Goal: Task Accomplishment & Management: Manage account settings

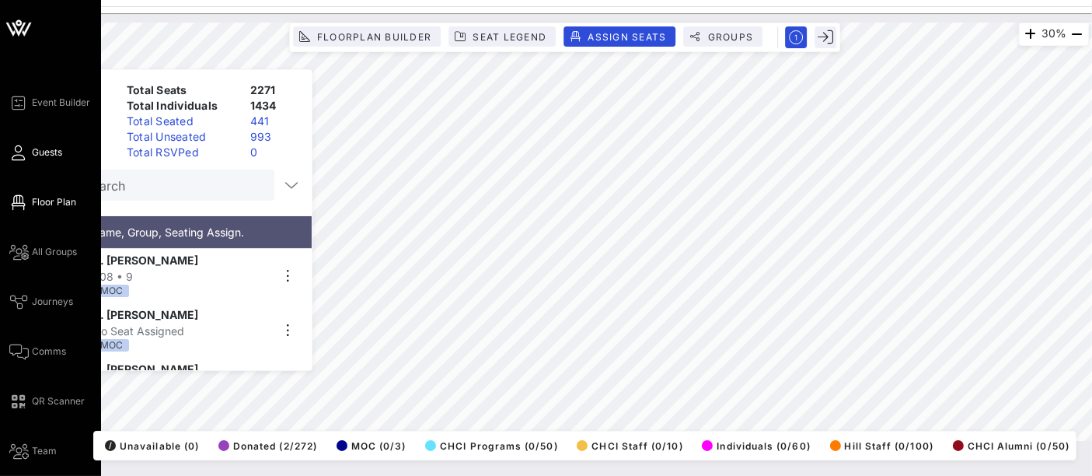
click at [45, 152] on span "Guests" at bounding box center [47, 152] width 30 height 14
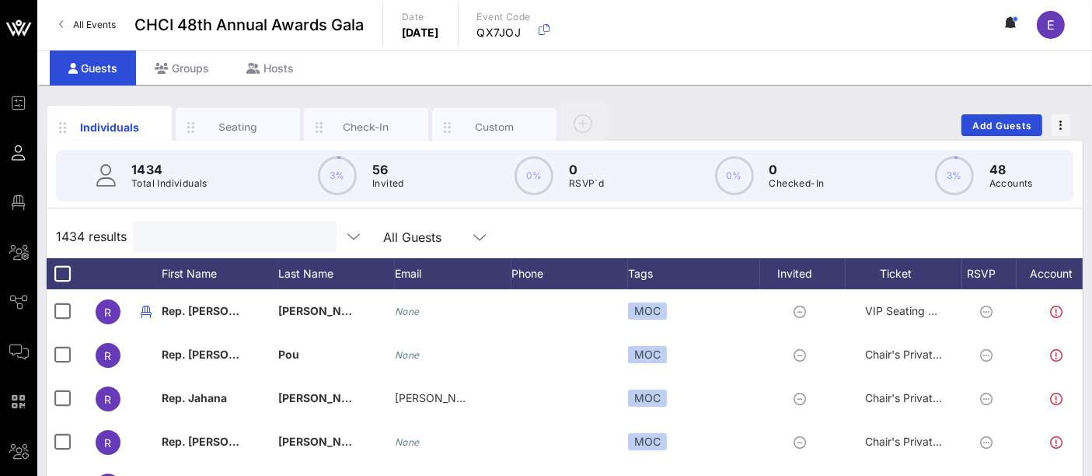
click at [221, 239] on input "text" at bounding box center [233, 236] width 182 height 20
click at [221, 239] on input "v" at bounding box center [233, 236] width 182 height 20
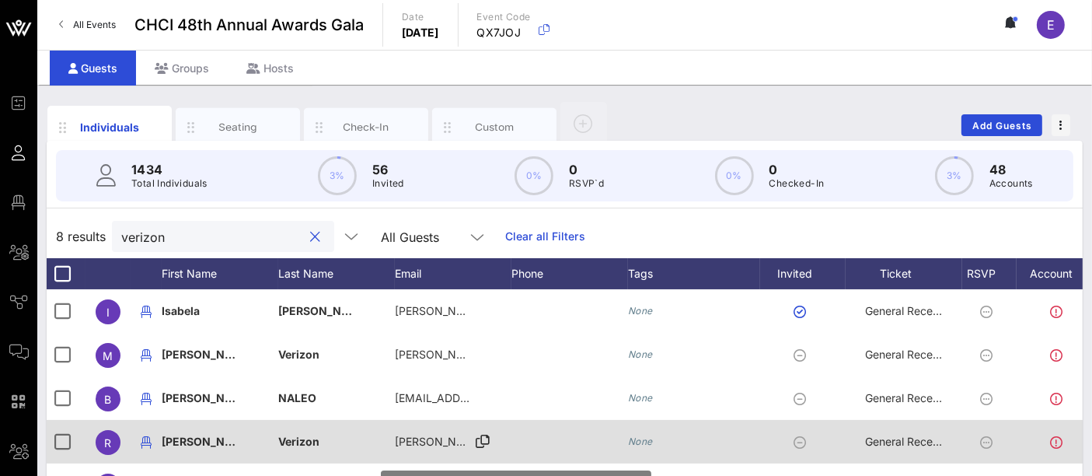
scroll to position [1, 0]
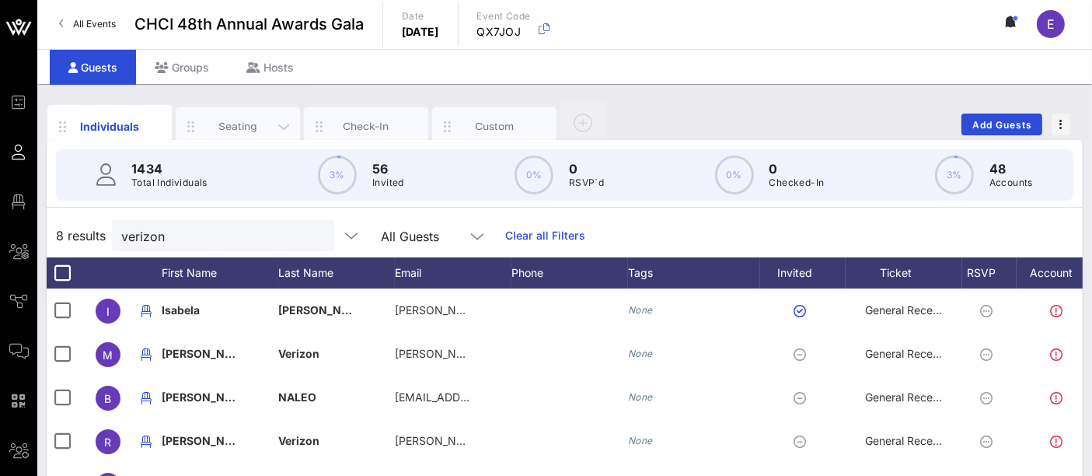
click at [246, 126] on div "Seating" at bounding box center [238, 126] width 69 height 15
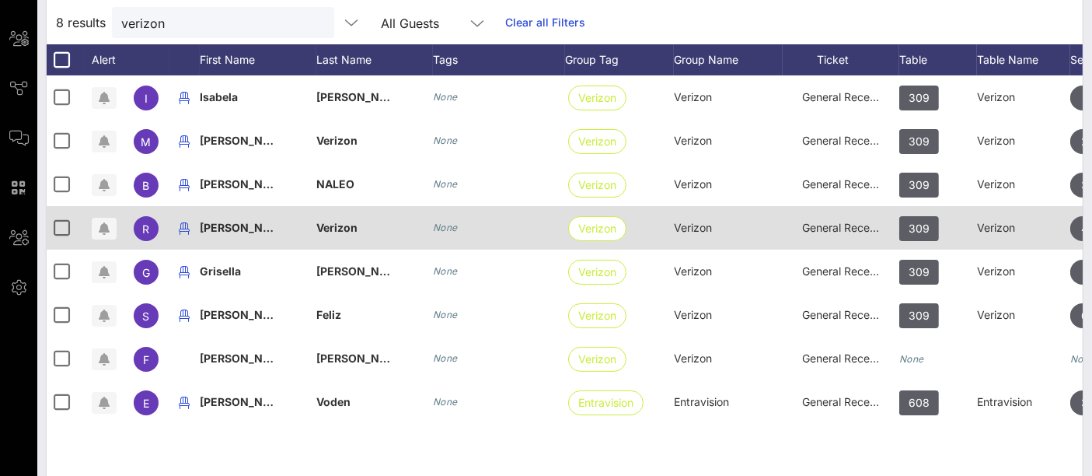
scroll to position [214, 0]
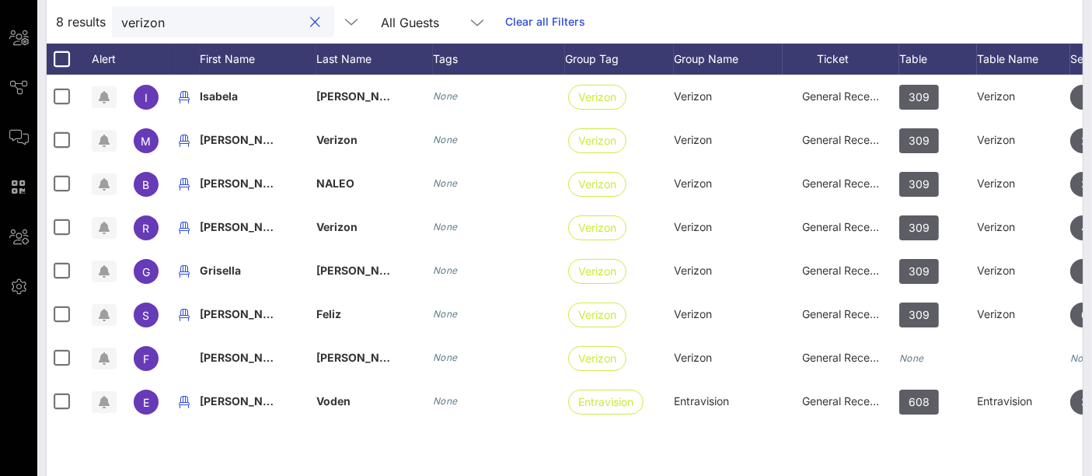
click at [185, 26] on input "verizon" at bounding box center [212, 22] width 182 height 20
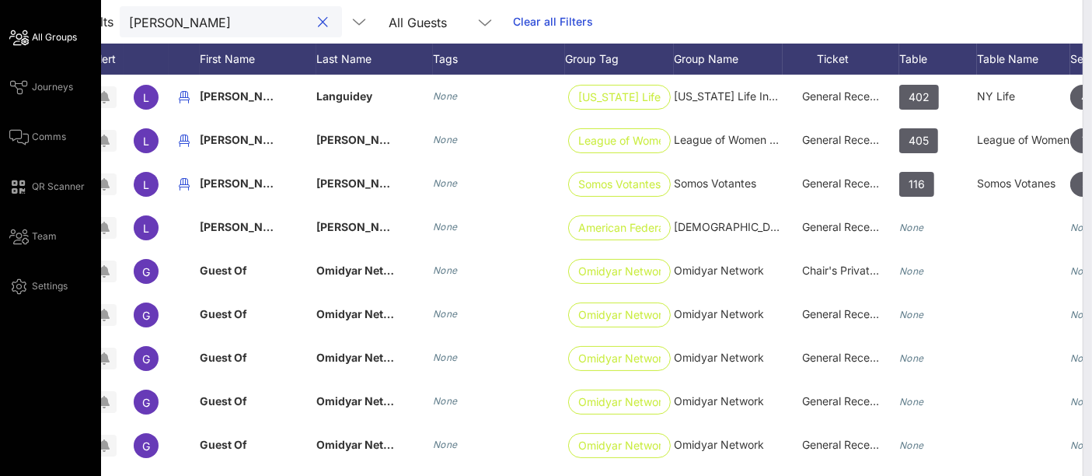
type input "[PERSON_NAME]"
click at [64, 37] on span "All Groups" at bounding box center [54, 37] width 45 height 14
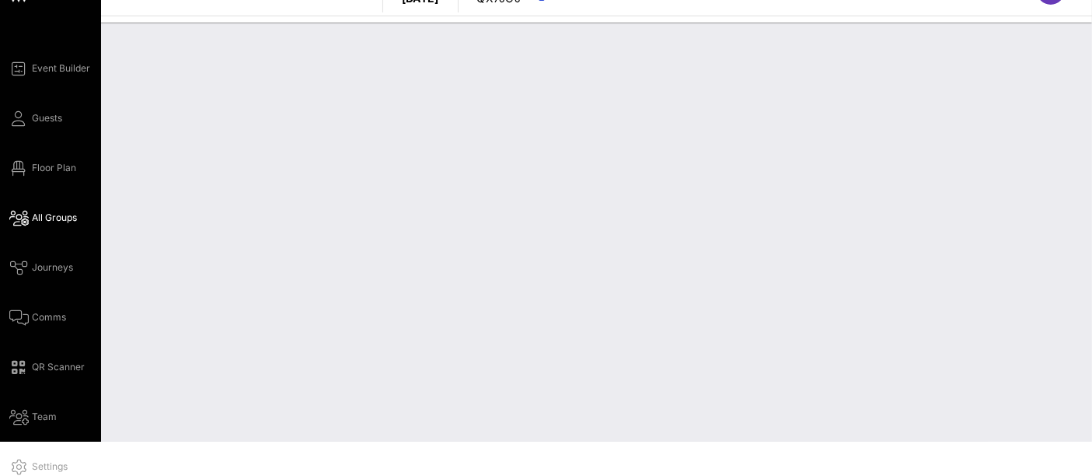
scroll to position [33, 0]
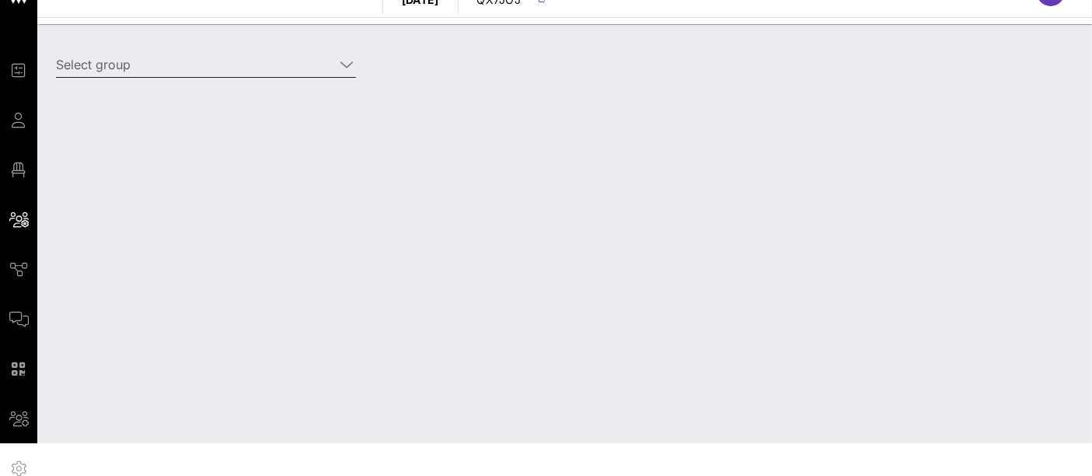
click at [183, 71] on input "Select group" at bounding box center [195, 64] width 278 height 25
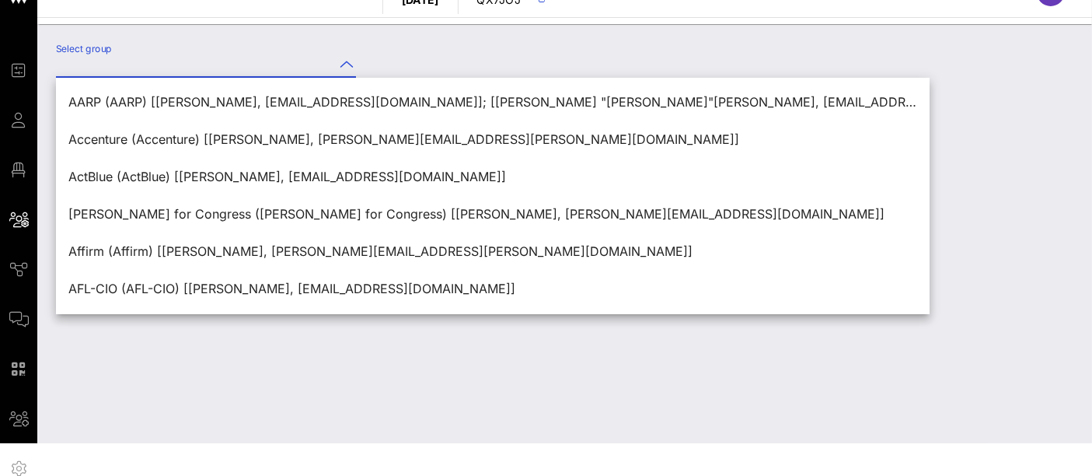
click at [183, 71] on input "Select group" at bounding box center [195, 64] width 278 height 25
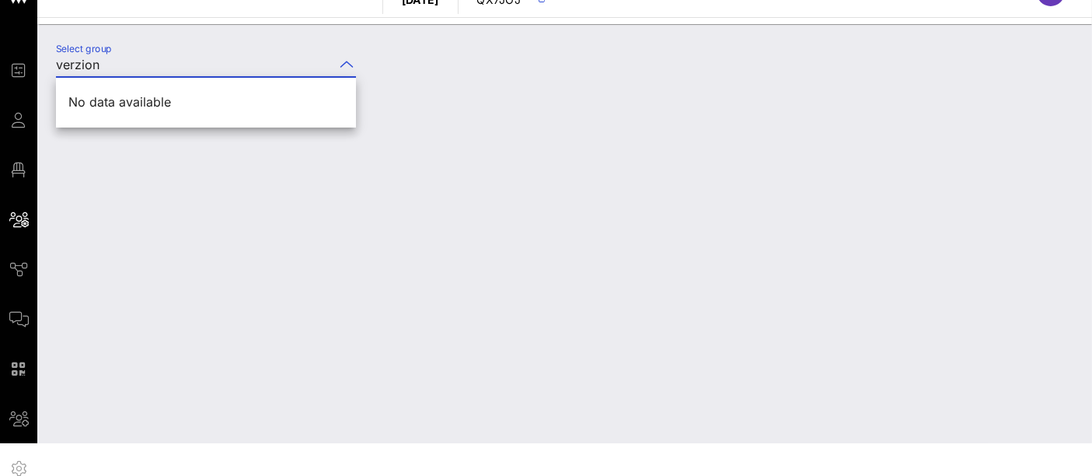
type input "verzion"
click at [113, 200] on div "Select group verzion" at bounding box center [564, 233] width 1054 height 419
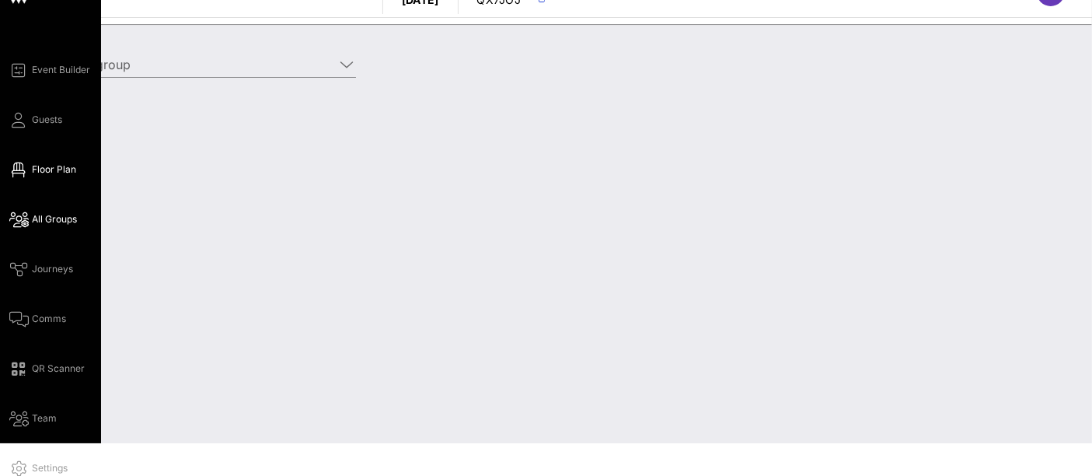
click at [60, 172] on span "Floor Plan" at bounding box center [54, 169] width 44 height 14
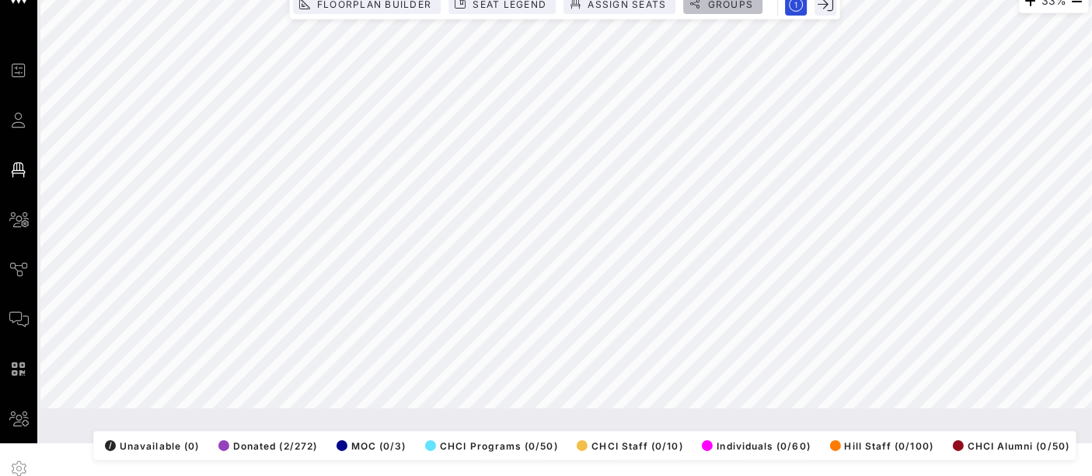
click at [732, 3] on span "Groups" at bounding box center [729, 4] width 47 height 12
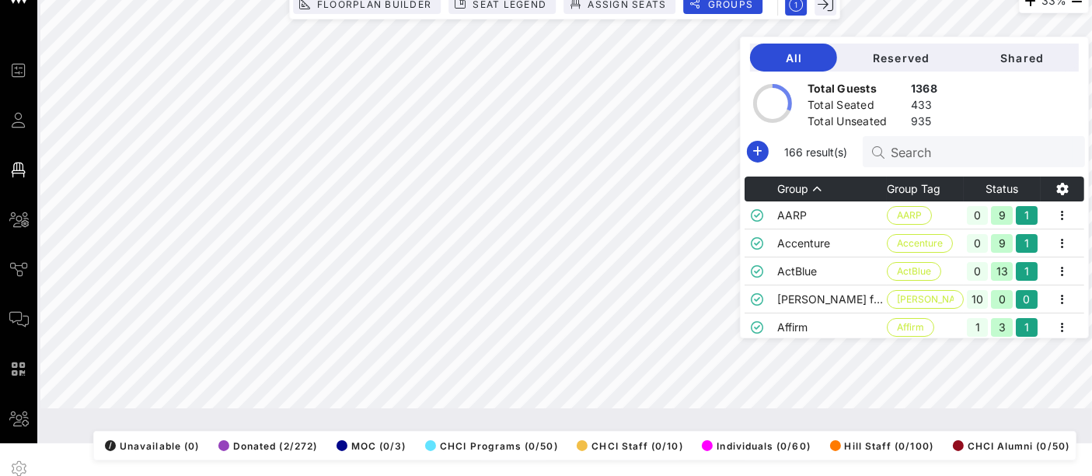
click at [973, 155] on input "Search" at bounding box center [981, 151] width 182 height 20
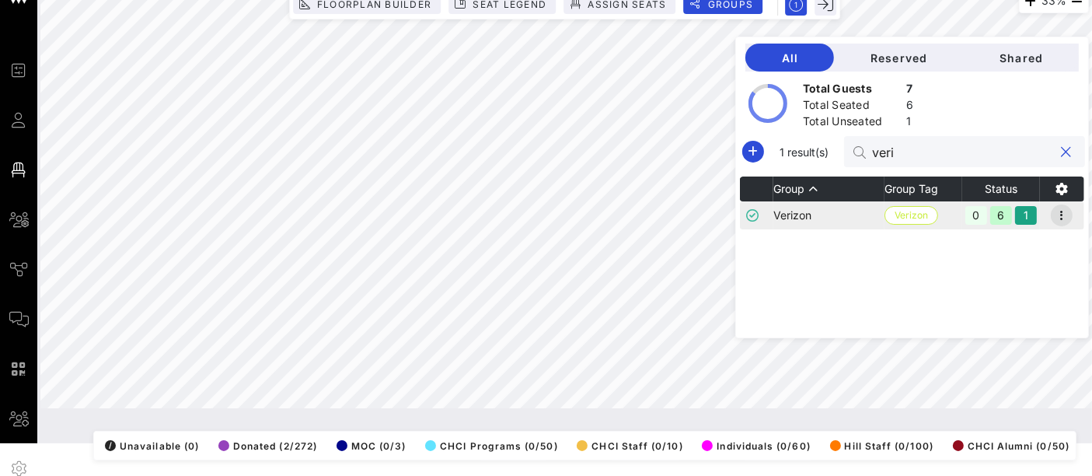
type input "veri"
click at [1063, 212] on icon "button" at bounding box center [1061, 215] width 19 height 19
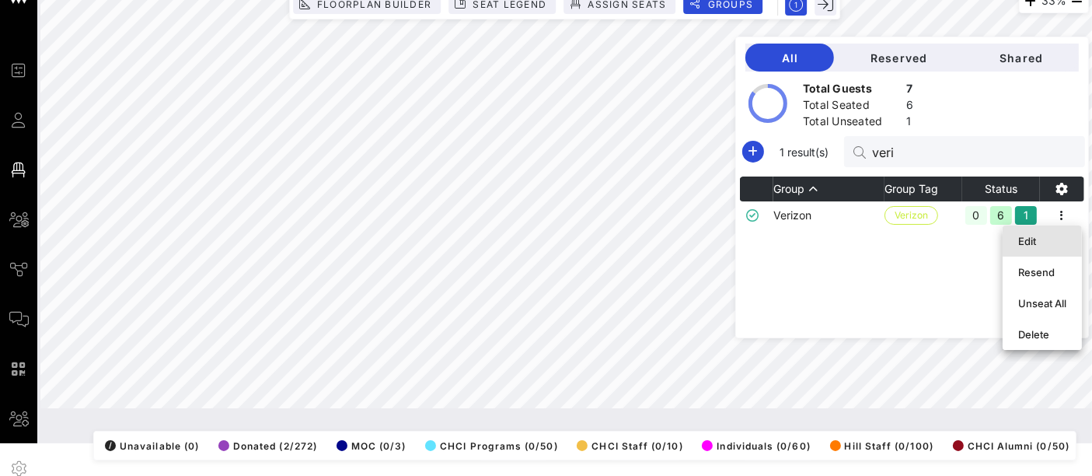
click at [1043, 239] on div "Edit" at bounding box center [1042, 241] width 48 height 12
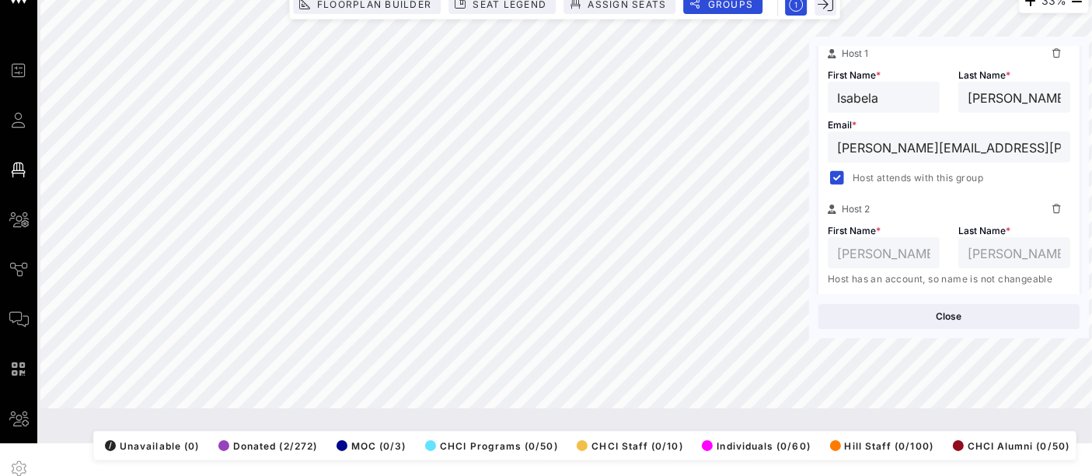
scroll to position [284, 0]
drag, startPoint x: 1050, startPoint y: 213, endPoint x: 1004, endPoint y: 207, distance: 46.3
click at [1004, 207] on div "Host 2" at bounding box center [949, 210] width 242 height 19
click at [1052, 208] on icon at bounding box center [1056, 210] width 9 height 9
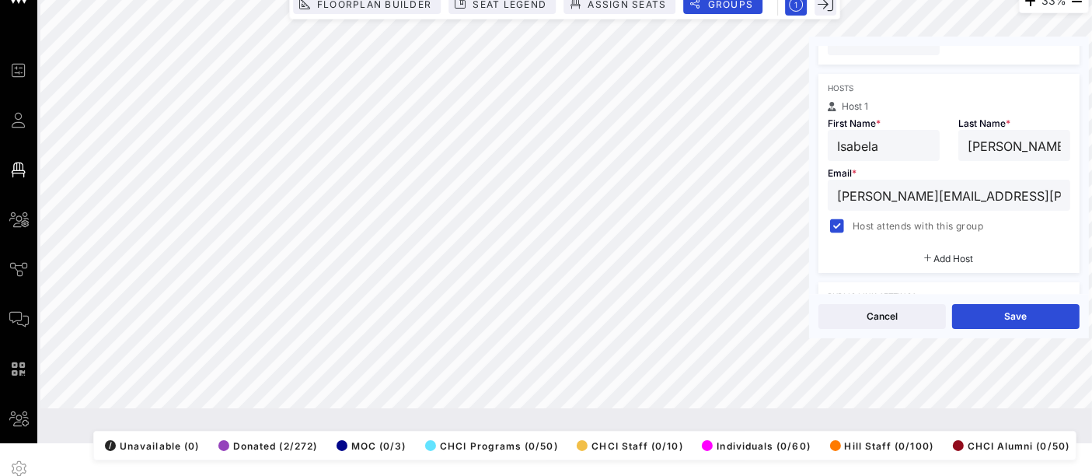
scroll to position [230, 0]
click at [903, 307] on button "Cancel" at bounding box center [881, 316] width 127 height 25
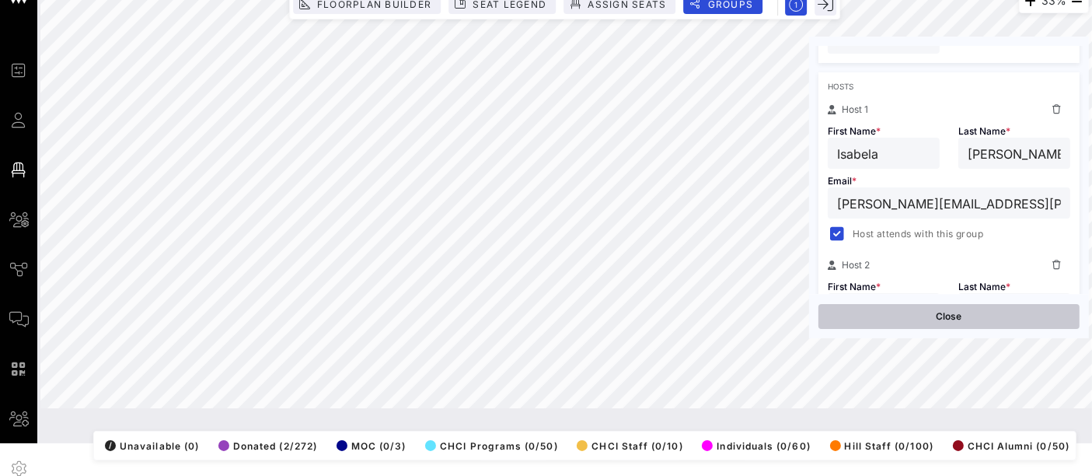
click at [961, 316] on button "Close" at bounding box center [948, 316] width 261 height 25
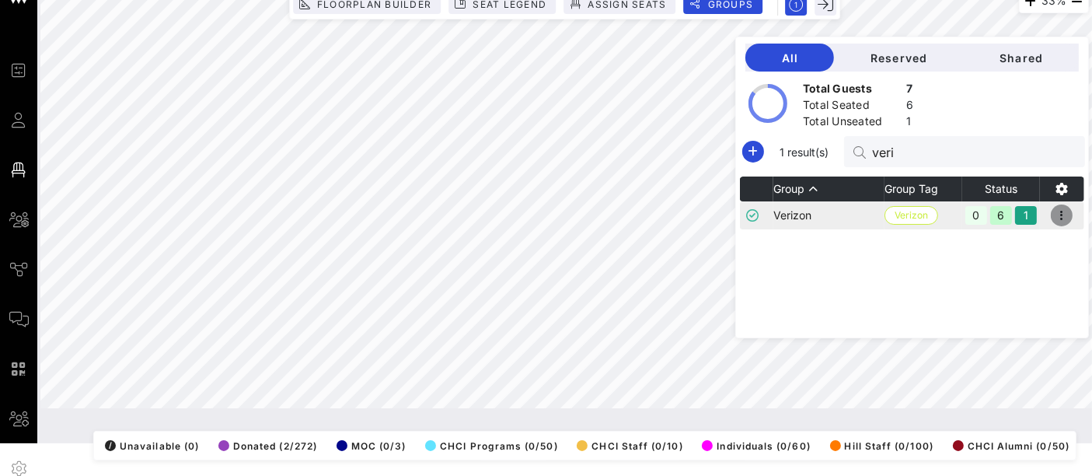
click at [1065, 211] on icon "button" at bounding box center [1061, 215] width 19 height 19
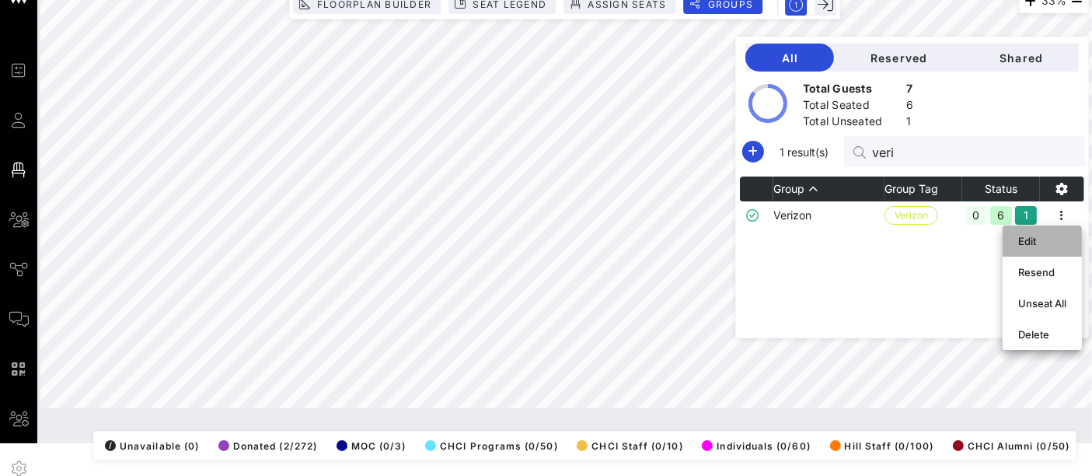
click at [1021, 235] on div "Edit" at bounding box center [1042, 241] width 48 height 12
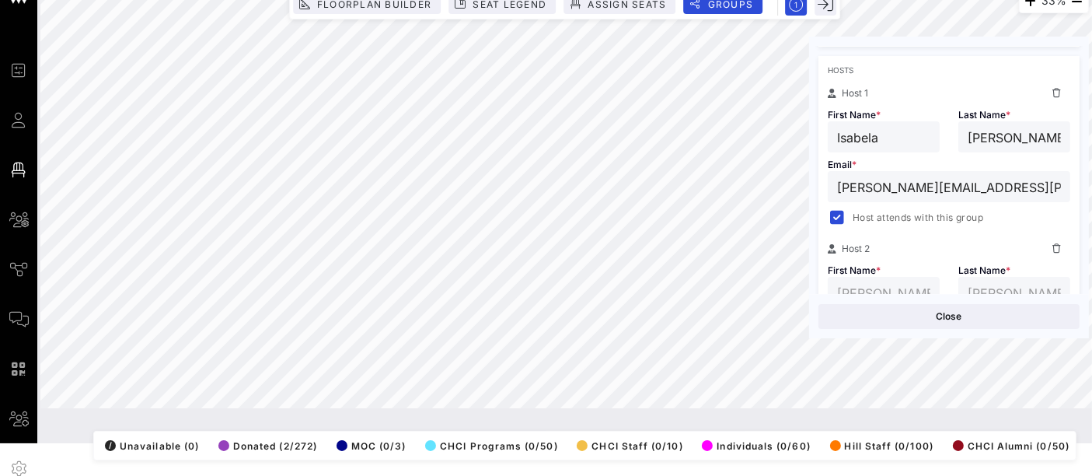
scroll to position [248, 0]
drag, startPoint x: 837, startPoint y: 214, endPoint x: 917, endPoint y: 223, distance: 80.6
click at [917, 223] on div "Hosts Host 1 First Name * [PERSON_NAME] Last Name * [PERSON_NAME] * [PERSON_NAM…" at bounding box center [948, 250] width 261 height 392
click at [939, 216] on span "Host attends with this group" at bounding box center [917, 216] width 131 height 16
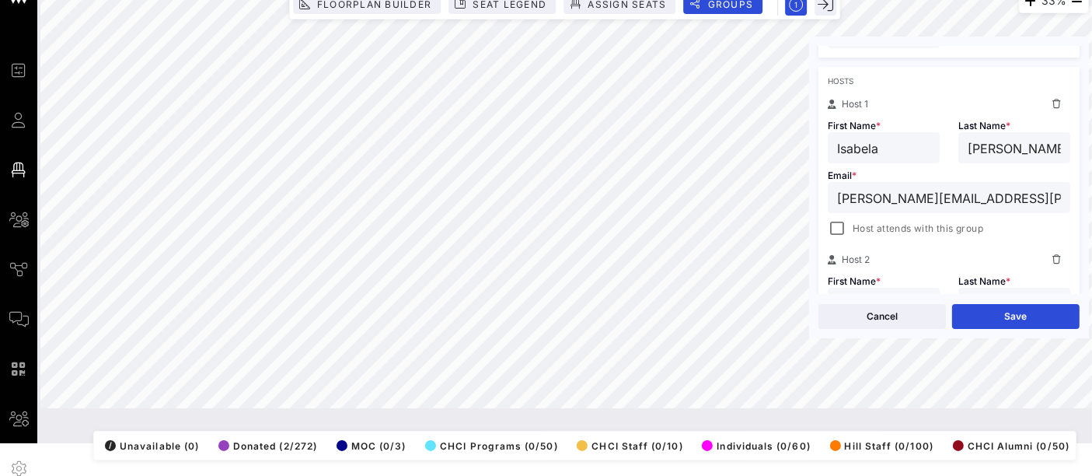
scroll to position [236, 0]
click at [1052, 103] on icon at bounding box center [1056, 103] width 9 height 9
type input "[PERSON_NAME]"
type input "[PERSON_NAME][EMAIL_ADDRESS][DOMAIN_NAME]"
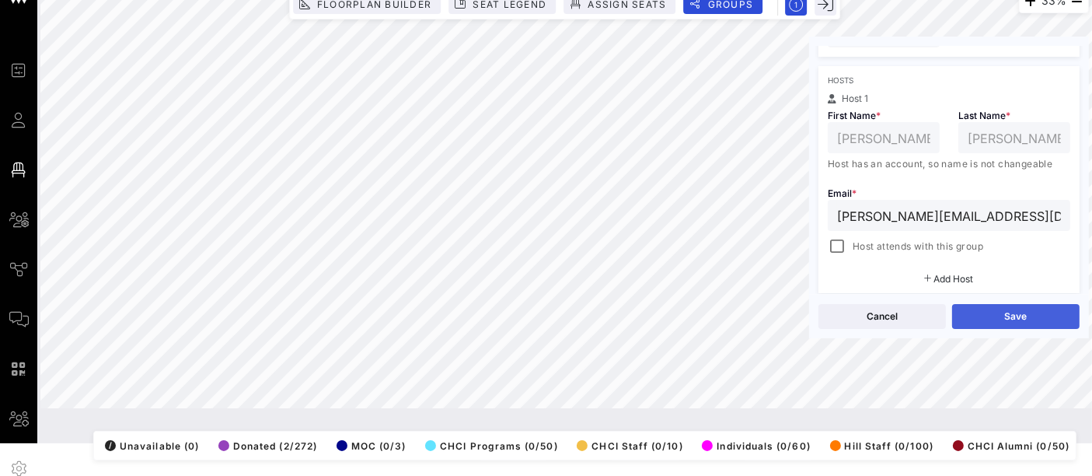
click at [1034, 315] on button "Save" at bounding box center [1015, 316] width 127 height 25
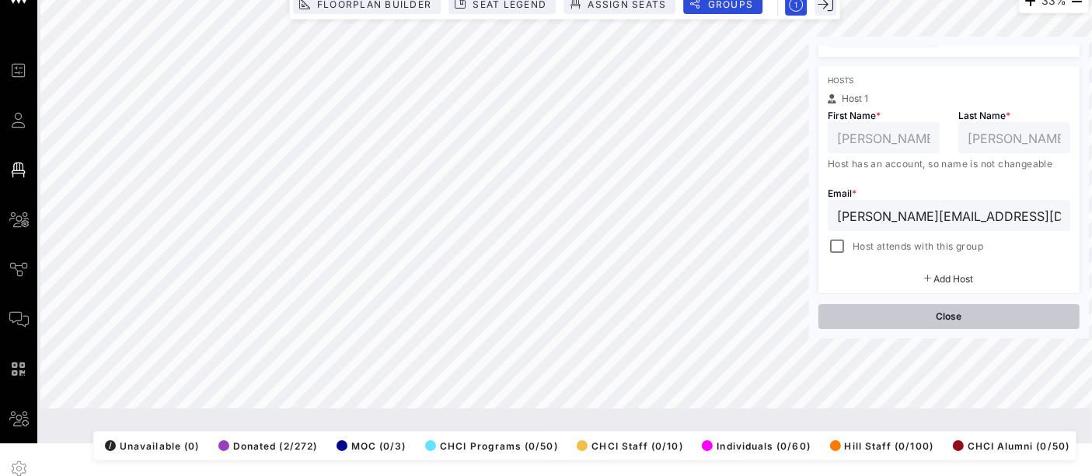
click at [979, 314] on button "Close" at bounding box center [948, 316] width 261 height 25
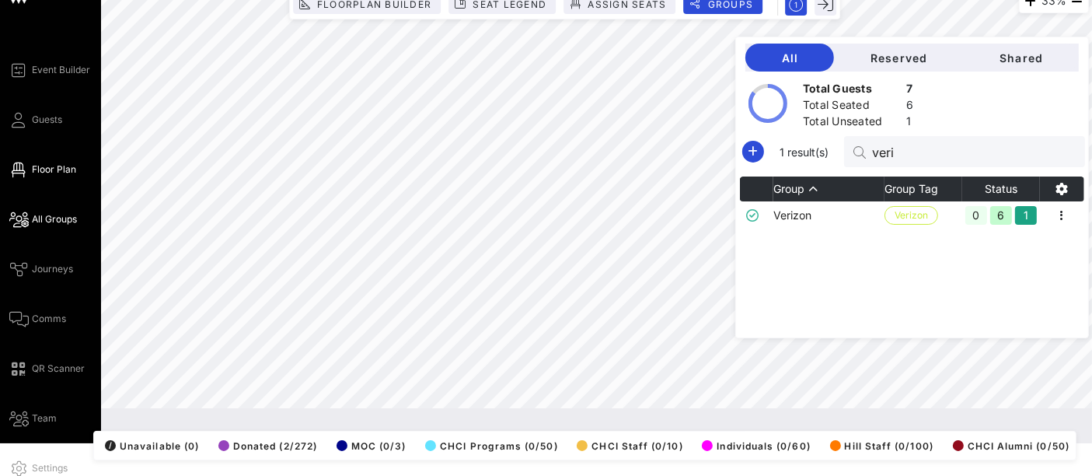
click at [64, 221] on span "All Groups" at bounding box center [54, 219] width 45 height 14
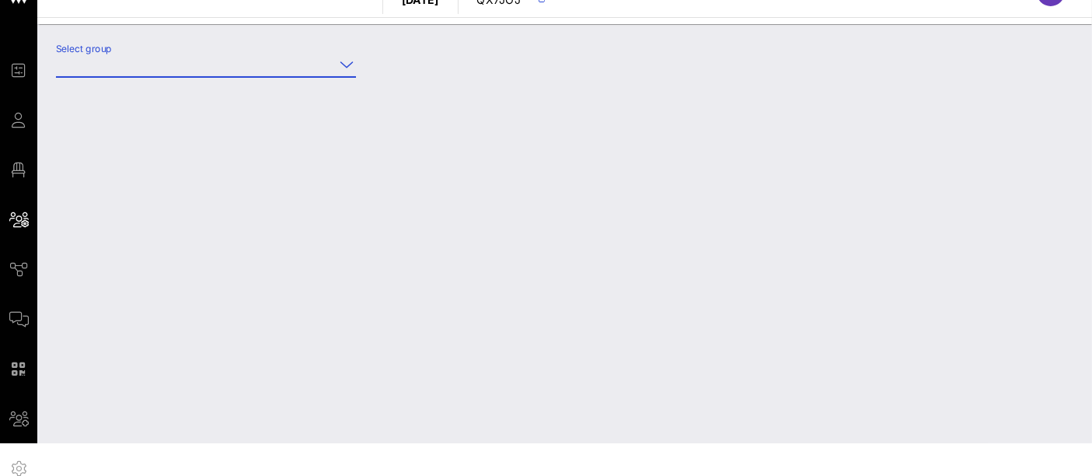
click at [319, 68] on input "Select group" at bounding box center [195, 64] width 278 height 25
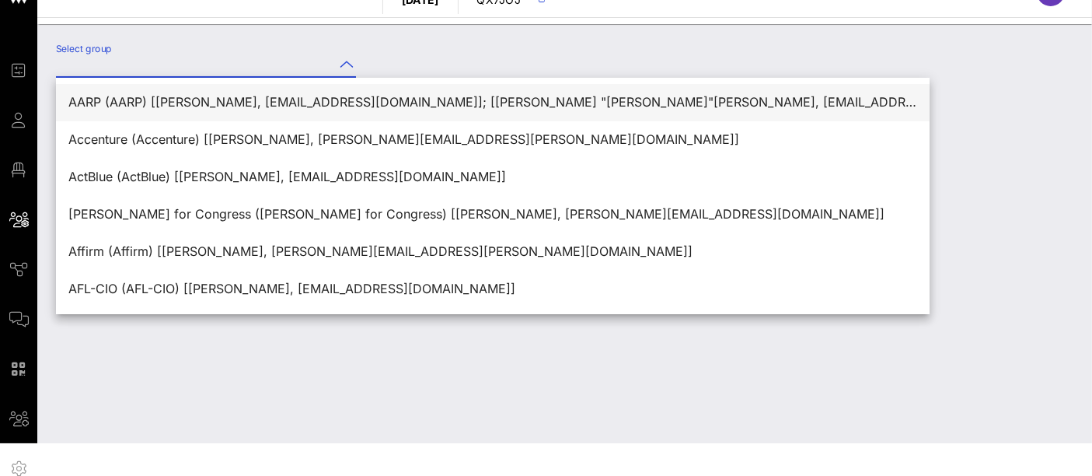
type input "c"
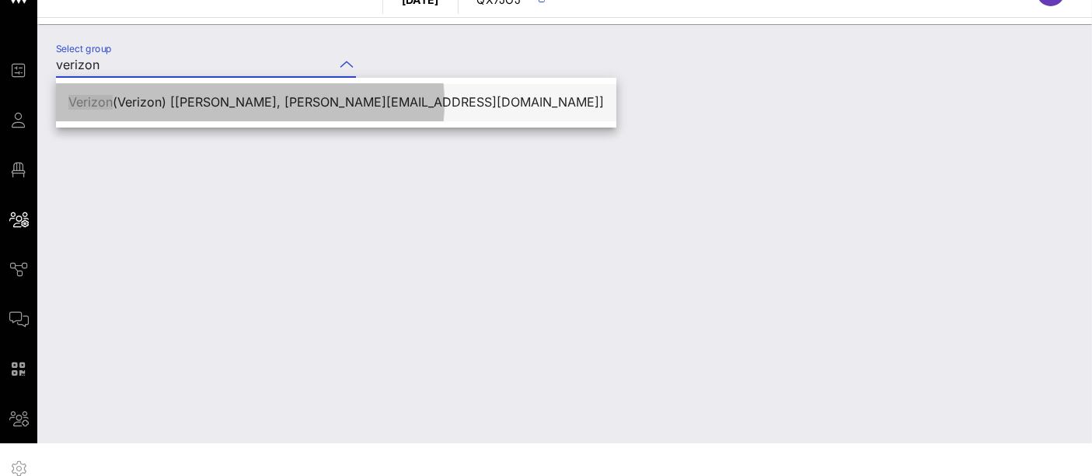
click at [284, 103] on div "Verizon (Verizon) [[PERSON_NAME], [PERSON_NAME][EMAIL_ADDRESS][DOMAIN_NAME]]" at bounding box center [335, 102] width 535 height 15
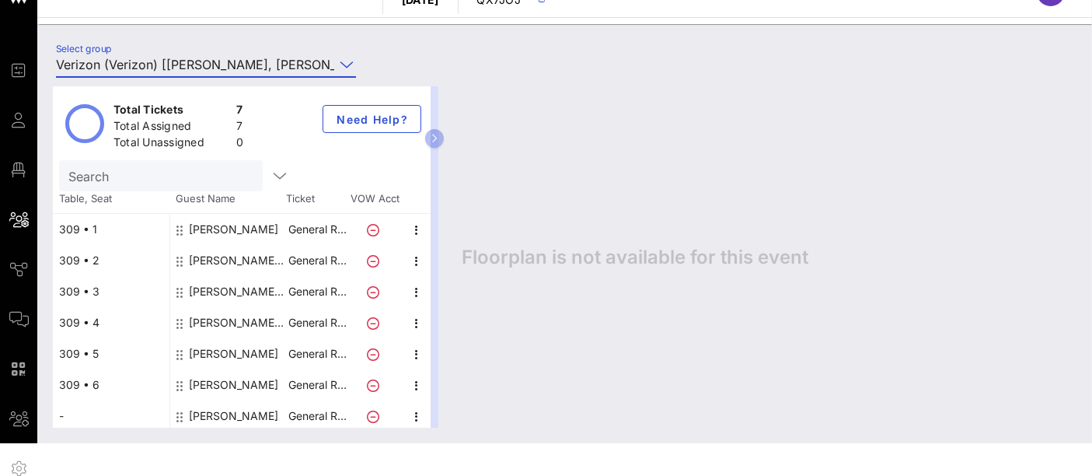
scroll to position [2, 0]
type input "Verizon (Verizon) [[PERSON_NAME], [PERSON_NAME][EMAIL_ADDRESS][DOMAIN_NAME]]"
click at [320, 227] on p "General R…" at bounding box center [318, 227] width 62 height 31
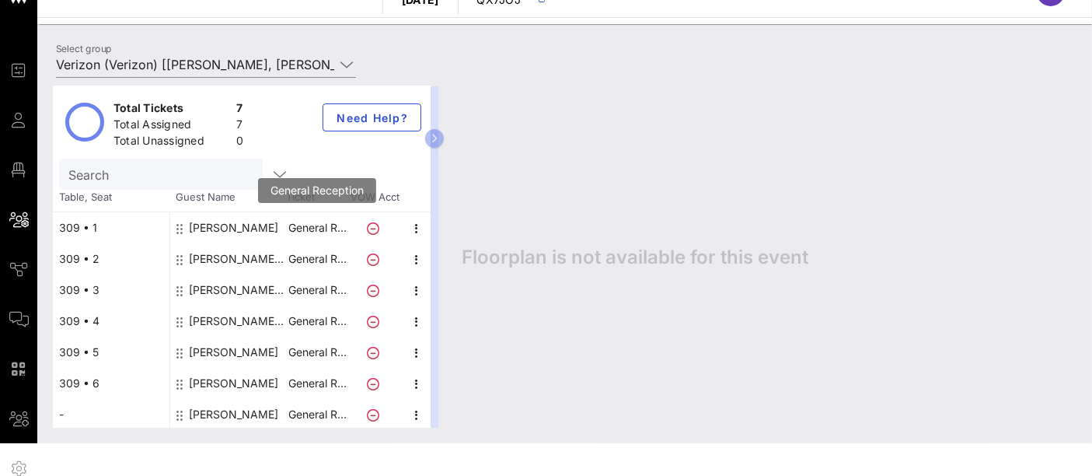
click at [320, 227] on p "General R…" at bounding box center [318, 227] width 62 height 31
click at [417, 256] on icon "button" at bounding box center [417, 259] width 19 height 19
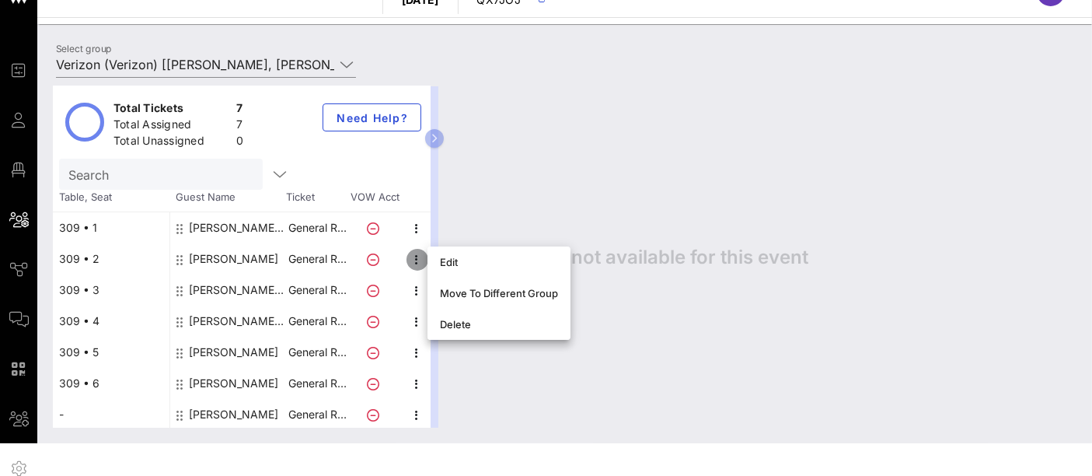
click at [417, 256] on icon "button" at bounding box center [417, 259] width 19 height 19
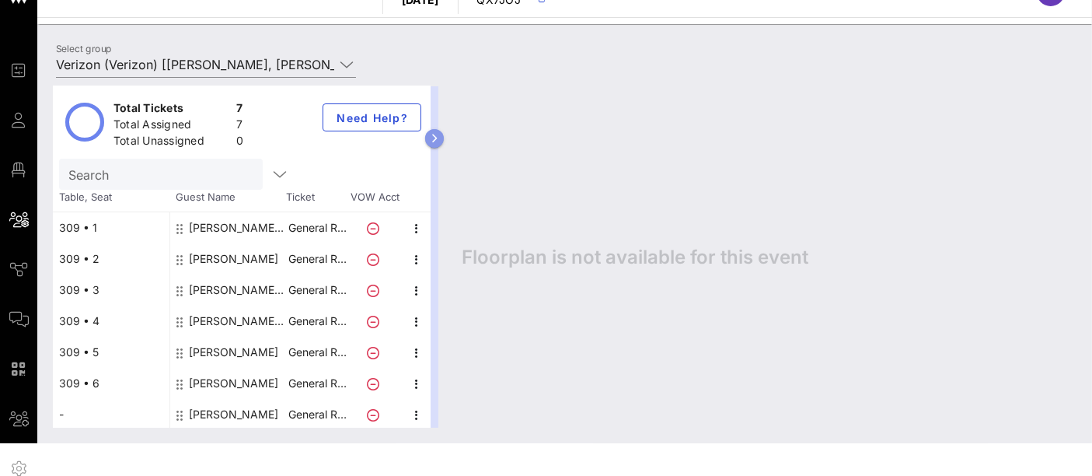
click at [444, 129] on button "button" at bounding box center [434, 138] width 19 height 19
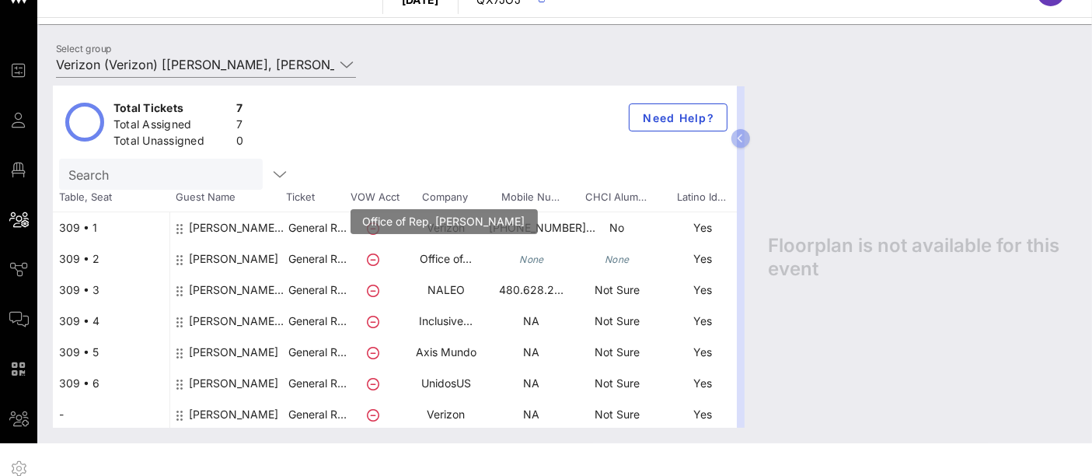
scroll to position [12, 0]
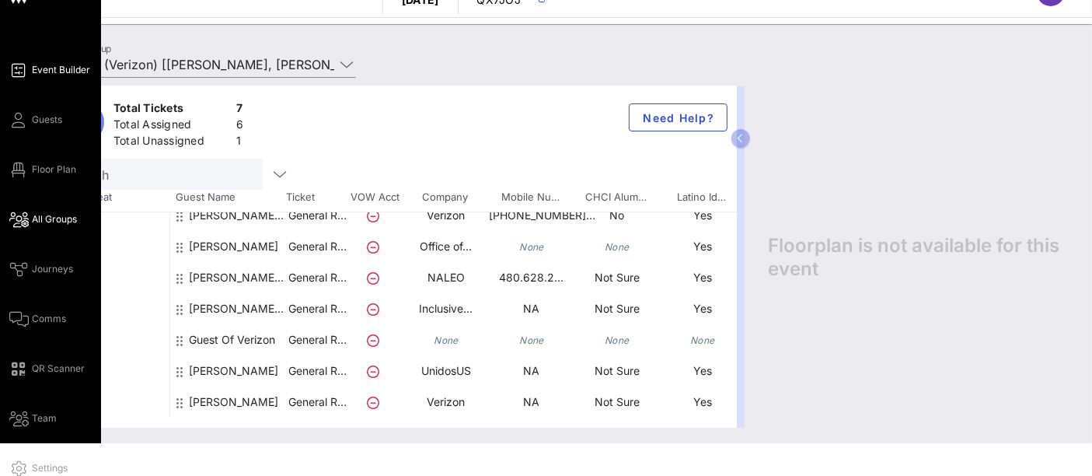
click at [70, 71] on span "Event Builder" at bounding box center [61, 70] width 58 height 14
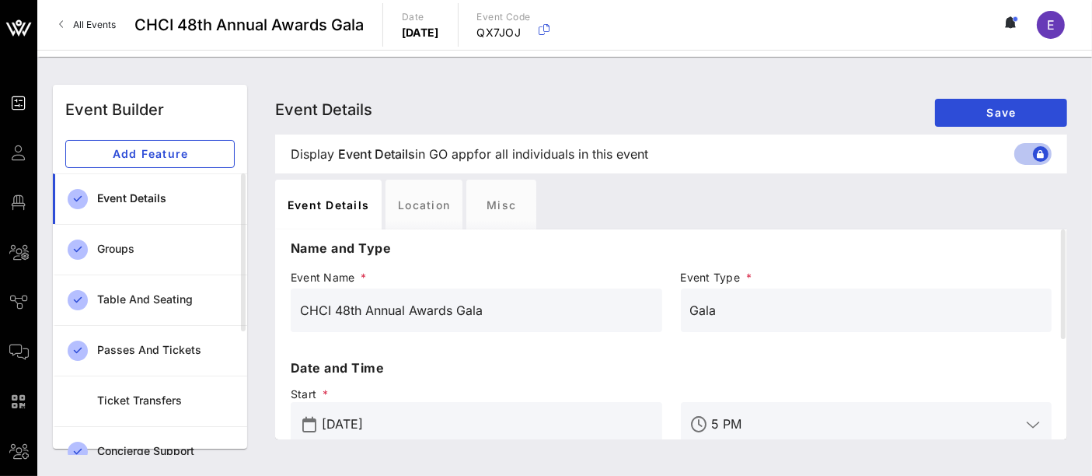
click at [270, 336] on div "Event Details Event Details Event Details Save Display Event Details Event Deta…" at bounding box center [671, 267] width 810 height 364
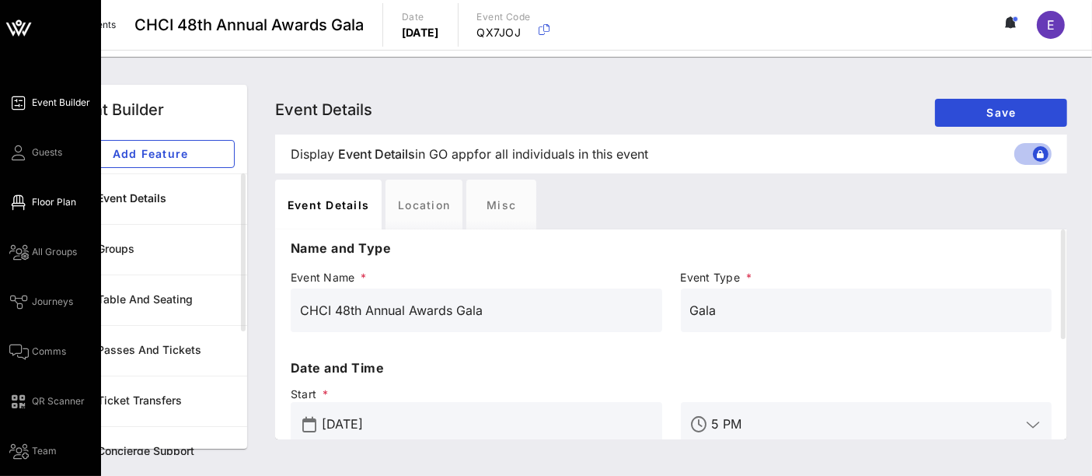
click at [57, 205] on span "Floor Plan" at bounding box center [54, 202] width 44 height 14
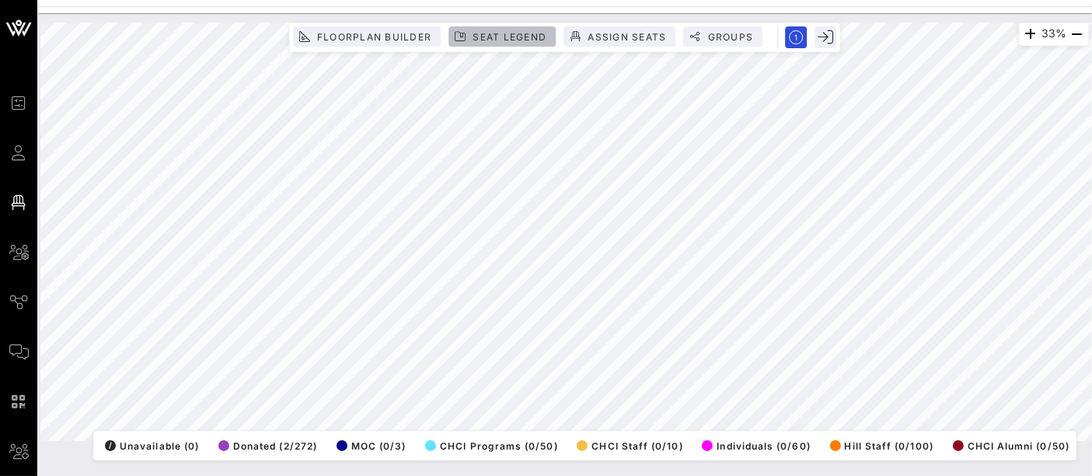
click at [493, 39] on span "Seat Legend" at bounding box center [509, 37] width 75 height 12
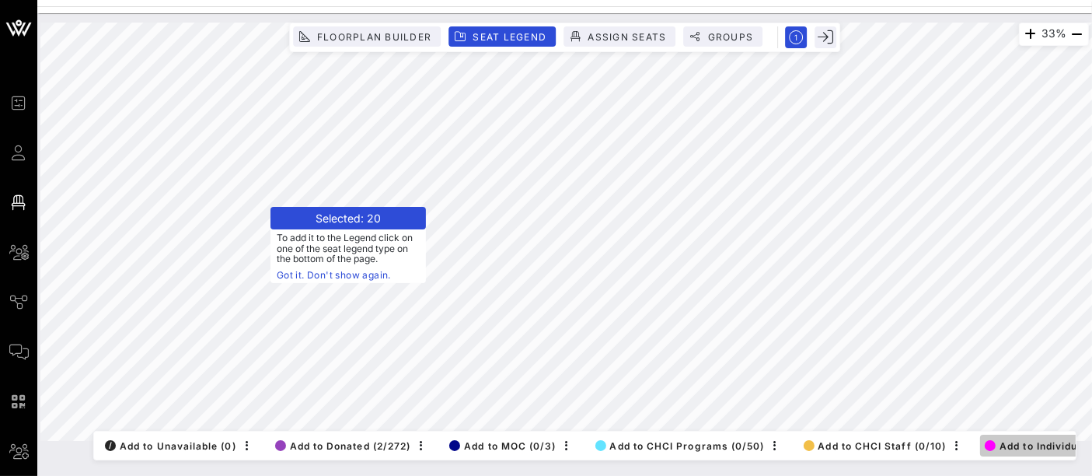
click at [1041, 440] on span "Add to Individuals (0/60)" at bounding box center [1056, 446] width 145 height 12
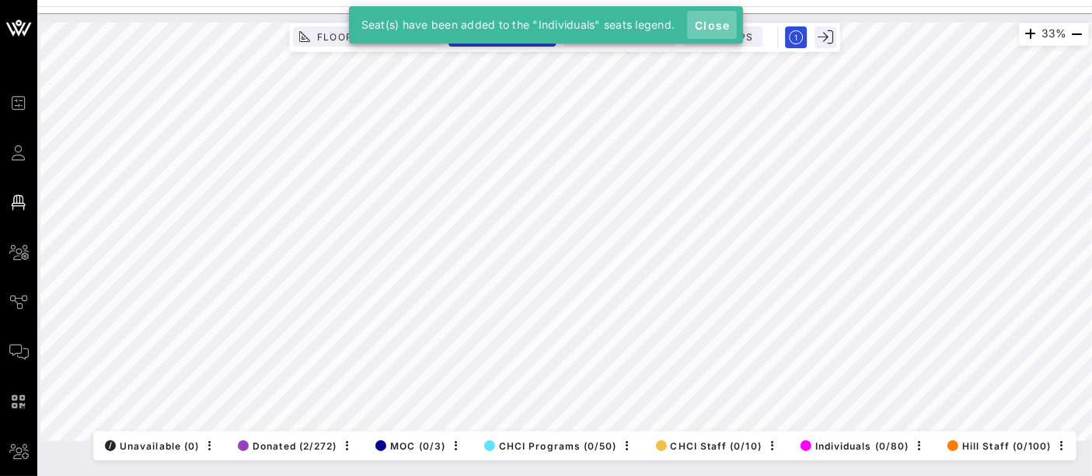
click at [717, 30] on span "Close" at bounding box center [711, 25] width 37 height 13
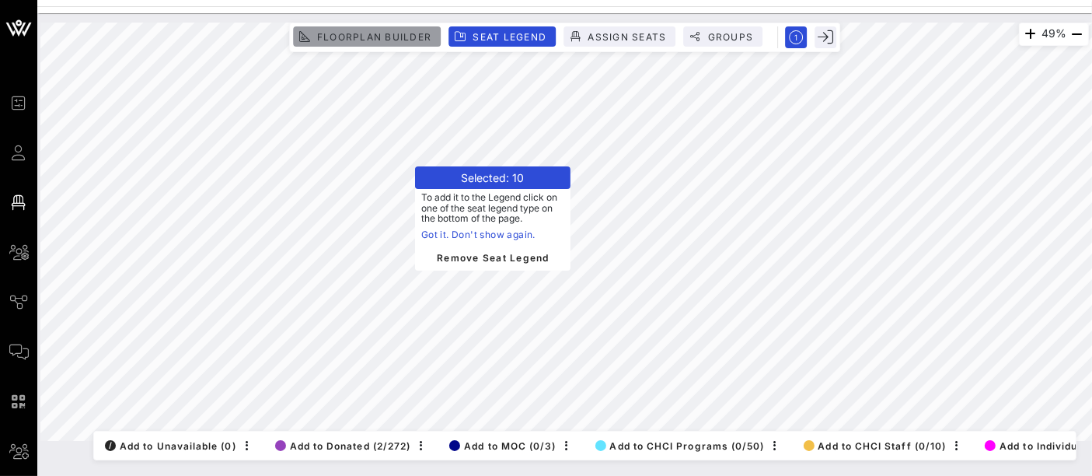
click at [394, 28] on button "Floorplan Builder" at bounding box center [367, 36] width 148 height 20
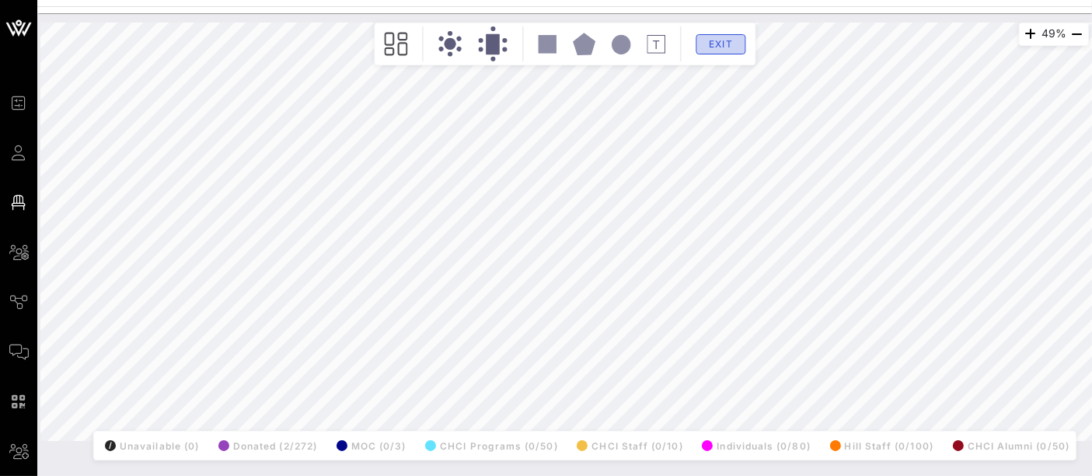
click at [721, 43] on span "Exit" at bounding box center [721, 44] width 30 height 12
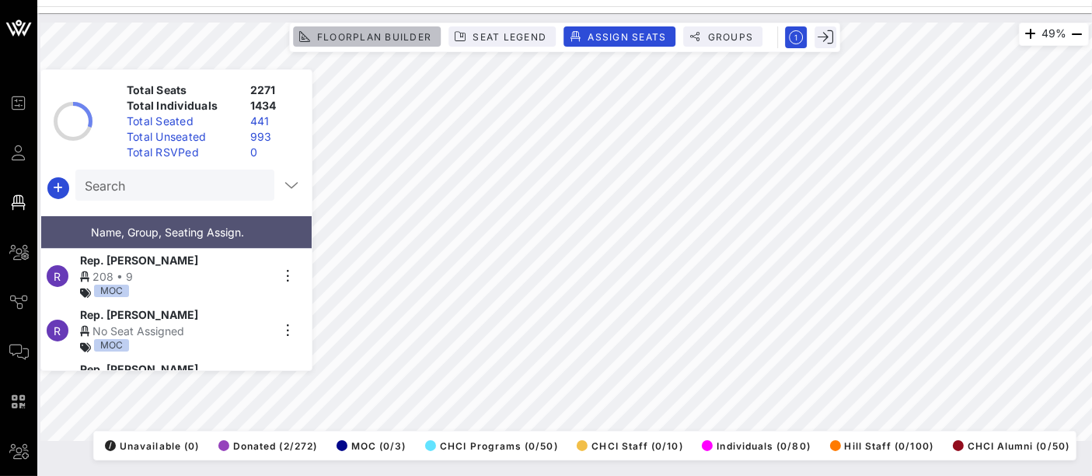
click at [345, 32] on span "Floorplan Builder" at bounding box center [373, 37] width 115 height 12
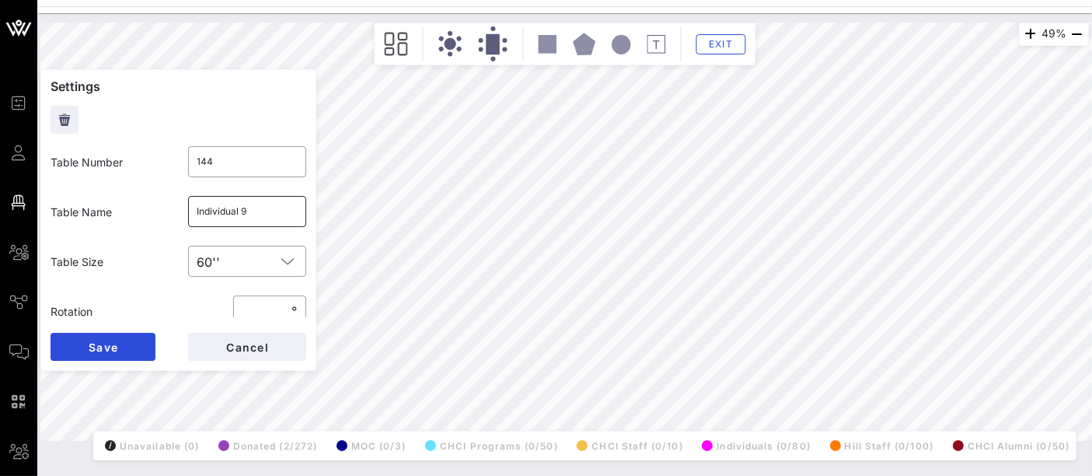
click at [254, 214] on input "Individual 9" at bounding box center [247, 211] width 100 height 25
type input "Individual 7"
click at [117, 343] on span "Save" at bounding box center [103, 346] width 30 height 13
click at [251, 210] on input "Individual 10" at bounding box center [247, 211] width 100 height 25
type input "Individual 8"
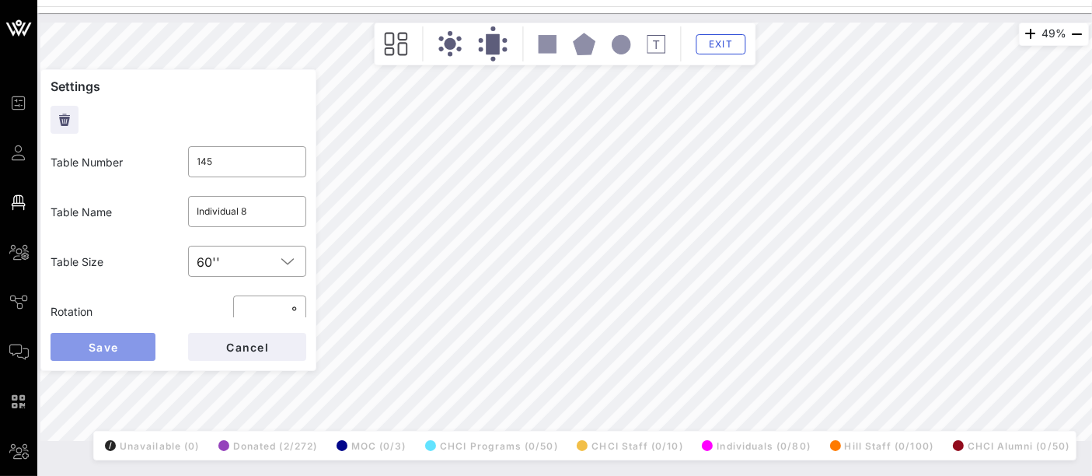
click at [127, 347] on button "Save" at bounding box center [103, 347] width 105 height 28
type input "618"
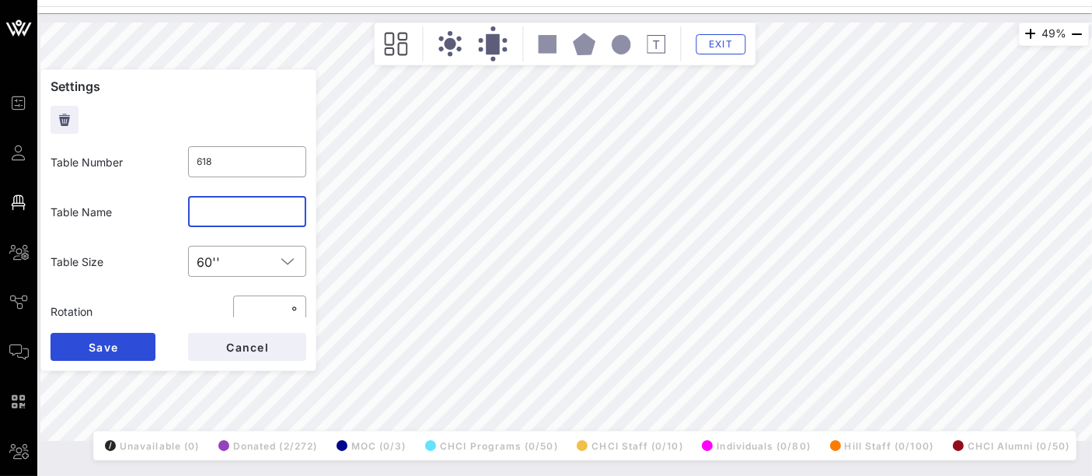
click at [227, 222] on input "text" at bounding box center [247, 211] width 100 height 25
type input "Individuals 9"
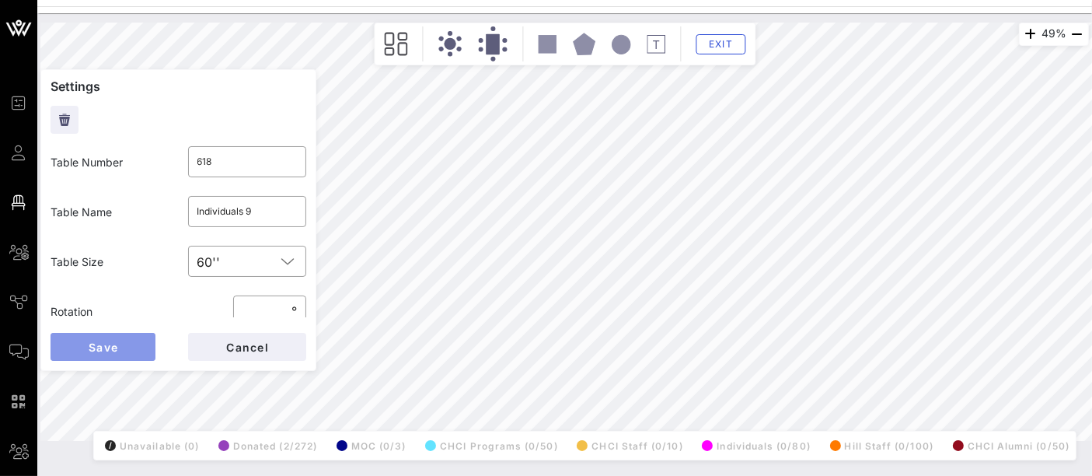
click at [120, 351] on button "Save" at bounding box center [103, 347] width 105 height 28
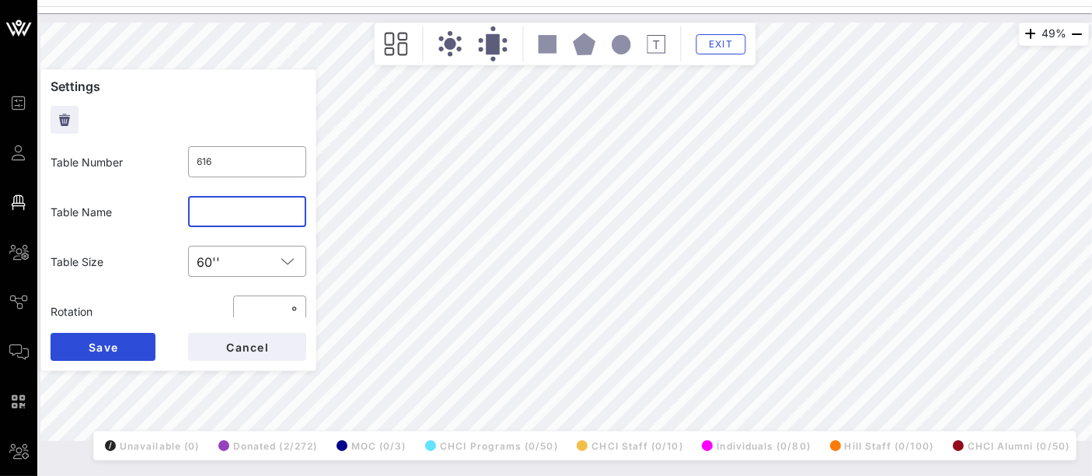
click at [224, 207] on input "text" at bounding box center [247, 211] width 100 height 25
type input "Individuals 10"
click at [113, 352] on span "Save" at bounding box center [103, 346] width 30 height 13
type input "618"
type input "Individuals 9"
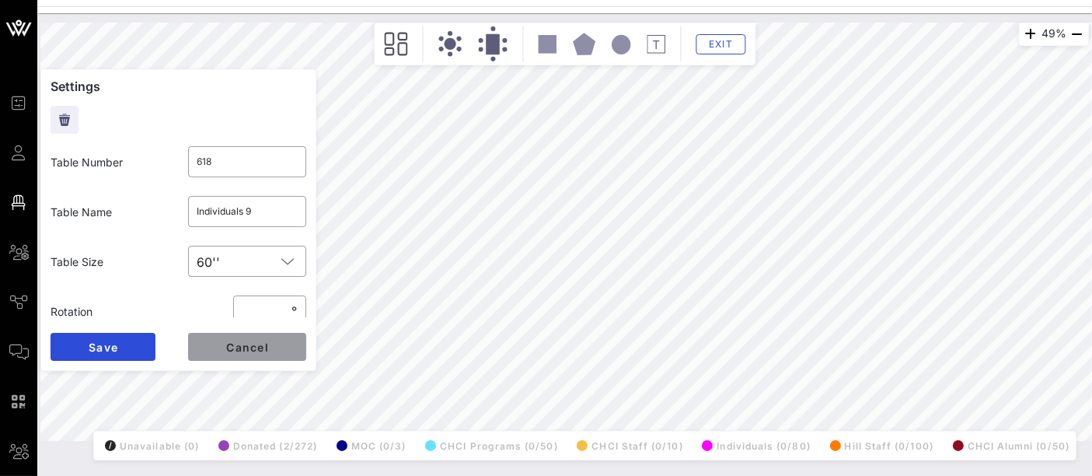
click at [246, 357] on button "Cancel" at bounding box center [247, 347] width 118 height 28
click at [723, 44] on span "Exit" at bounding box center [721, 44] width 30 height 12
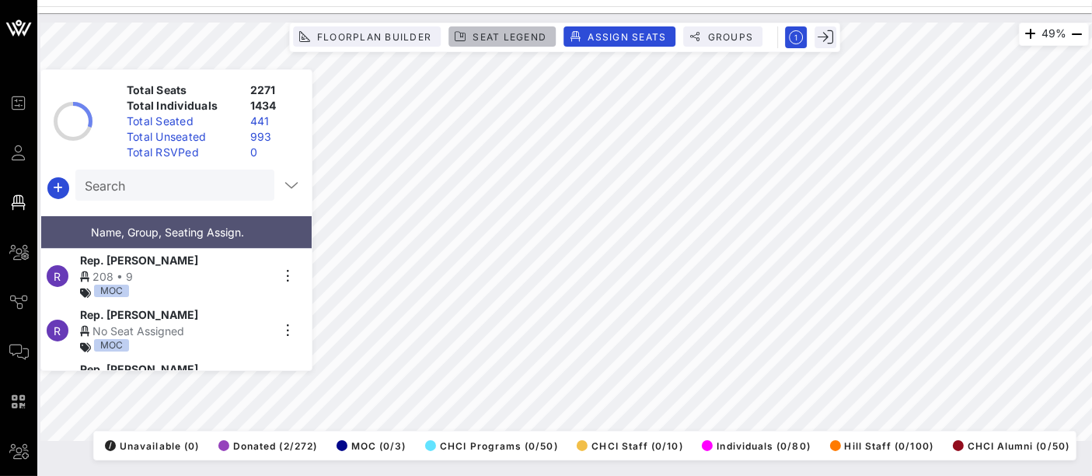
click at [500, 36] on span "Seat Legend" at bounding box center [509, 37] width 75 height 12
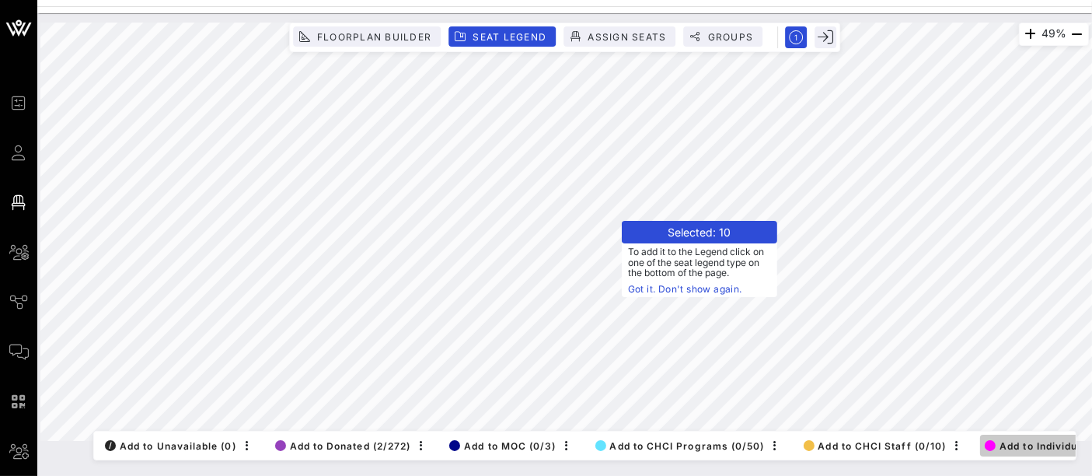
click at [1023, 440] on span "Add to Individuals (0/80)" at bounding box center [1056, 446] width 145 height 12
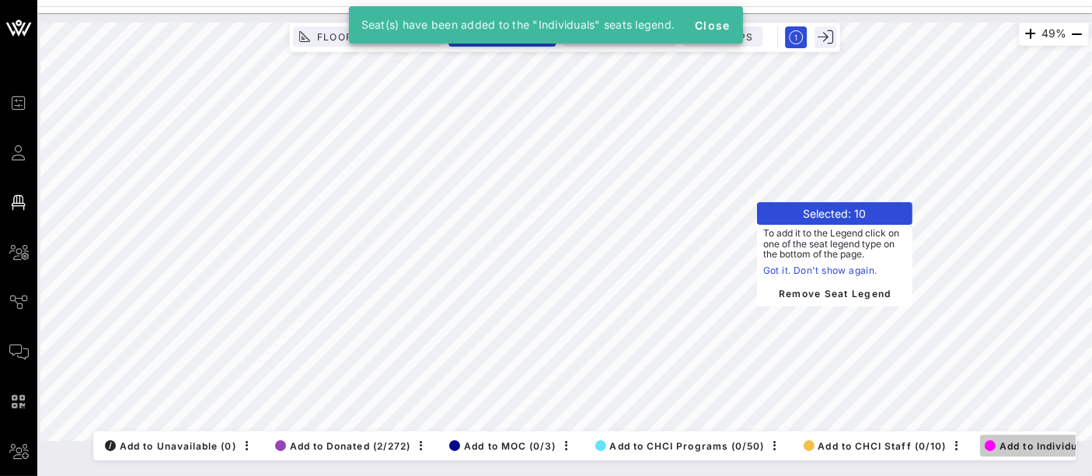
click at [1028, 440] on span "Add to Individuals (0/90)" at bounding box center [1056, 446] width 145 height 12
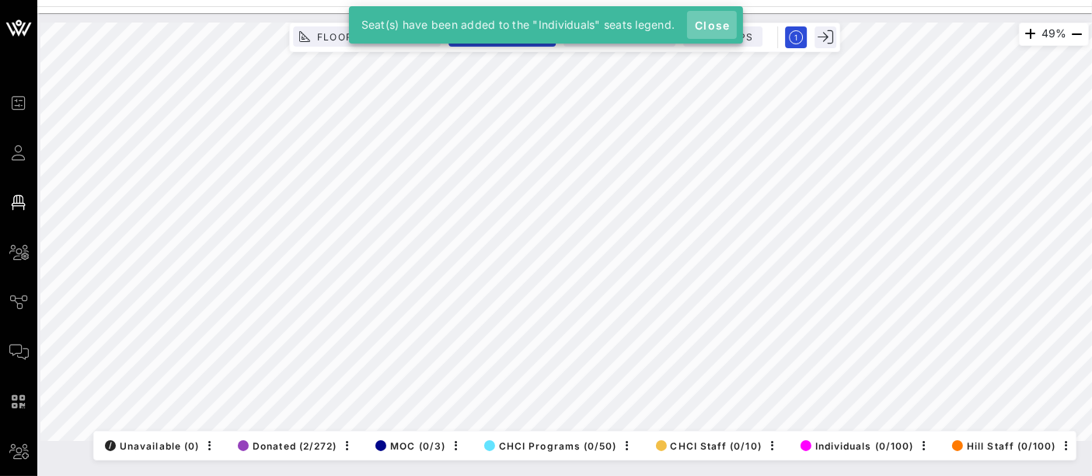
click at [706, 22] on span "Close" at bounding box center [711, 25] width 37 height 13
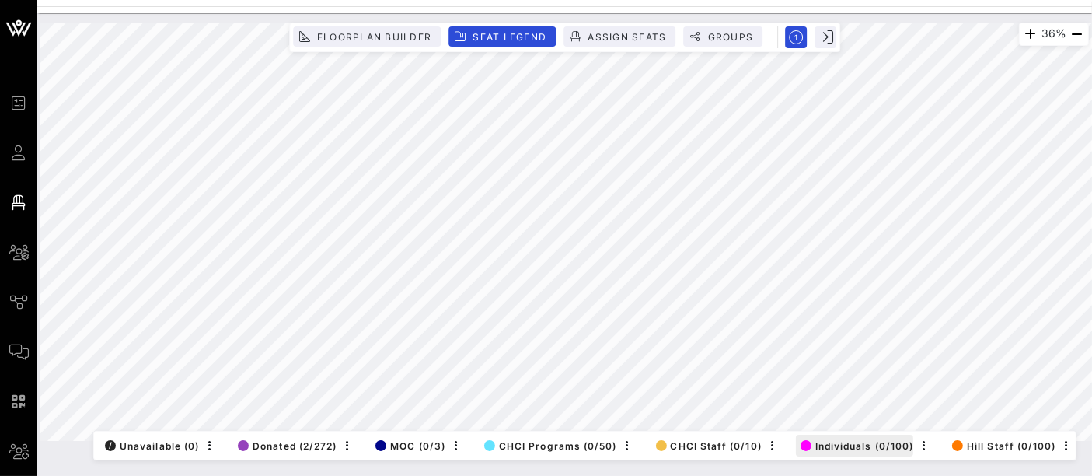
click at [827, 425] on div "36% Floorplan Builder Seat Legend Assign Seats Groups Exit All Reserved Shared …" at bounding box center [564, 232] width 1048 height 418
click at [409, 42] on button "Floorplan Builder" at bounding box center [367, 36] width 148 height 20
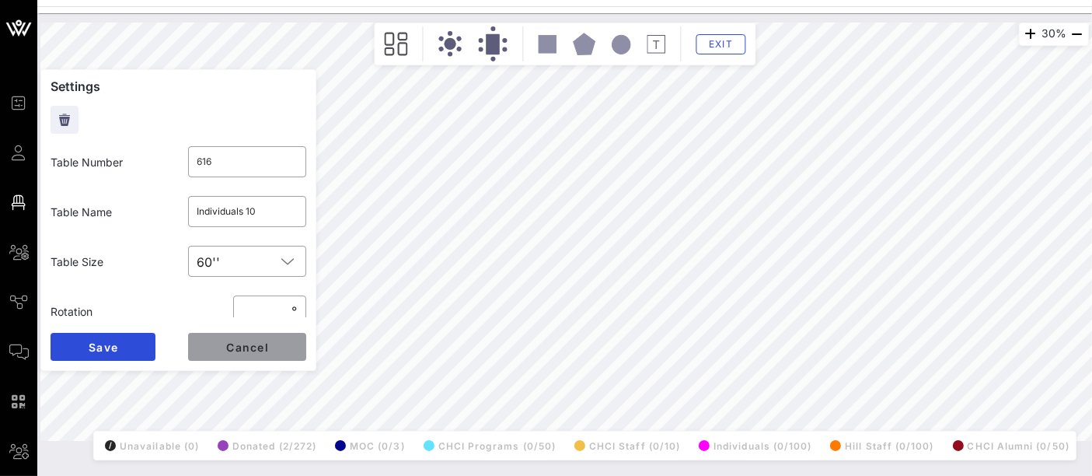
click at [250, 347] on span "Cancel" at bounding box center [247, 346] width 44 height 13
click at [720, 47] on span "Exit" at bounding box center [721, 44] width 30 height 12
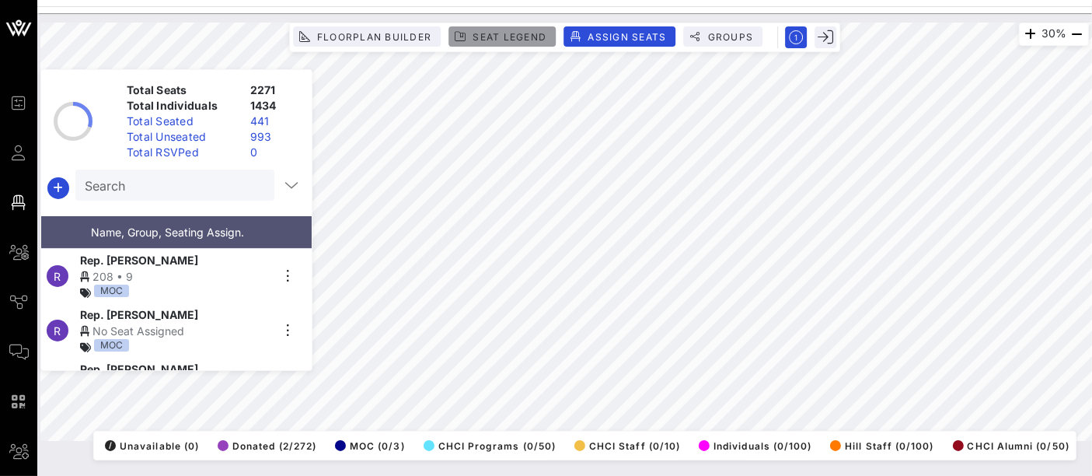
click at [508, 41] on span "Seat Legend" at bounding box center [509, 37] width 75 height 12
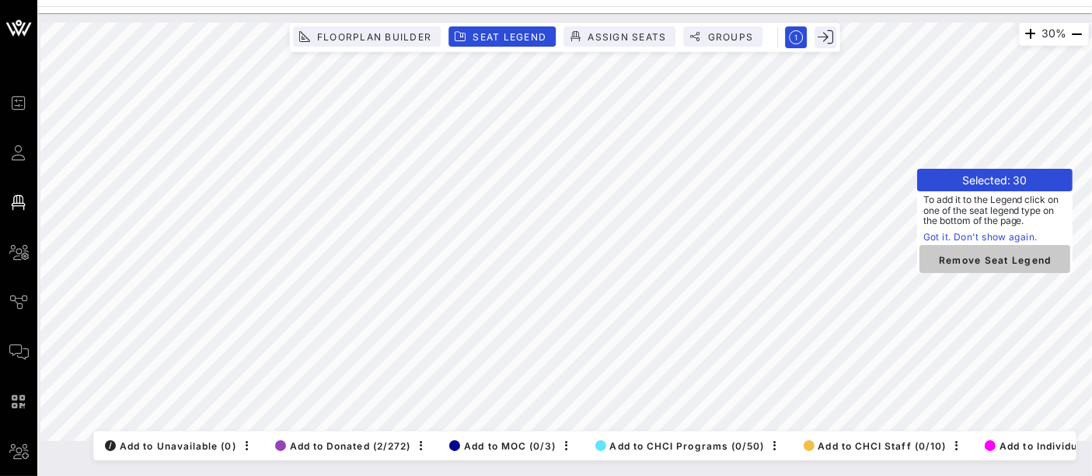
click at [953, 261] on span "Remove Seat Legend" at bounding box center [995, 259] width 126 height 14
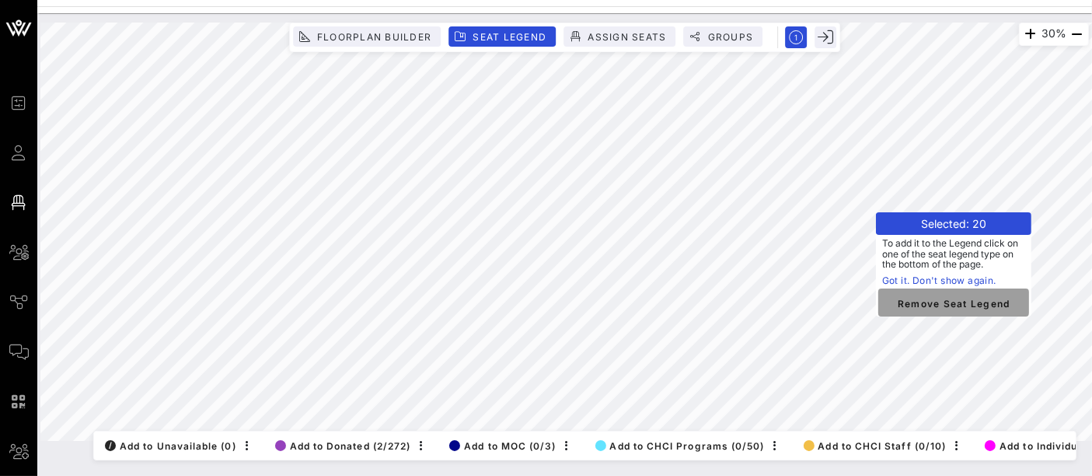
click at [925, 298] on span "Remove Seat Legend" at bounding box center [953, 302] width 126 height 14
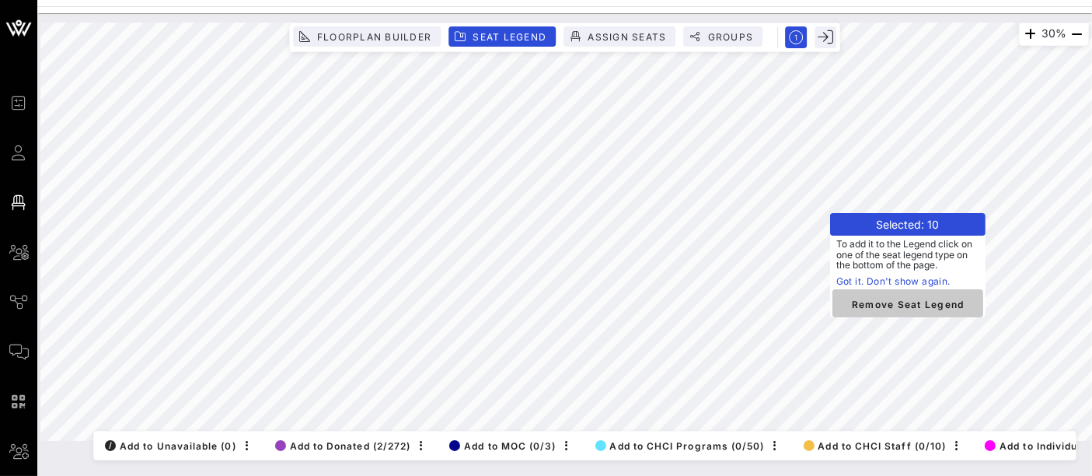
click at [890, 301] on span "Remove Seat Legend" at bounding box center [908, 303] width 126 height 14
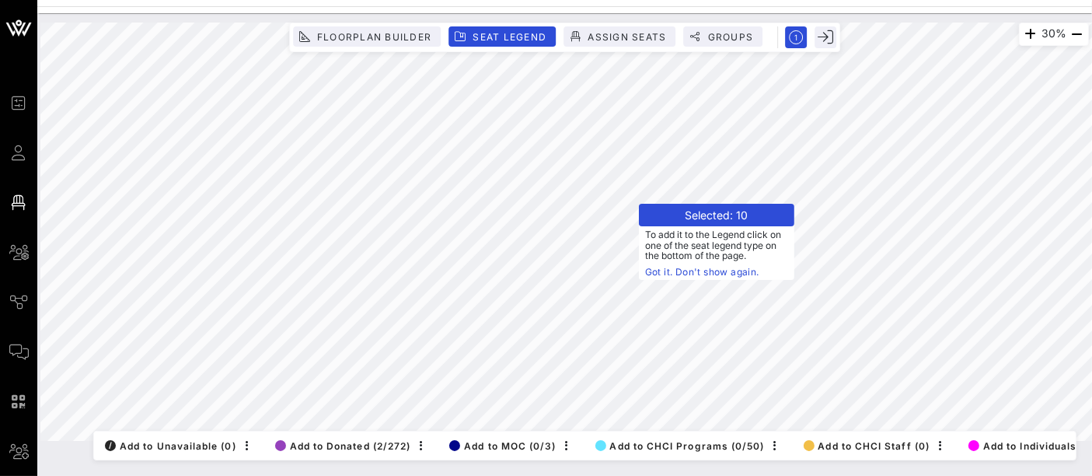
click at [668, 273] on link "Got it. Don't show again." at bounding box center [716, 272] width 143 height 16
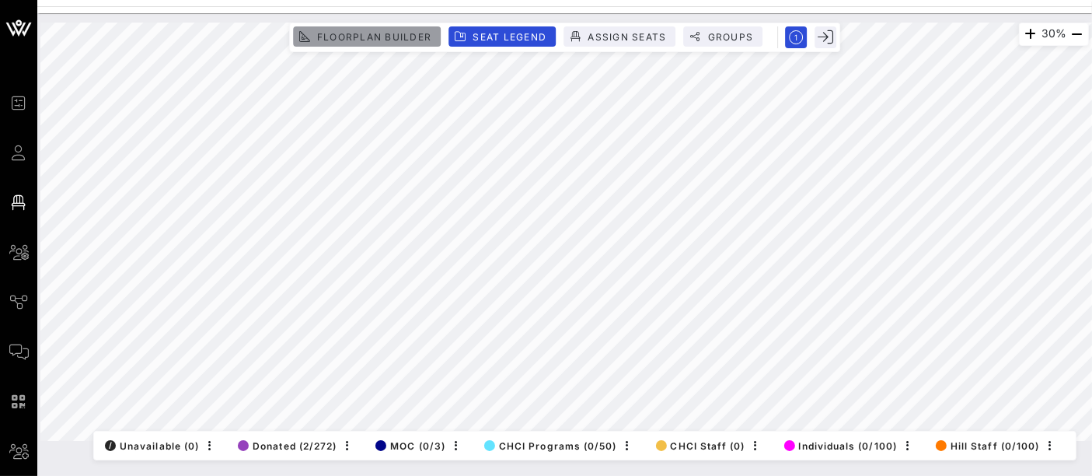
click at [409, 36] on span "Floorplan Builder" at bounding box center [373, 37] width 115 height 12
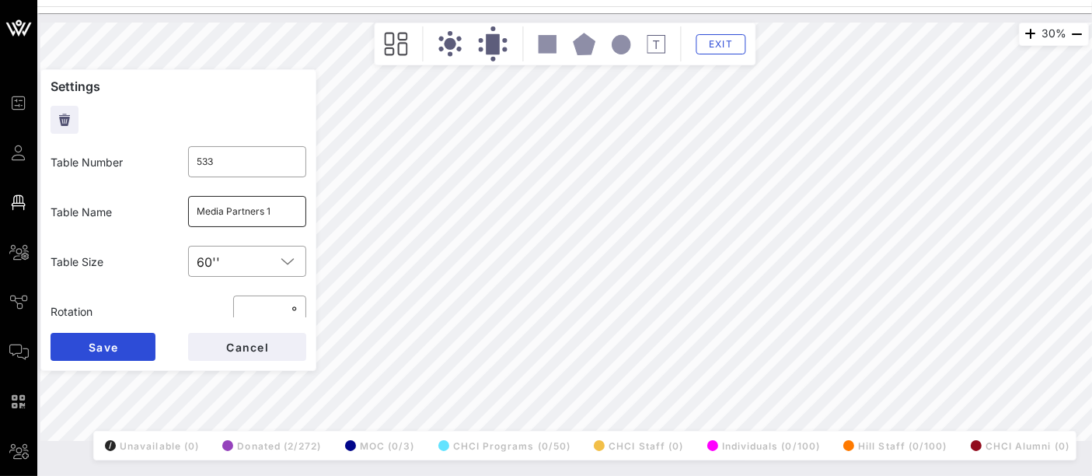
click at [254, 207] on input "Media Partners 1" at bounding box center [247, 211] width 100 height 25
click at [280, 213] on input "Media Partners 1" at bounding box center [247, 211] width 100 height 25
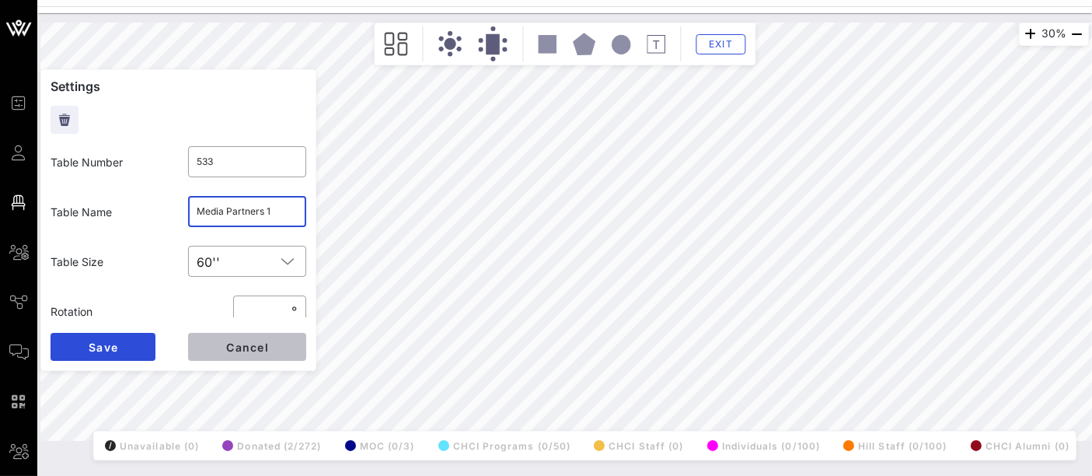
click at [260, 341] on span "Cancel" at bounding box center [247, 346] width 44 height 13
click at [271, 203] on input "Media Partners 2" at bounding box center [247, 211] width 100 height 25
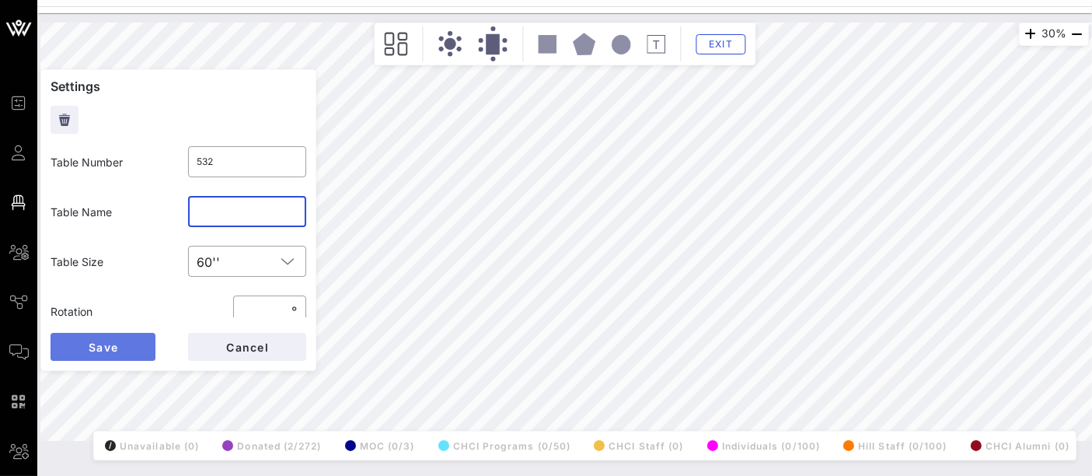
click at [128, 336] on button "Save" at bounding box center [103, 347] width 105 height 28
click at [248, 207] on input "Media Partners 1" at bounding box center [247, 211] width 100 height 25
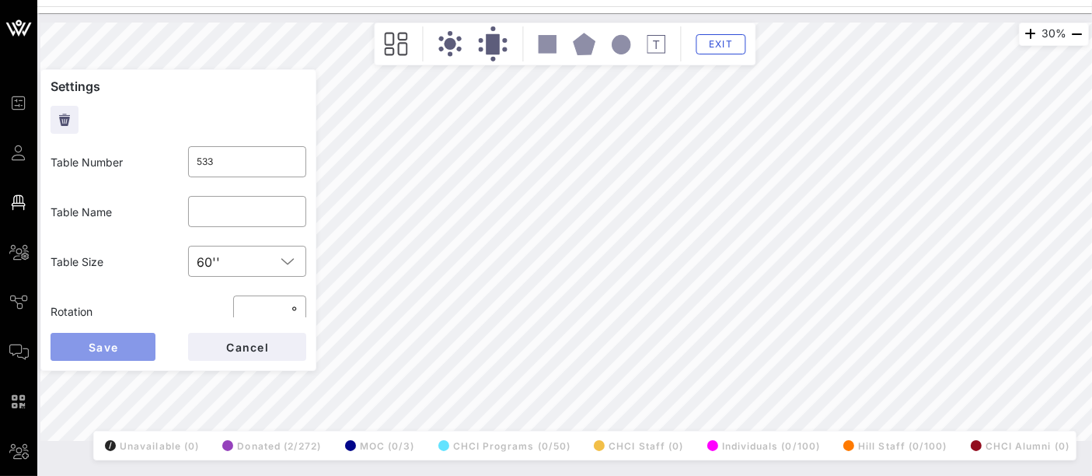
click at [122, 341] on button "Save" at bounding box center [103, 347] width 105 height 28
click at [231, 204] on input "text" at bounding box center [247, 211] width 100 height 25
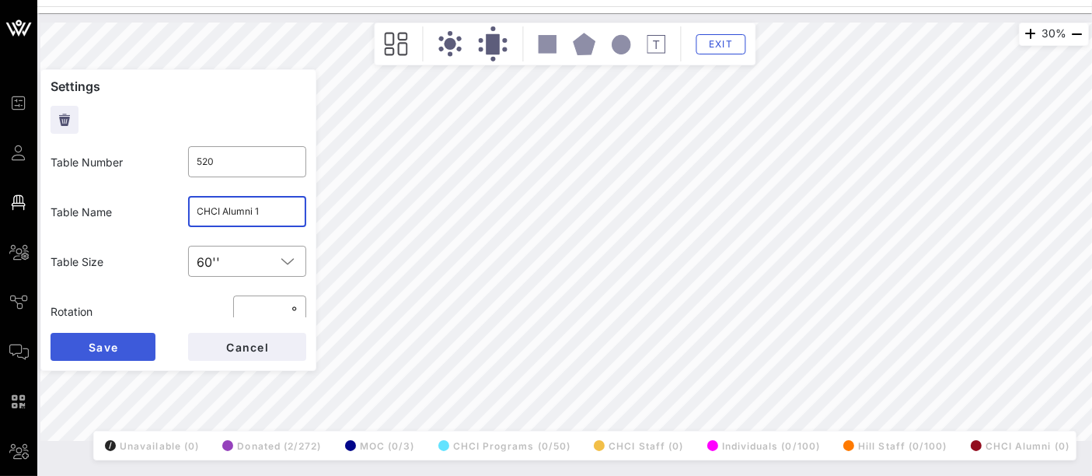
type input "CHCI Alumni 1"
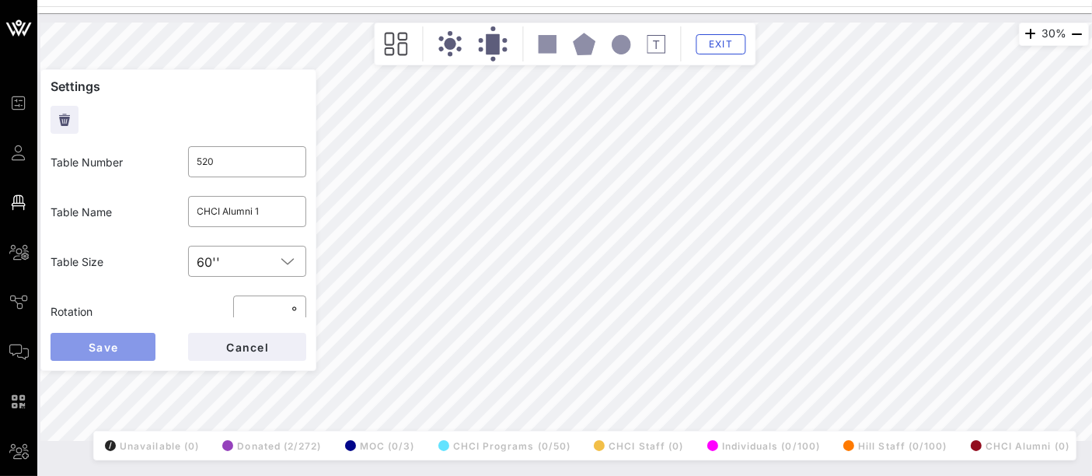
click at [111, 354] on button "Save" at bounding box center [103, 347] width 105 height 28
click at [256, 197] on div at bounding box center [247, 211] width 100 height 31
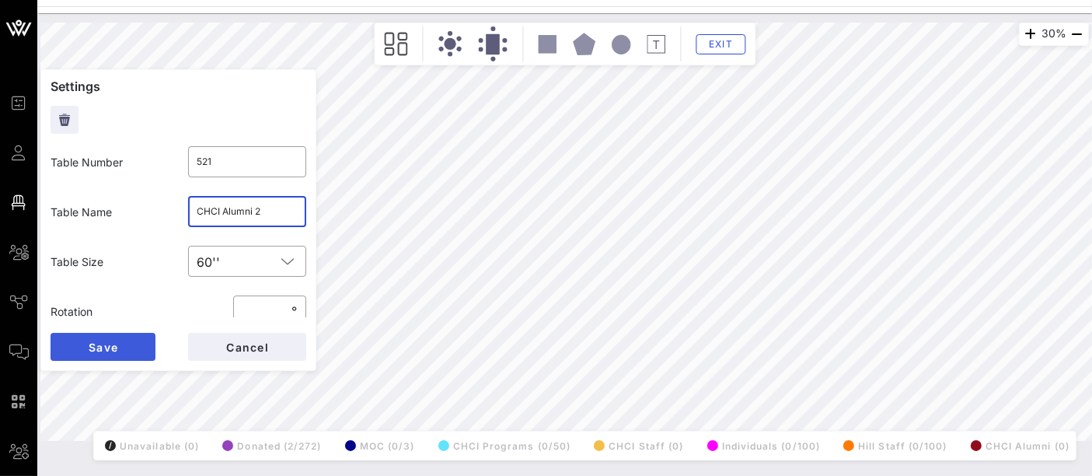
type input "CHCI Alumni 2"
click at [117, 333] on button "Save" at bounding box center [103, 347] width 105 height 28
click at [280, 215] on input "text" at bounding box center [247, 211] width 100 height 25
type input "CHCI Alumni 3"
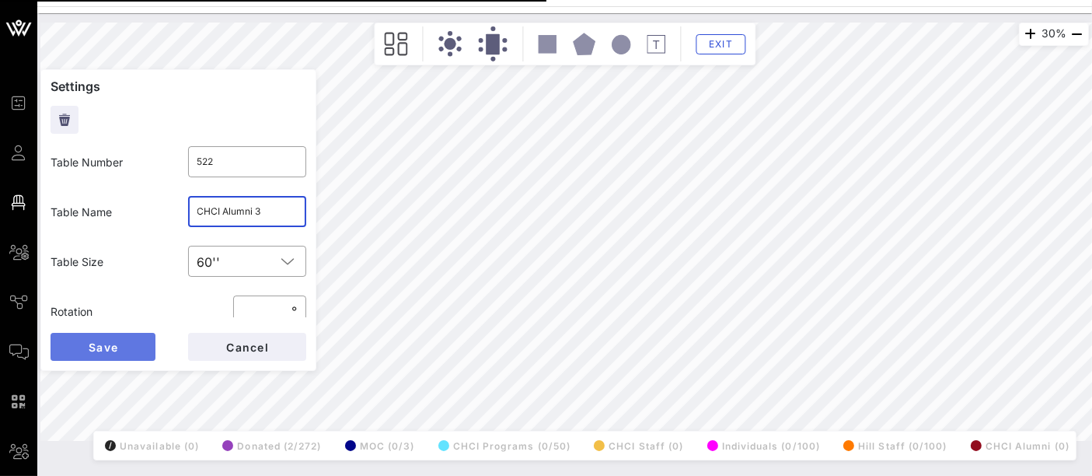
click at [87, 333] on button "Save" at bounding box center [103, 347] width 105 height 28
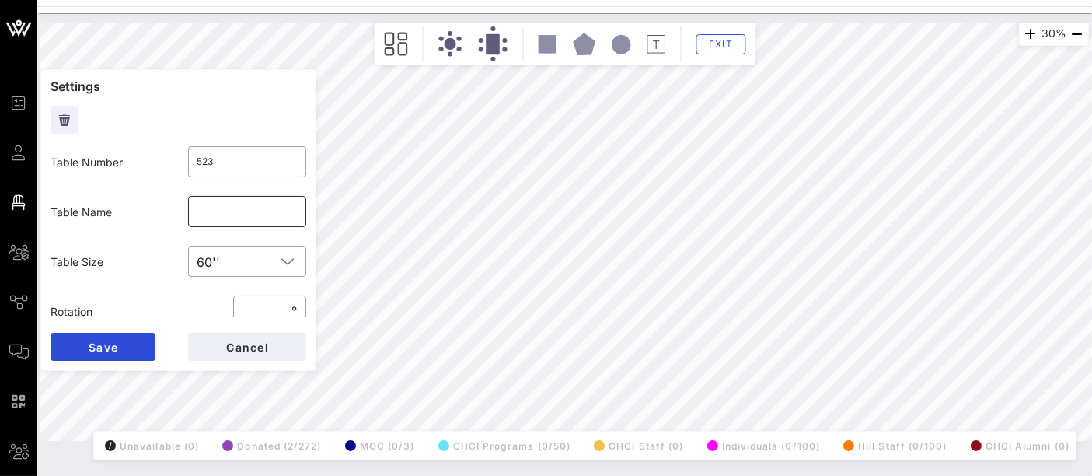
click at [229, 211] on input "text" at bounding box center [247, 211] width 100 height 25
type input "CHCI Alumni 4"
click at [113, 345] on span "Save" at bounding box center [103, 346] width 30 height 13
click at [235, 207] on input "text" at bounding box center [247, 211] width 100 height 25
type input "CHCI 5"
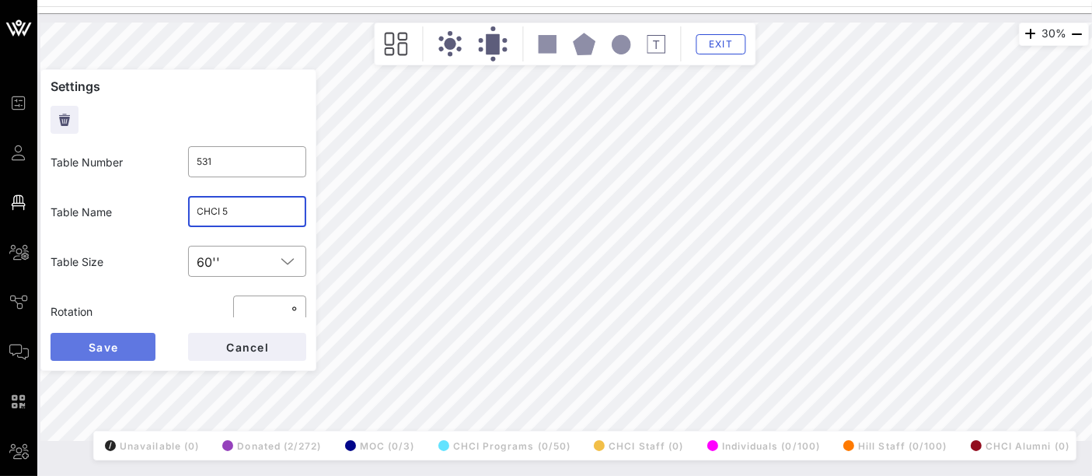
click at [115, 343] on span "Save" at bounding box center [103, 346] width 30 height 13
click at [262, 217] on input "text" at bounding box center [247, 211] width 100 height 25
type input "CHCI Alumni 6"
click at [110, 343] on span "Save" at bounding box center [103, 346] width 30 height 13
click at [209, 218] on input "text" at bounding box center [247, 211] width 100 height 25
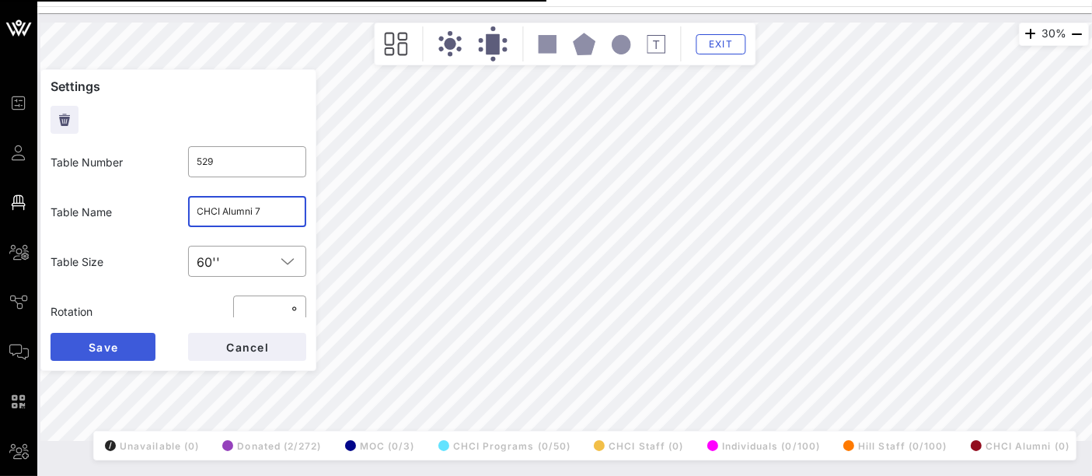
type input "CHCI Alumni 7"
click at [131, 340] on button "Save" at bounding box center [103, 347] width 105 height 28
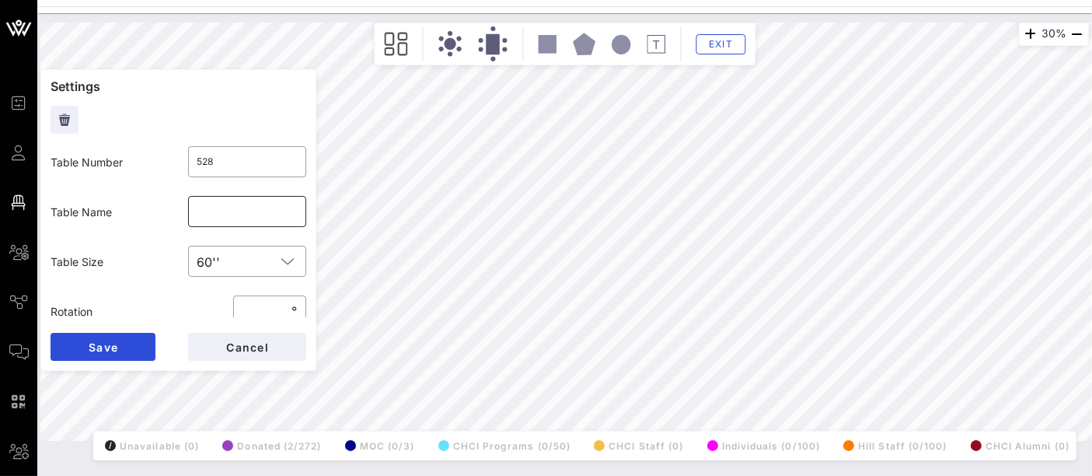
click at [258, 210] on input "text" at bounding box center [247, 211] width 100 height 25
type input "X"
type input "CHCI Alumni 8"
click at [96, 343] on span "Save" at bounding box center [103, 346] width 30 height 13
click at [218, 340] on button "Cancel" at bounding box center [247, 347] width 118 height 28
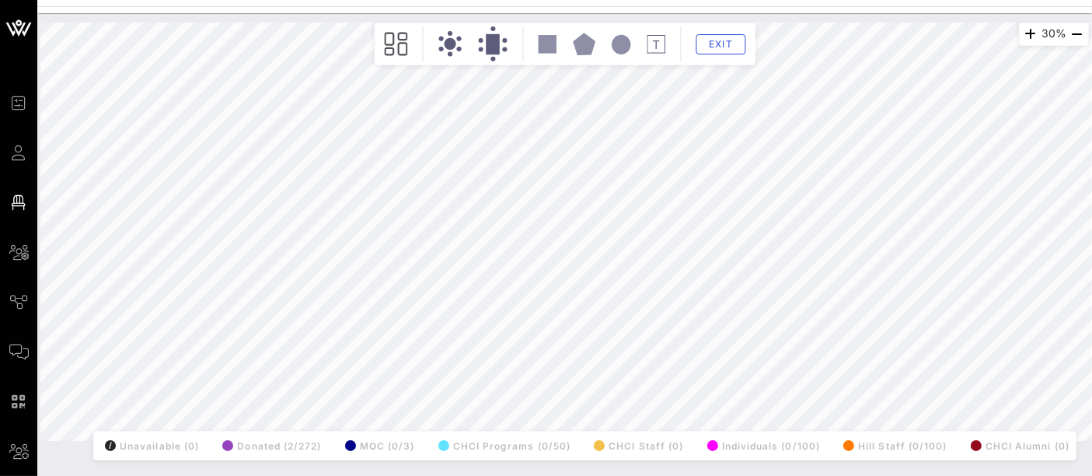
click at [733, 54] on div "Exit" at bounding box center [565, 43] width 374 height 35
click at [728, 47] on span "Exit" at bounding box center [721, 44] width 30 height 12
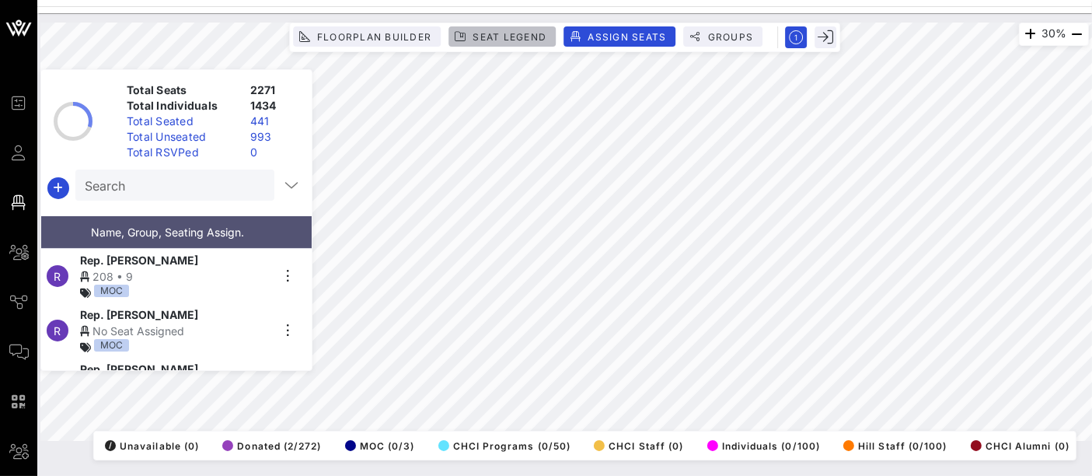
click at [522, 33] on span "Seat Legend" at bounding box center [509, 37] width 75 height 12
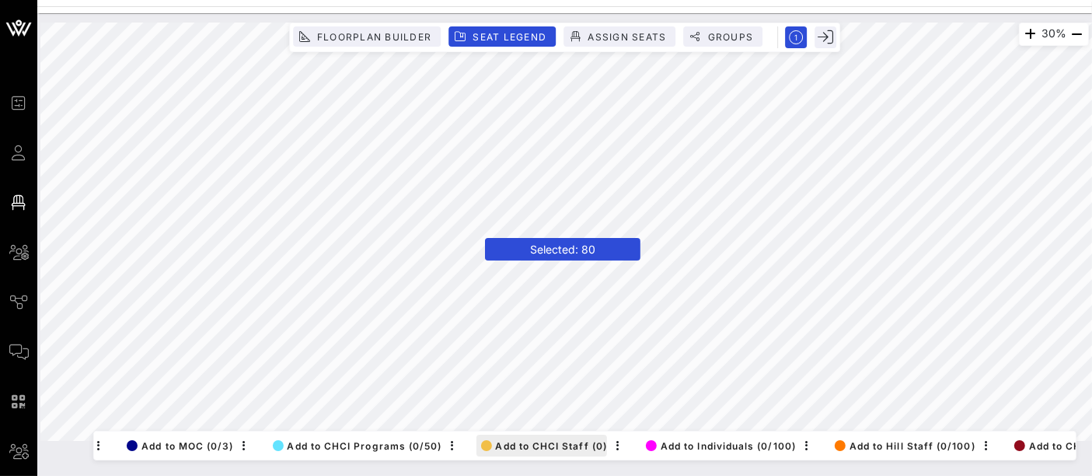
scroll to position [0, 462]
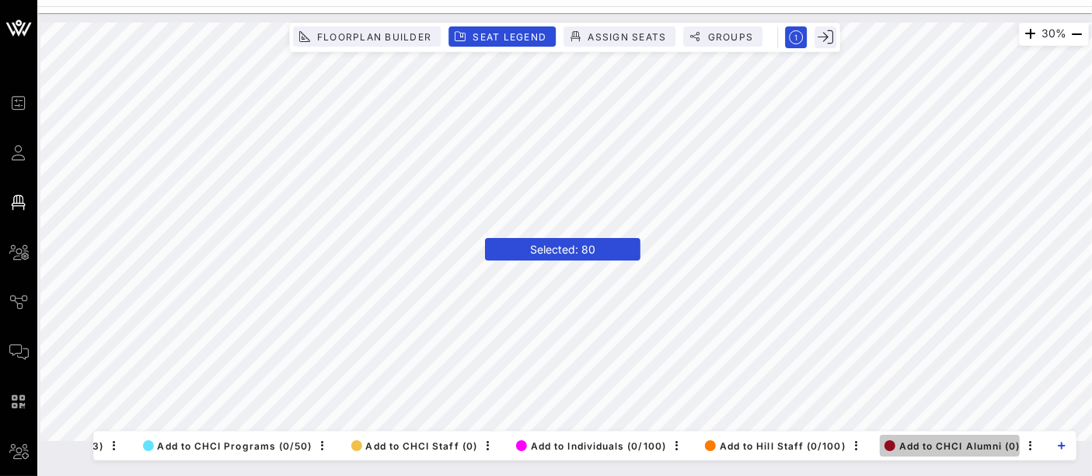
click at [940, 441] on button "Add to CHCI Alumni (0)" at bounding box center [950, 445] width 141 height 22
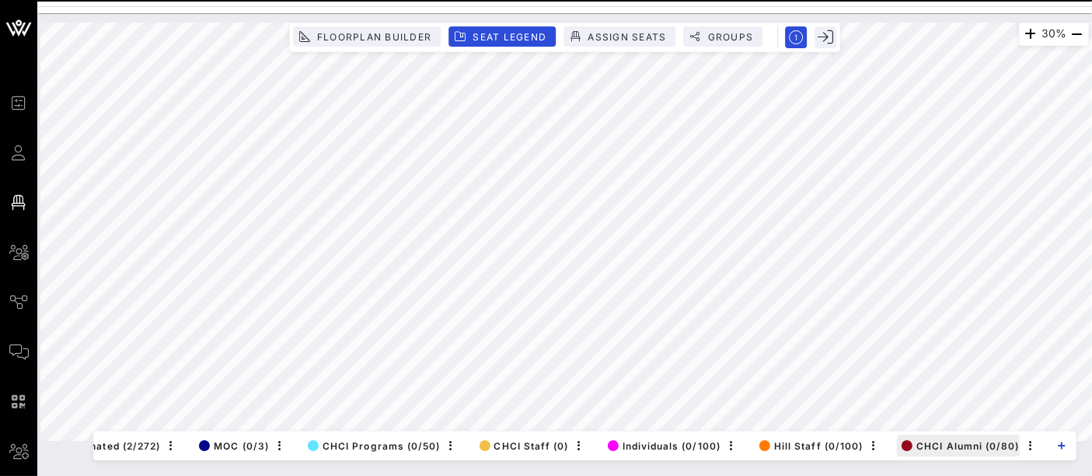
scroll to position [0, 179]
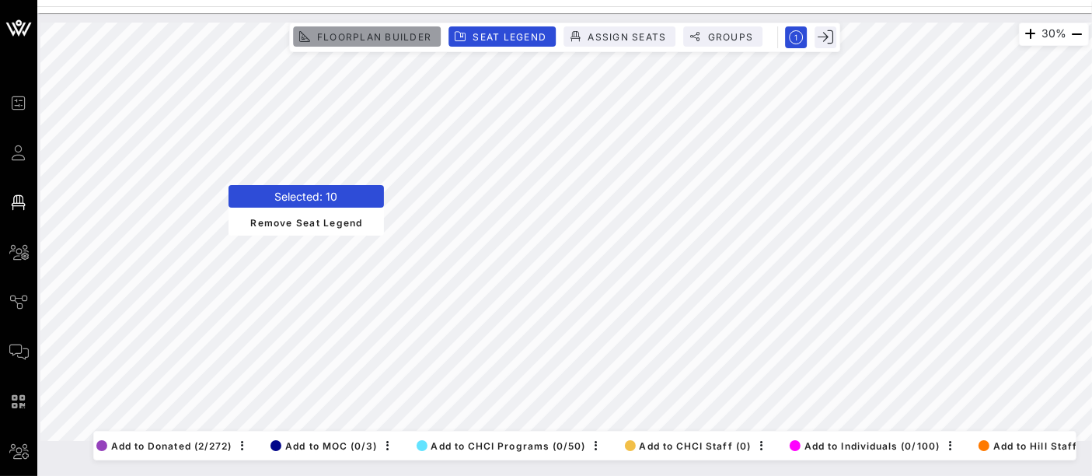
click at [404, 31] on span "Floorplan Builder" at bounding box center [373, 37] width 115 height 12
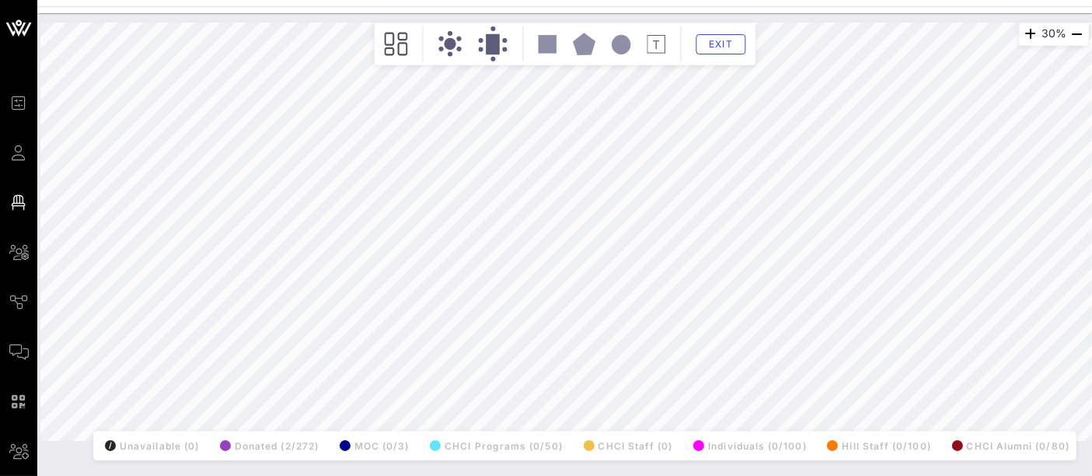
scroll to position [0, 0]
click at [732, 43] on span "Exit" at bounding box center [721, 44] width 30 height 12
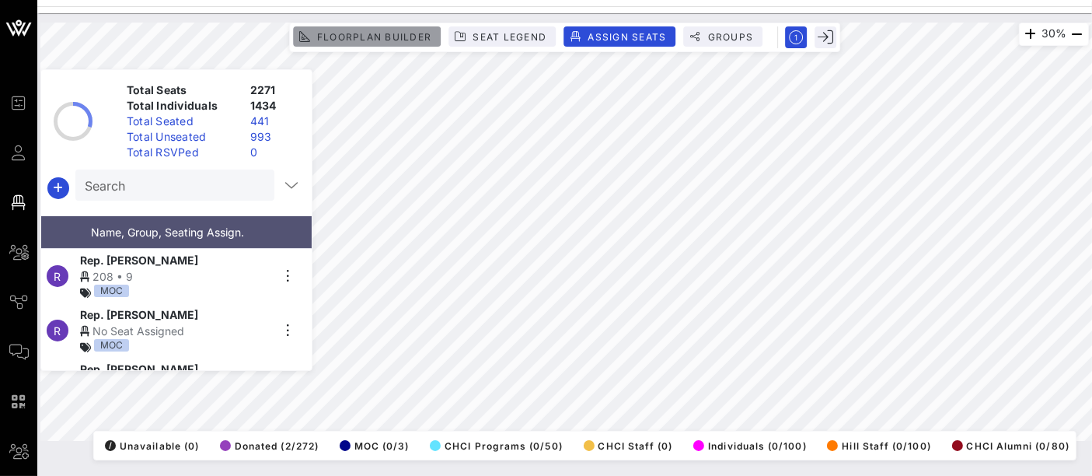
click at [413, 41] on span "Floorplan Builder" at bounding box center [373, 37] width 115 height 12
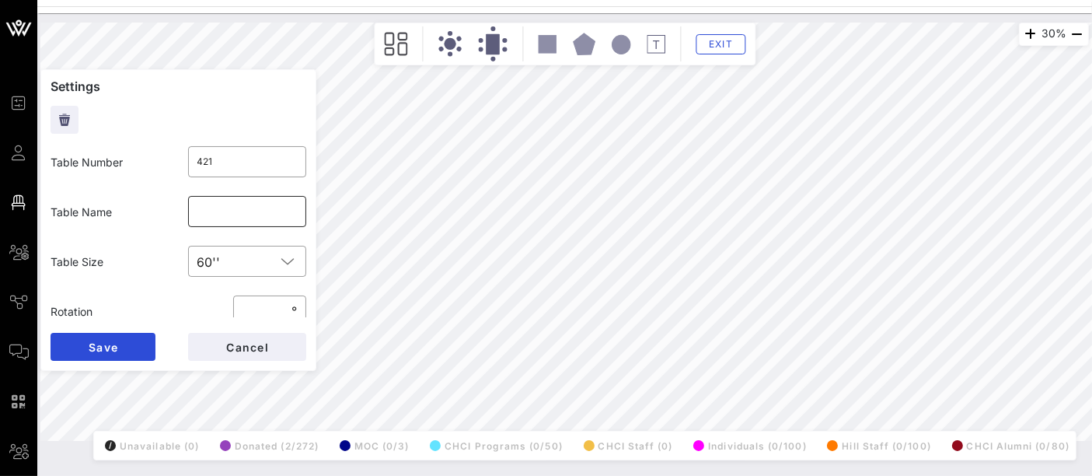
click at [218, 215] on input "text" at bounding box center [247, 211] width 100 height 25
type input "C"
type input "Hill Staff 1"
click at [131, 345] on button "Save" at bounding box center [103, 347] width 105 height 28
click at [241, 203] on input "text" at bounding box center [247, 211] width 100 height 25
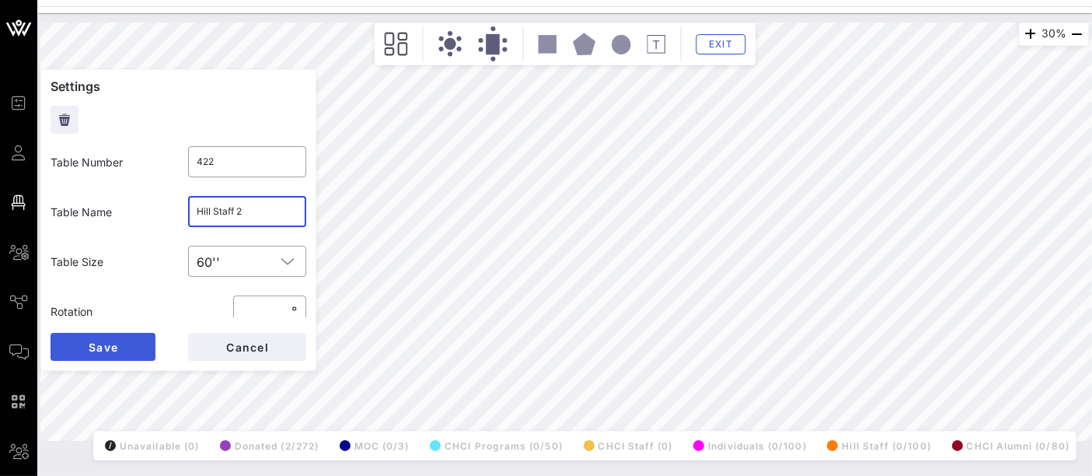
type input "Hill Staff 2"
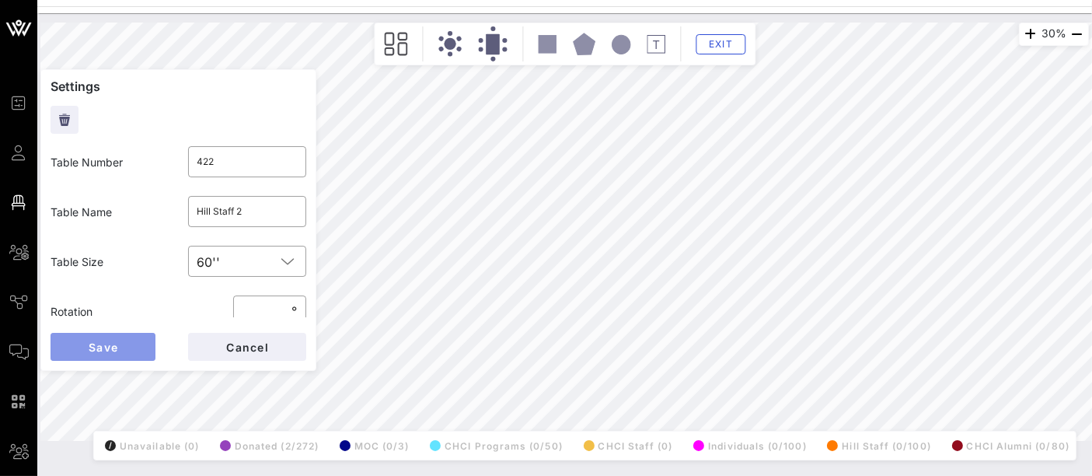
click at [131, 354] on button "Save" at bounding box center [103, 347] width 105 height 28
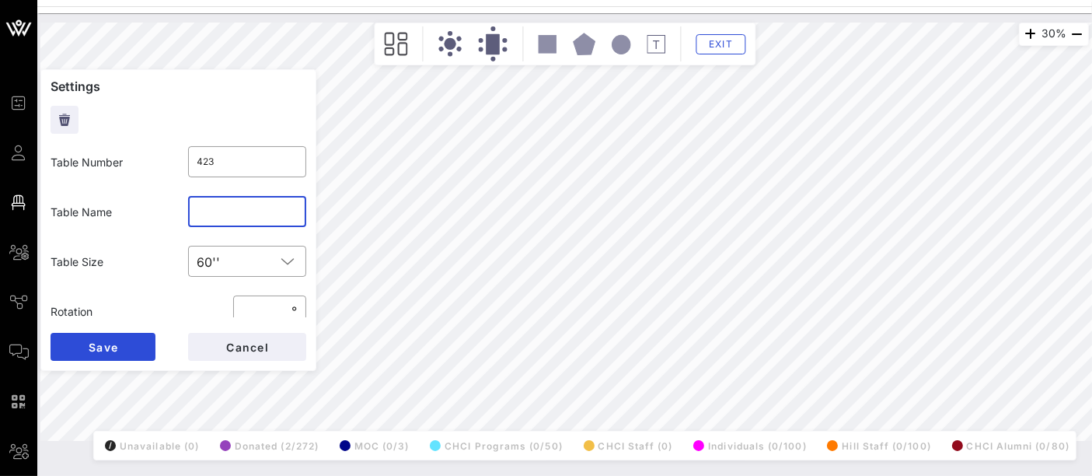
click at [217, 210] on input "text" at bounding box center [247, 211] width 100 height 25
type input "Hill Staff 3"
click at [124, 336] on button "Save" at bounding box center [103, 347] width 105 height 28
click at [287, 204] on input "text" at bounding box center [247, 211] width 100 height 25
type input "Hill Staff 4"
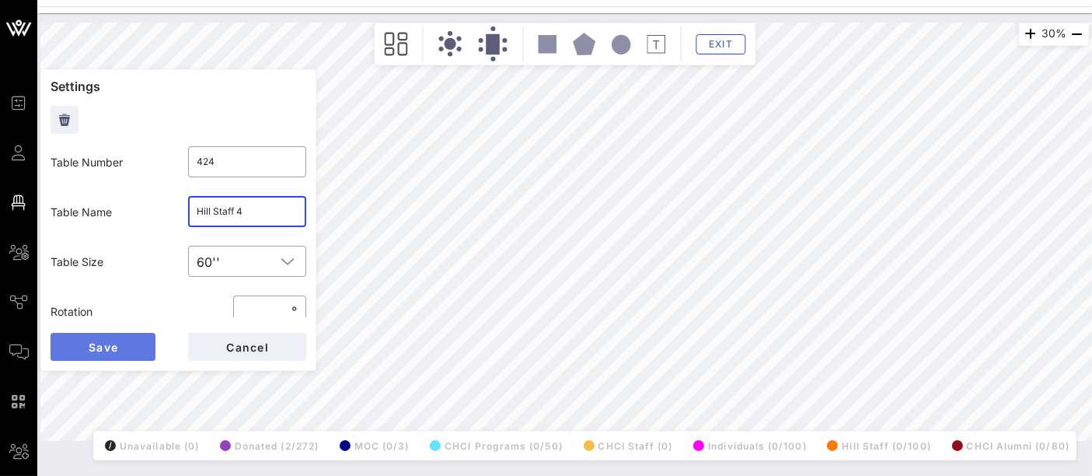
click at [130, 347] on button "Save" at bounding box center [103, 347] width 105 height 28
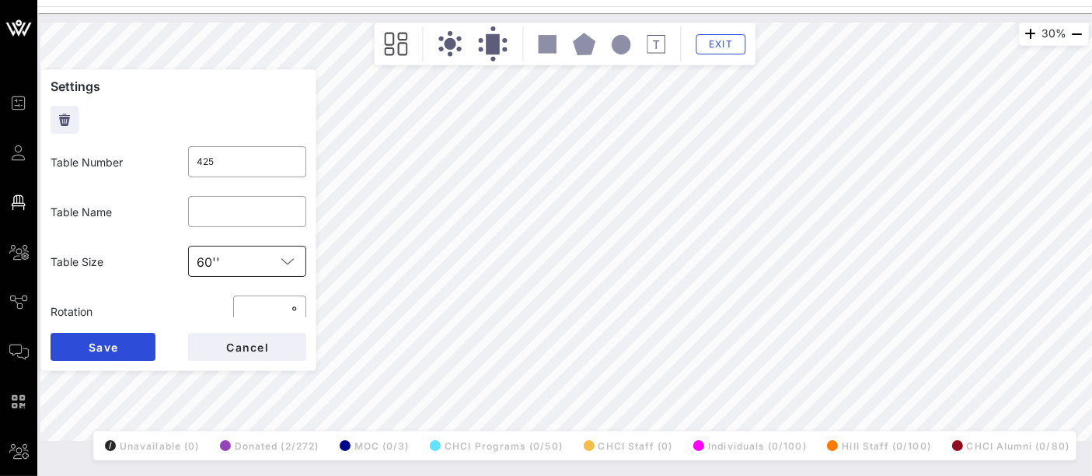
type input "427"
click at [237, 216] on input "text" at bounding box center [247, 211] width 100 height 25
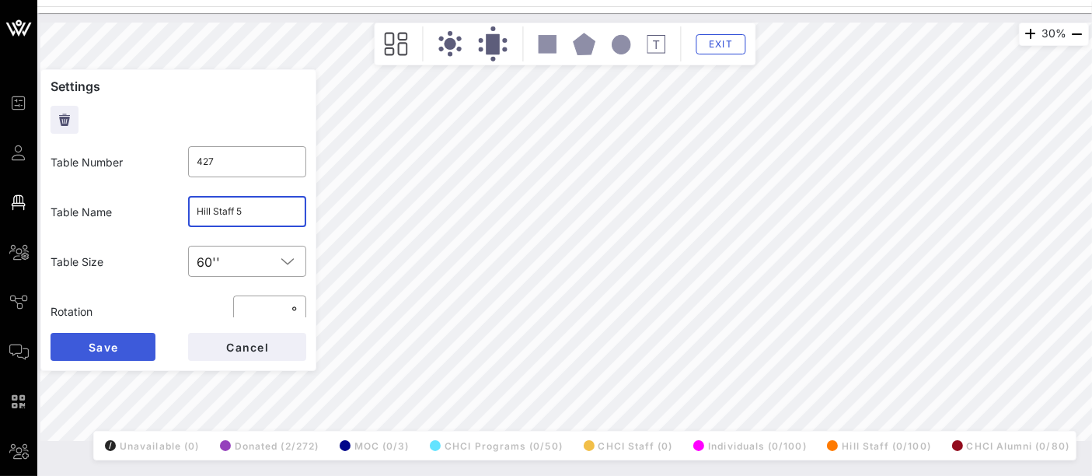
type input "Hill Staff 5"
click at [138, 343] on button "Save" at bounding box center [103, 347] width 105 height 28
click at [268, 209] on input "text" at bounding box center [247, 211] width 100 height 25
type input "Hill Staff 6"
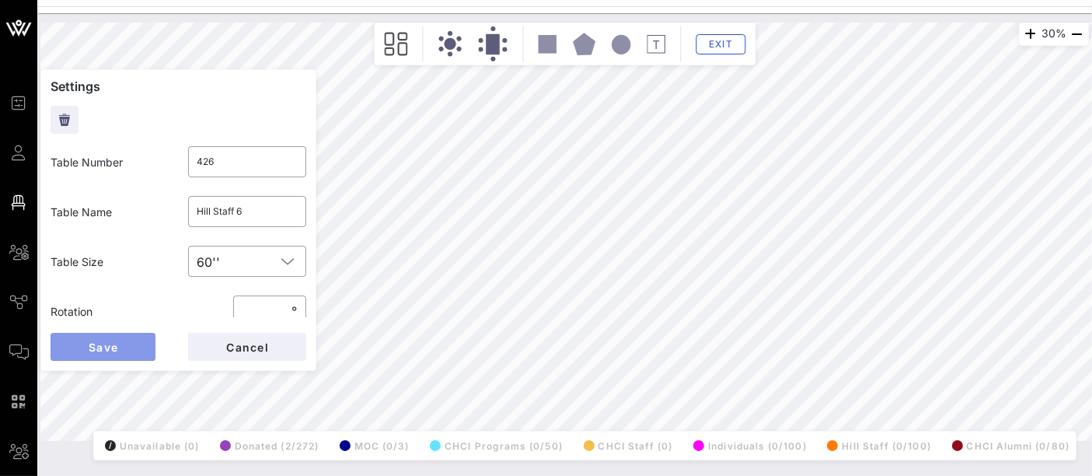
click at [131, 345] on button "Save" at bounding box center [103, 347] width 105 height 28
click at [260, 203] on input "text" at bounding box center [247, 211] width 100 height 25
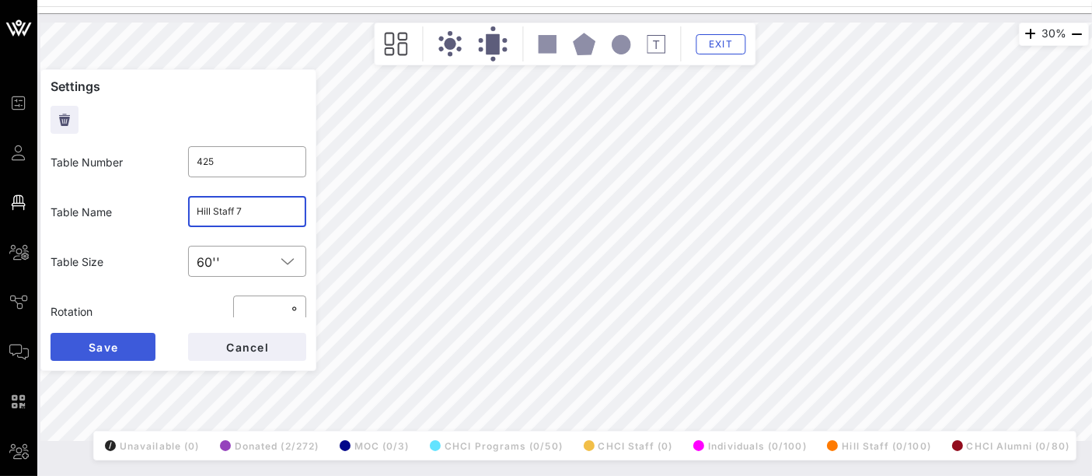
type input "Hill Staff 7"
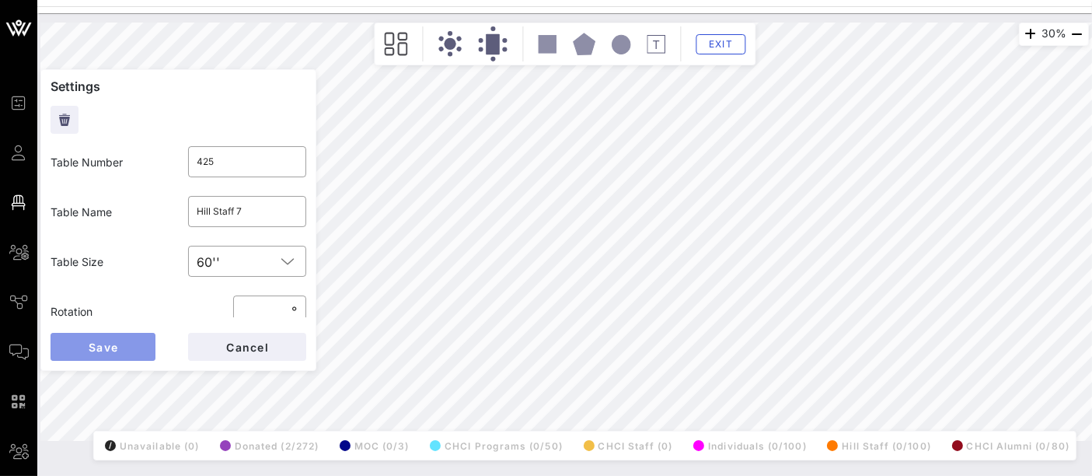
click at [117, 347] on span "Save" at bounding box center [103, 346] width 30 height 13
click at [210, 218] on input "text" at bounding box center [247, 211] width 100 height 25
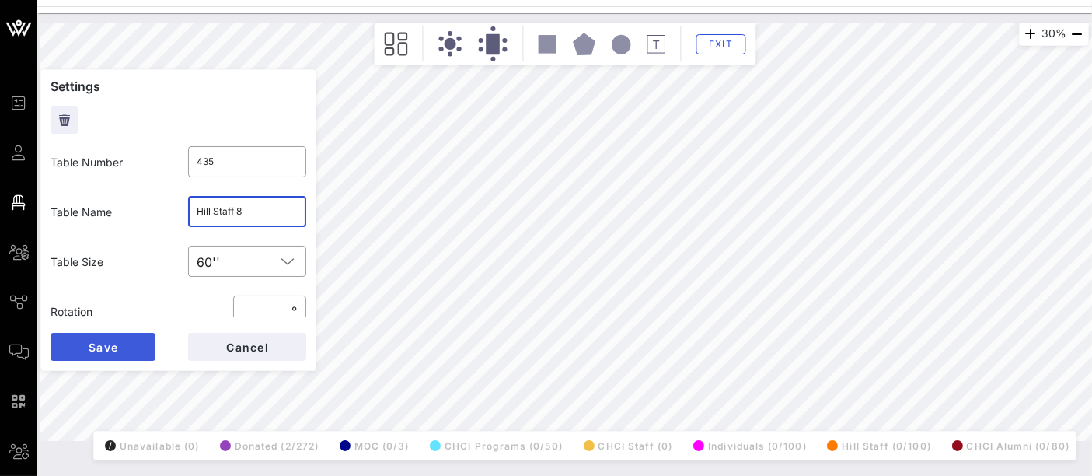
type input "Hill Staff 8"
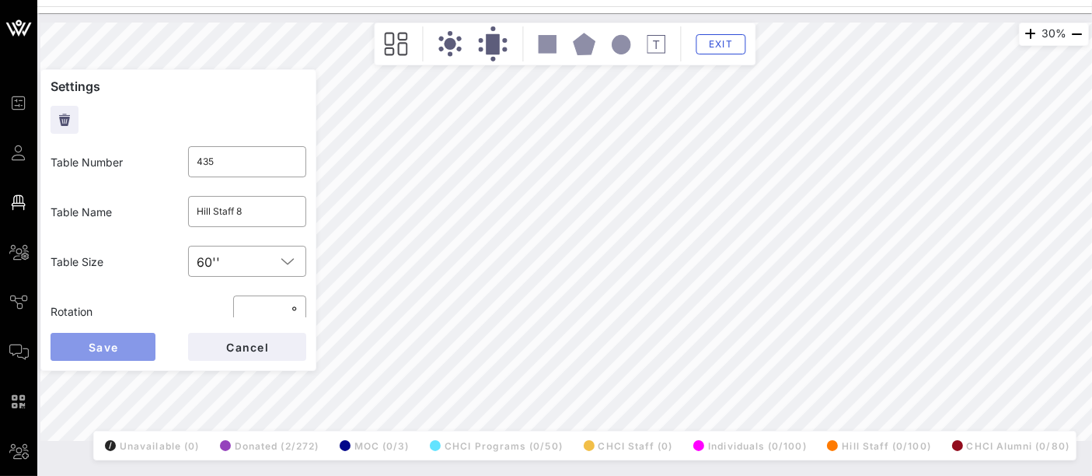
click at [109, 353] on span "Save" at bounding box center [103, 346] width 30 height 13
click at [256, 217] on input "text" at bounding box center [247, 211] width 100 height 25
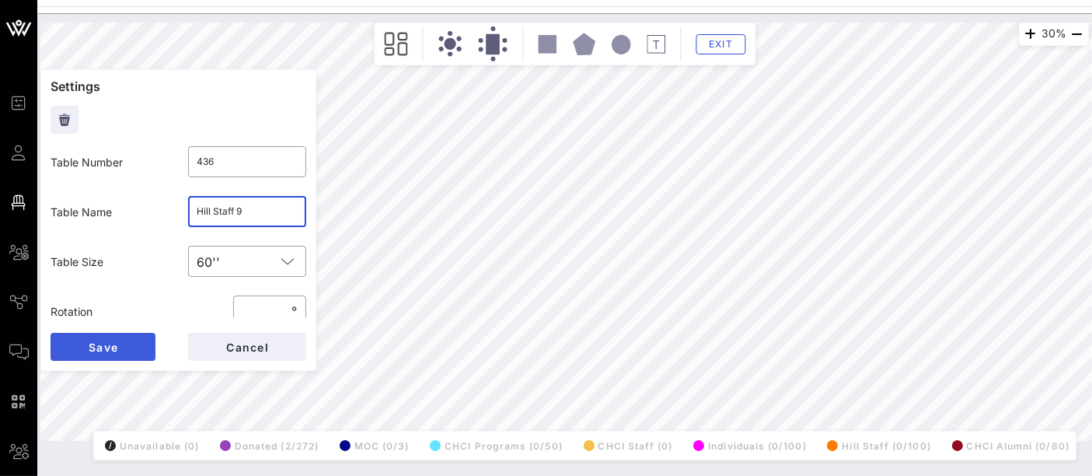
type input "Hill Staff 9"
click at [138, 343] on button "Save" at bounding box center [103, 347] width 105 height 28
click at [221, 218] on input "text" at bounding box center [247, 211] width 100 height 25
type input "Hill Staff 10"
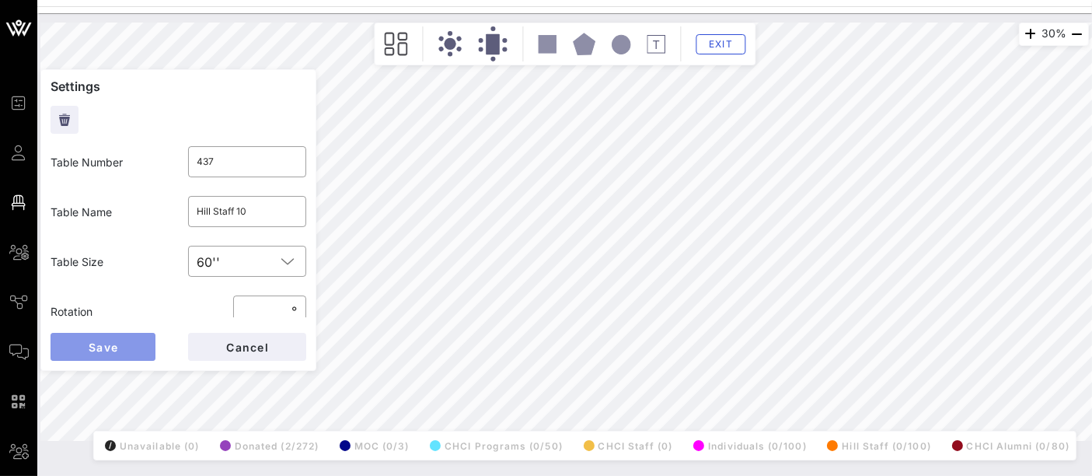
click at [125, 356] on button "Save" at bounding box center [103, 347] width 105 height 28
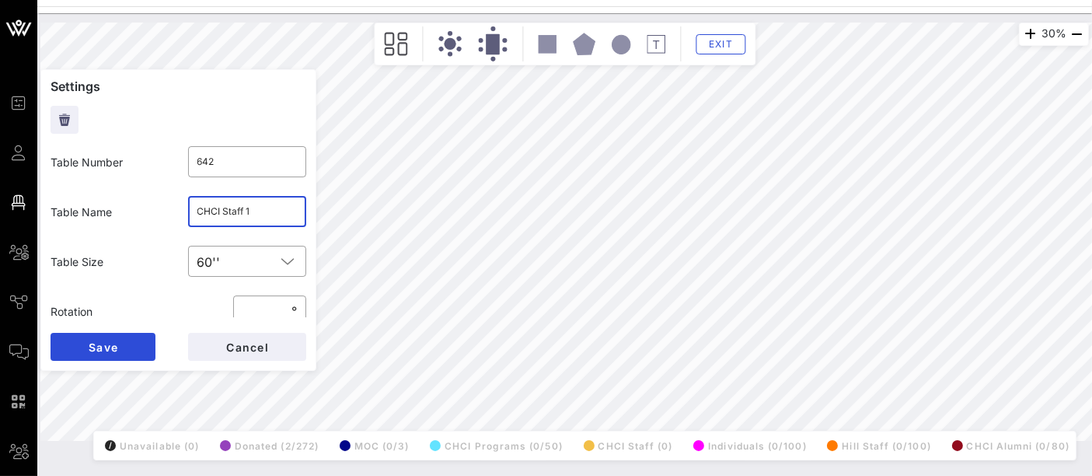
click at [256, 204] on input "CHCI Staff 1" at bounding box center [247, 211] width 100 height 25
type input "619"
click at [244, 209] on input "text" at bounding box center [247, 211] width 100 height 25
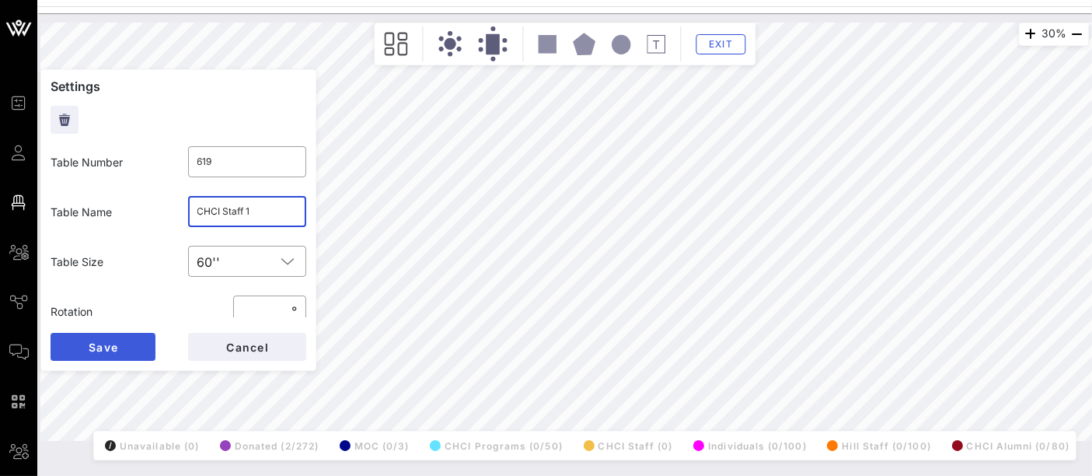
type input "CHCI Staff 1"
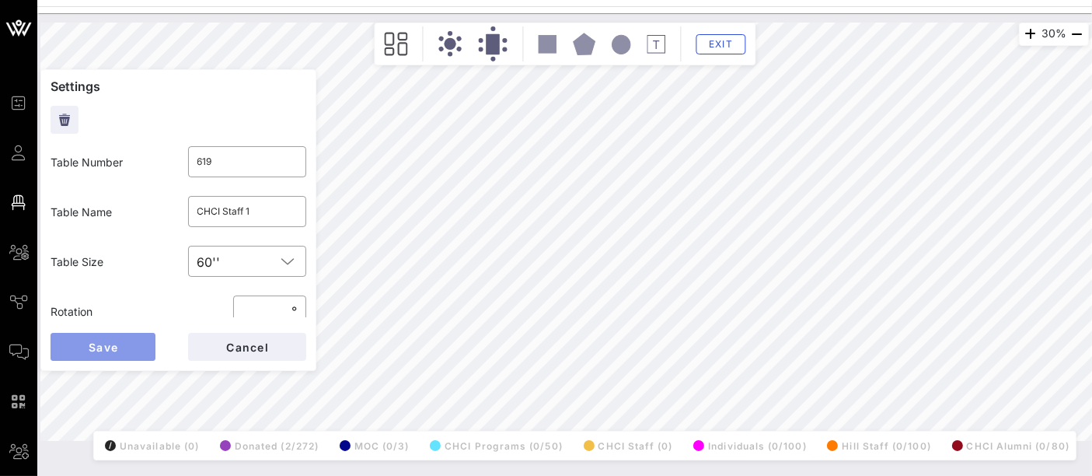
click at [123, 346] on button "Save" at bounding box center [103, 347] width 105 height 28
click at [261, 203] on input "text" at bounding box center [247, 211] width 100 height 25
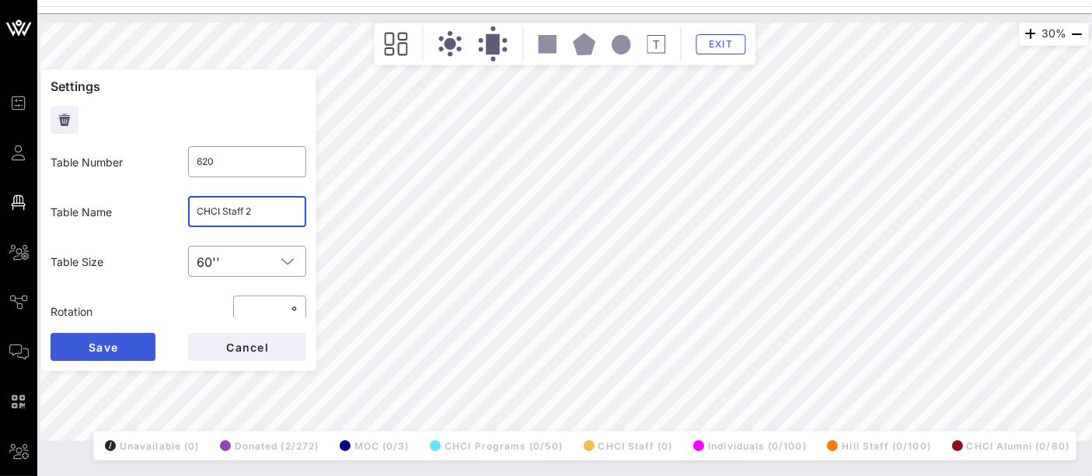
type input "CHCI Staff 2"
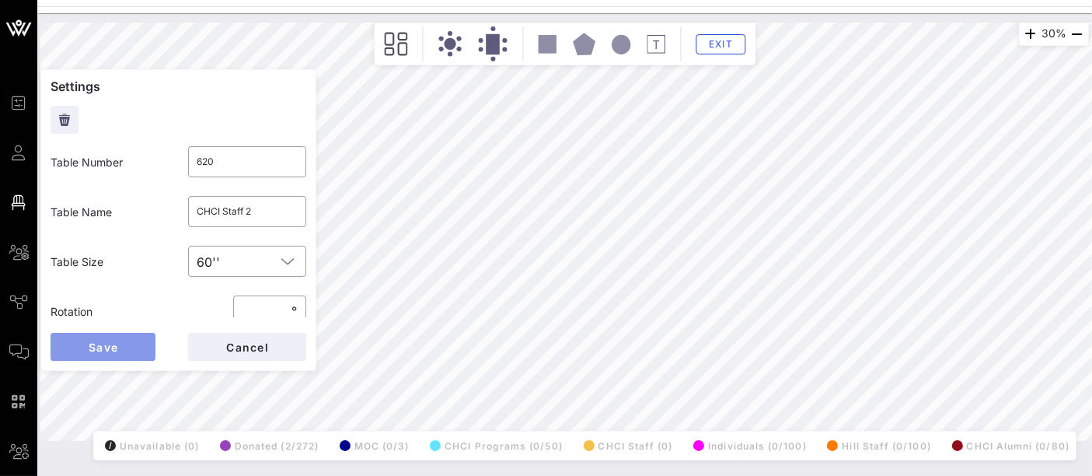
click at [120, 350] on button "Save" at bounding box center [103, 347] width 105 height 28
click at [263, 213] on input "text" at bounding box center [247, 211] width 100 height 25
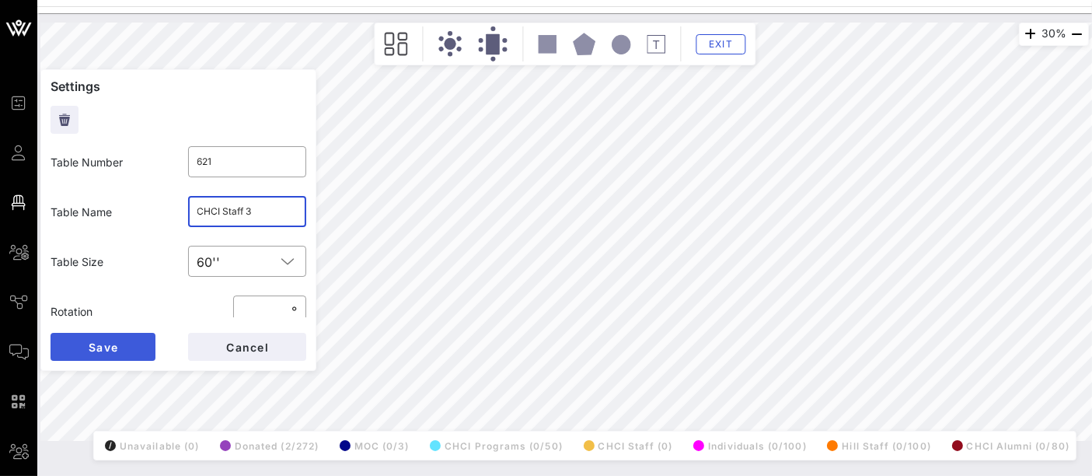
type input "CHCI Staff 3"
click at [101, 354] on button "Save" at bounding box center [103, 347] width 105 height 28
click at [253, 214] on input "text" at bounding box center [247, 211] width 100 height 25
type input "CHCI Staff 4"
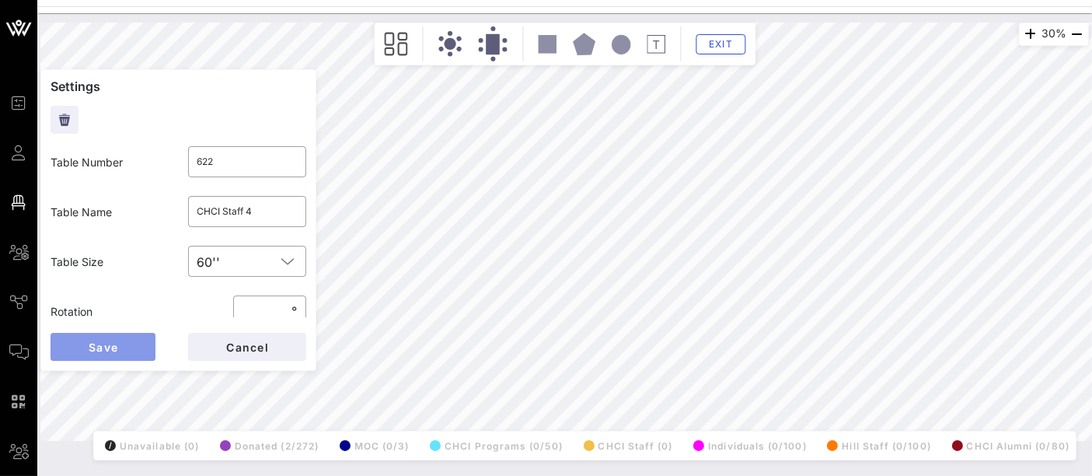
click at [104, 347] on span "Save" at bounding box center [103, 346] width 30 height 13
click at [213, 213] on input "text" at bounding box center [247, 211] width 100 height 25
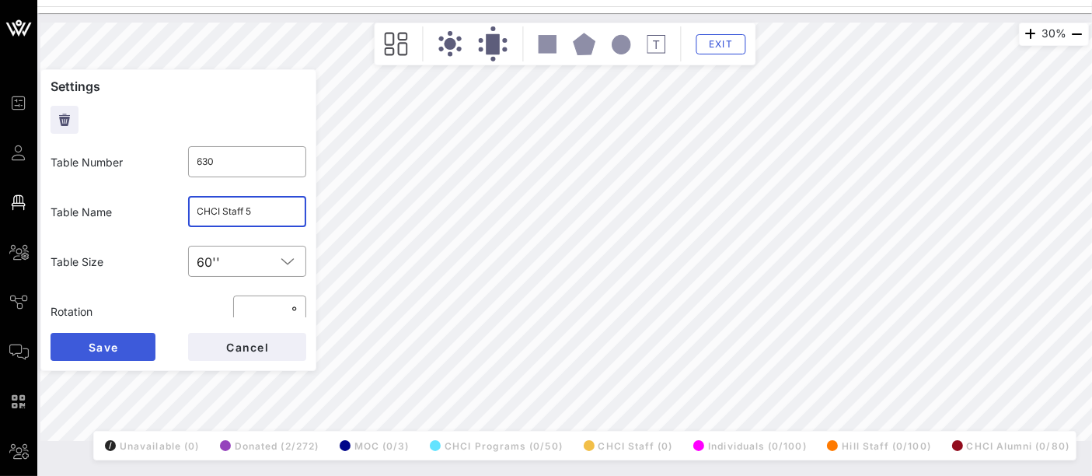
type input "CHCI Staff 5"
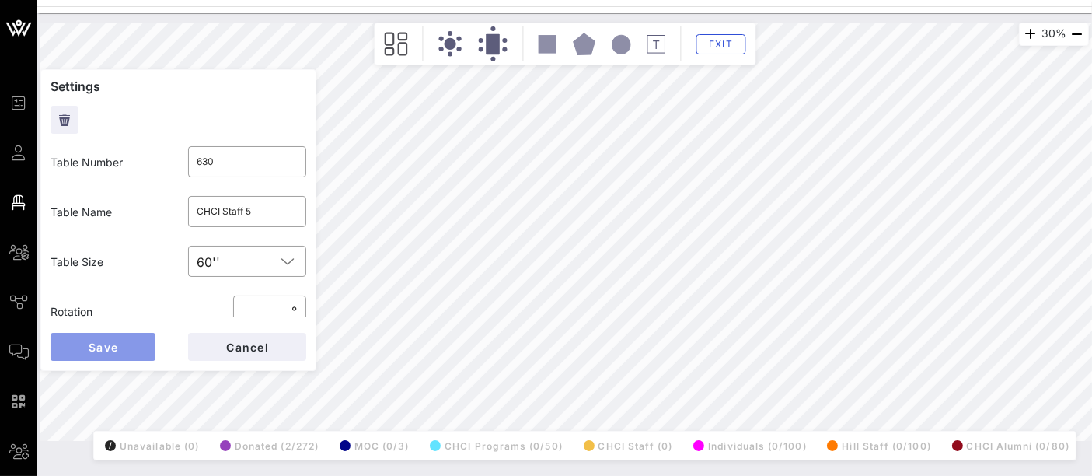
click at [130, 334] on button "Save" at bounding box center [103, 347] width 105 height 28
click at [240, 213] on input "text" at bounding box center [247, 211] width 100 height 25
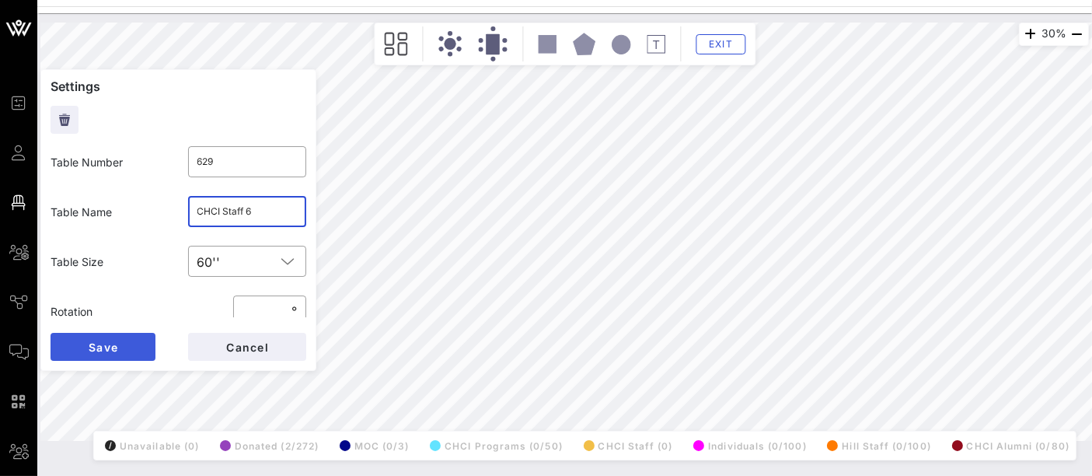
type input "CHCI Staff 6"
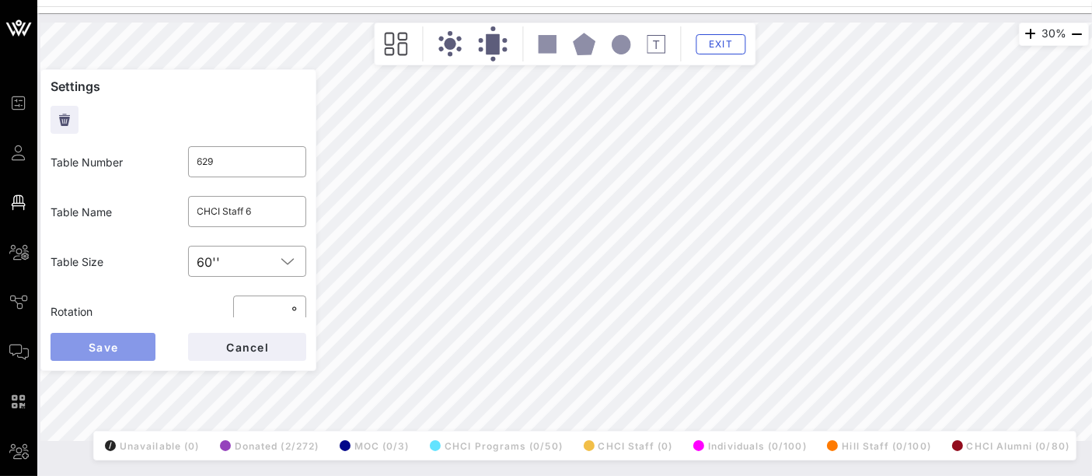
click at [127, 354] on button "Save" at bounding box center [103, 347] width 105 height 28
click at [206, 211] on input "text" at bounding box center [247, 211] width 100 height 25
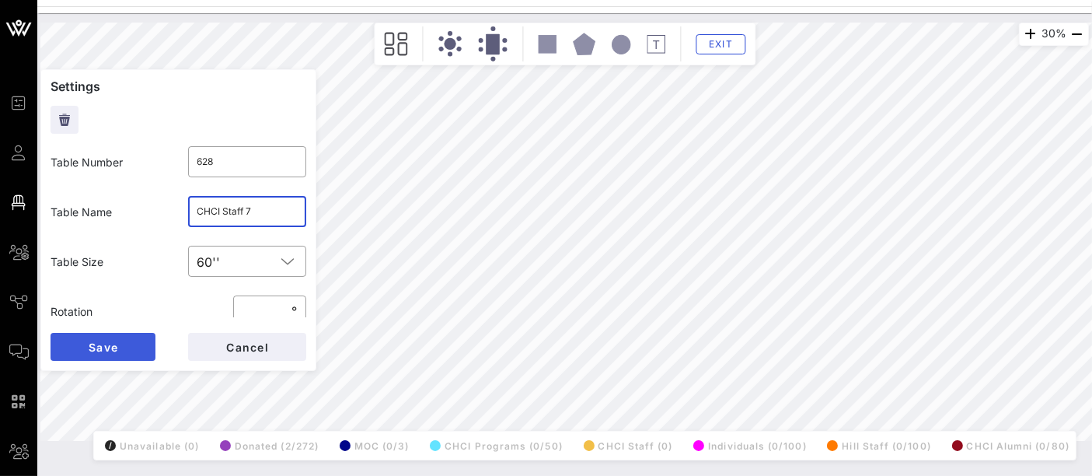
type input "CHCI Staff 7"
click at [113, 351] on span "Save" at bounding box center [103, 346] width 30 height 13
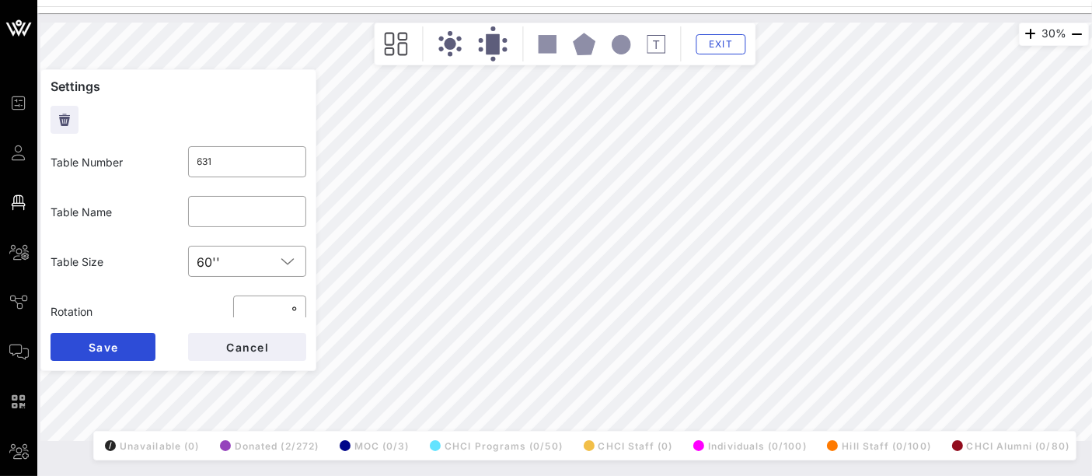
type input "622"
type input "CHCI Staff 4"
click at [258, 214] on input "CHCI Staff 1" at bounding box center [247, 211] width 100 height 25
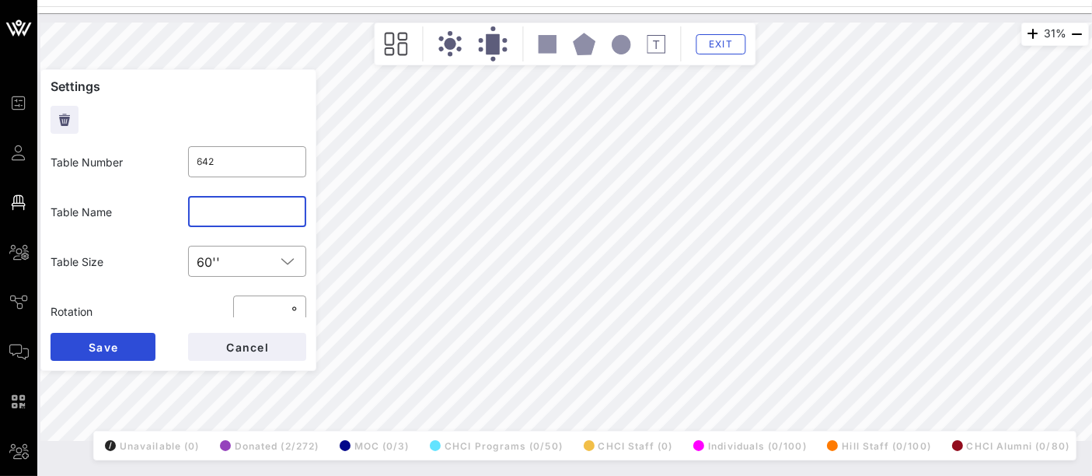
type input "D"
type input "n"
type input "DO NOT USE"
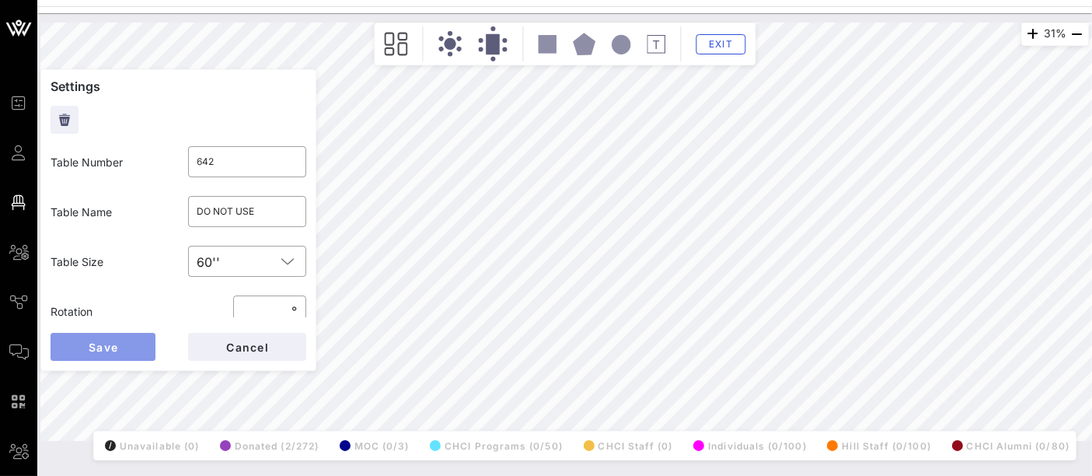
click at [124, 342] on button "Save" at bounding box center [103, 347] width 105 height 28
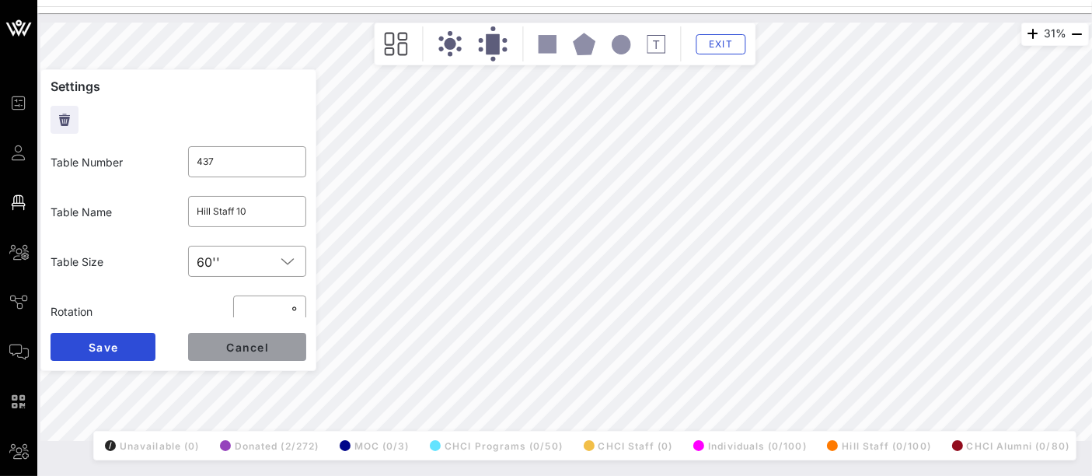
click at [277, 343] on button "Cancel" at bounding box center [247, 347] width 118 height 28
click at [228, 202] on input "text" at bounding box center [247, 211] width 100 height 25
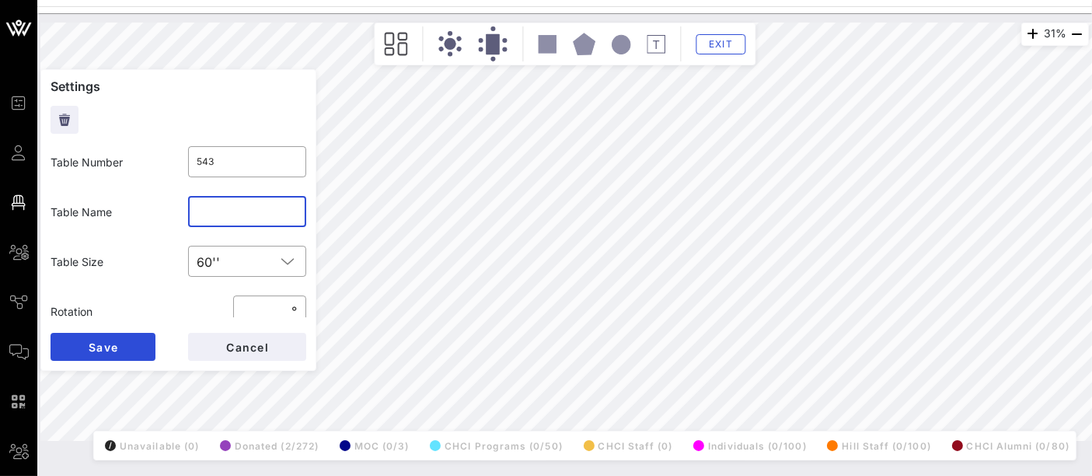
click at [228, 202] on input "text" at bounding box center [247, 211] width 100 height 25
type input "d"
type input "D"
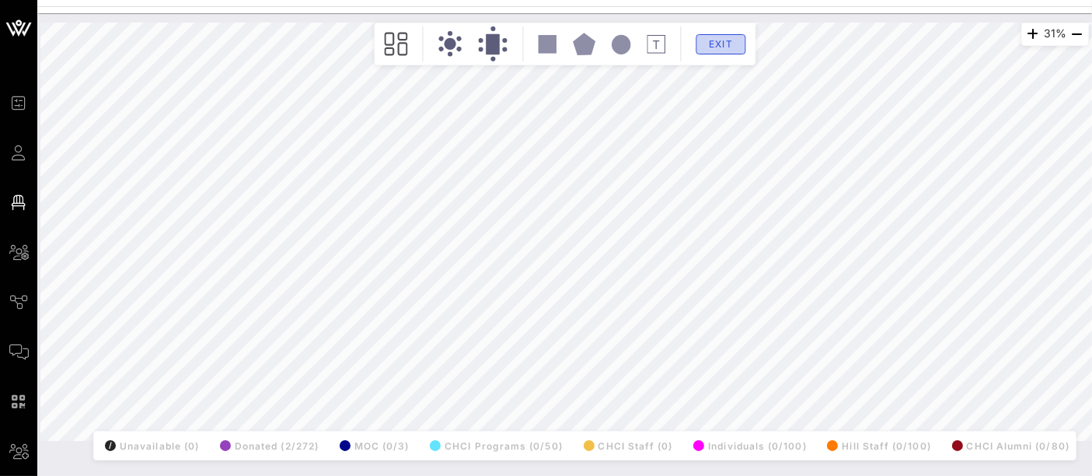
click at [723, 40] on span "Exit" at bounding box center [721, 44] width 30 height 12
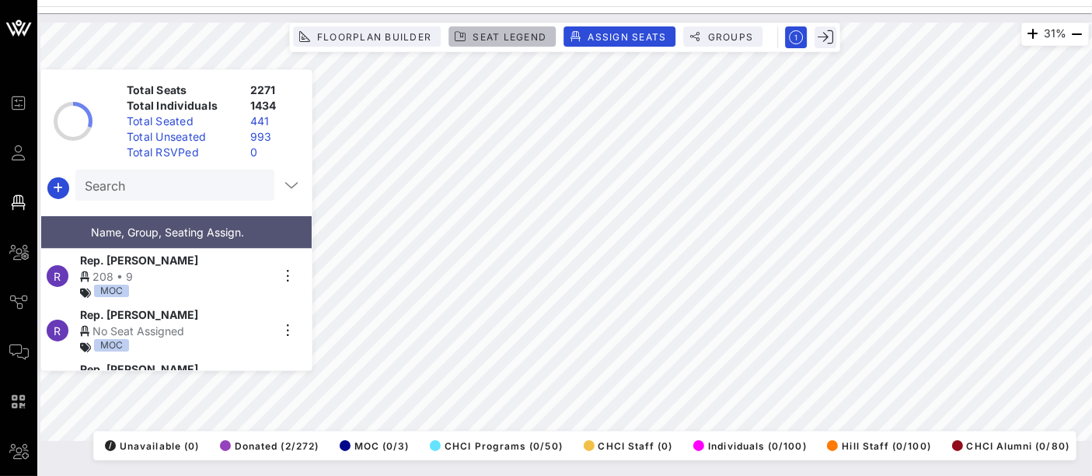
click at [515, 33] on span "Seat Legend" at bounding box center [509, 37] width 75 height 12
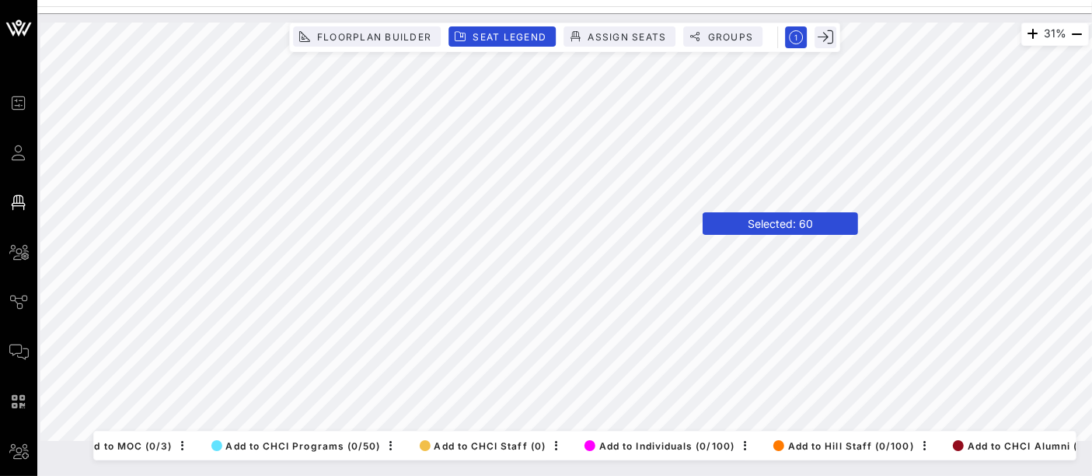
scroll to position [0, 480]
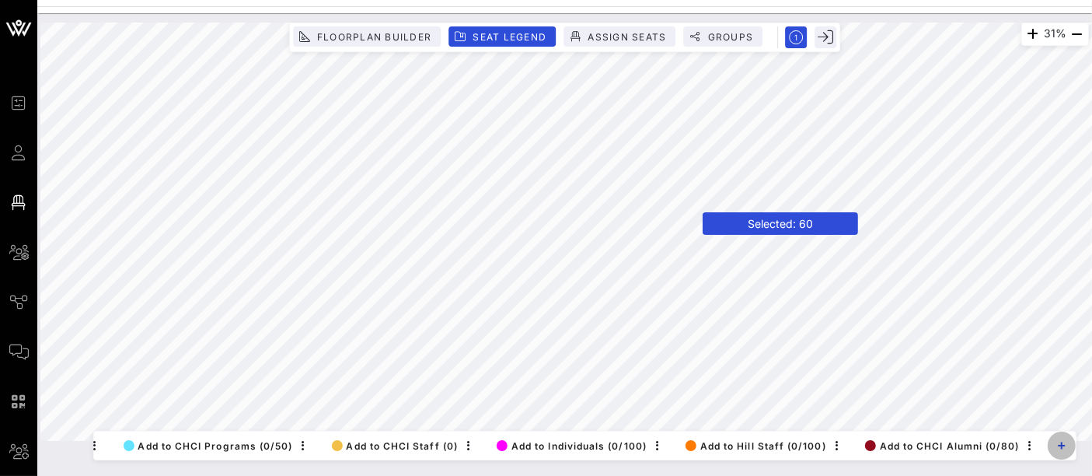
click at [1063, 441] on icon "button" at bounding box center [1061, 445] width 8 height 8
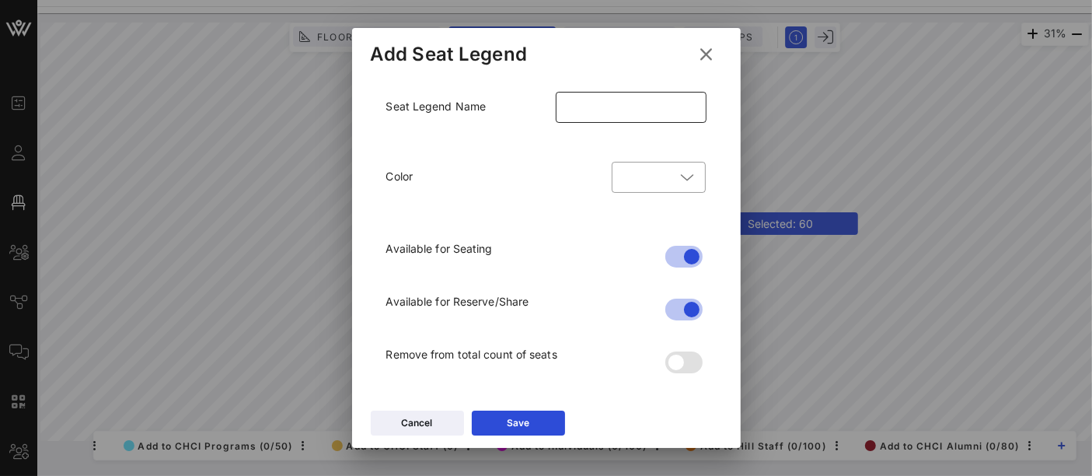
click at [601, 104] on input "text" at bounding box center [631, 107] width 132 height 25
type input "d"
type input "DO NOT USE"
drag, startPoint x: 528, startPoint y: 420, endPoint x: 617, endPoint y: 202, distance: 235.9
click at [617, 202] on div "Add Seat Legend Seat Legend Name ​ DO NOT USE Color ​ Available for Seating Ava…" at bounding box center [546, 238] width 389 height 420
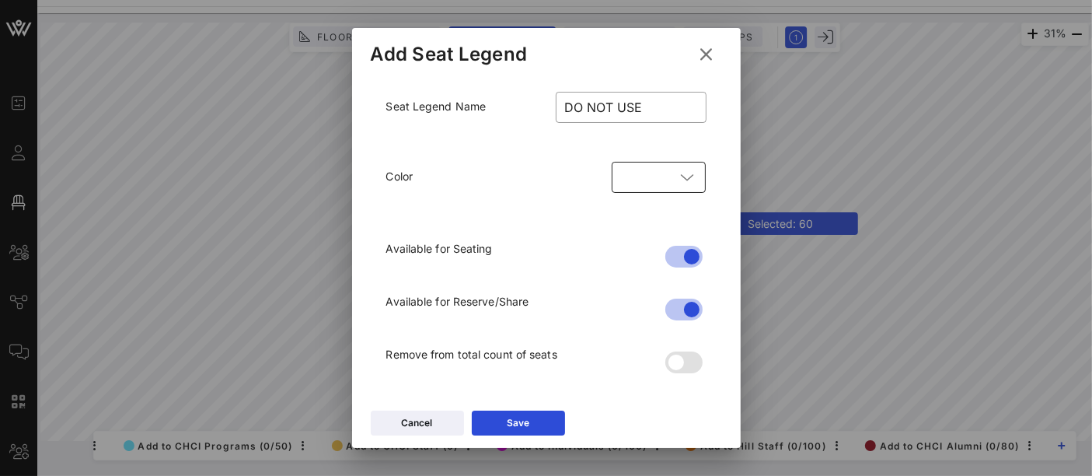
click at [651, 176] on div at bounding box center [648, 177] width 54 height 6
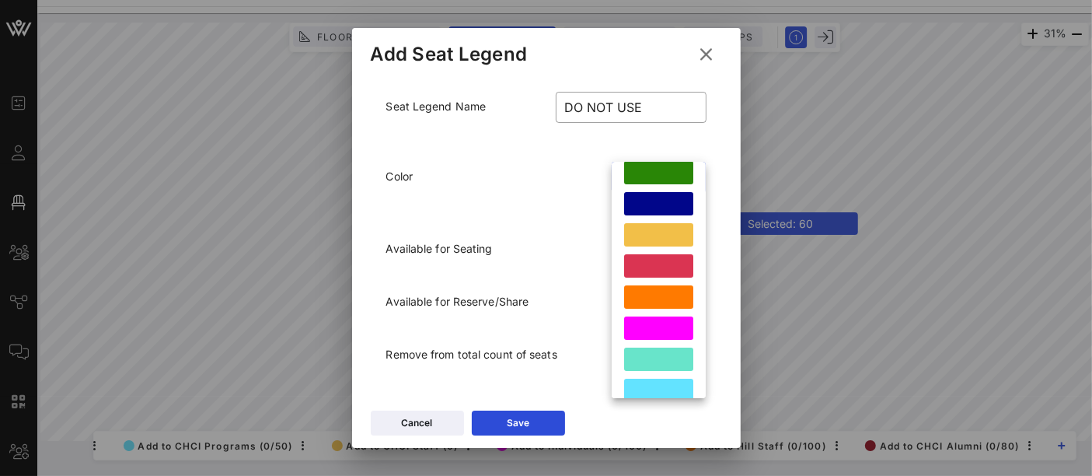
scroll to position [102, 0]
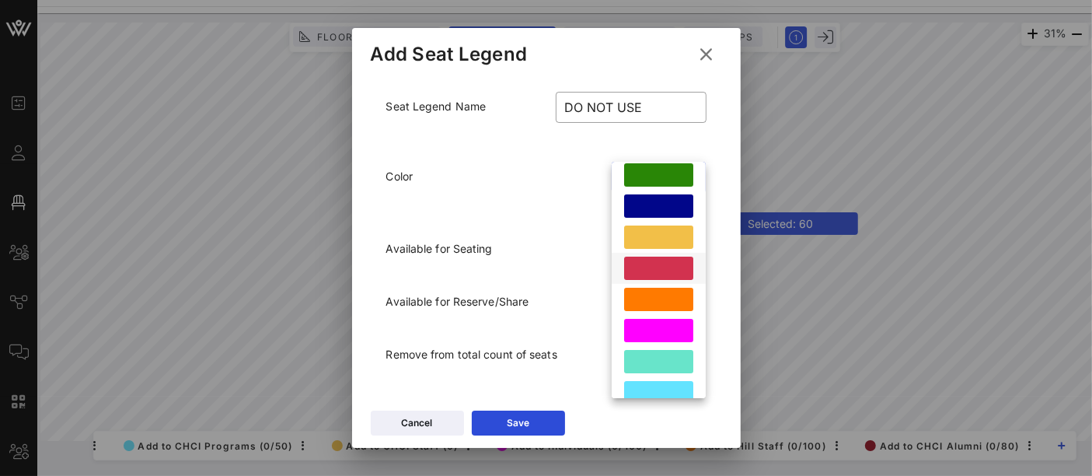
click at [659, 273] on div at bounding box center [658, 267] width 69 height 23
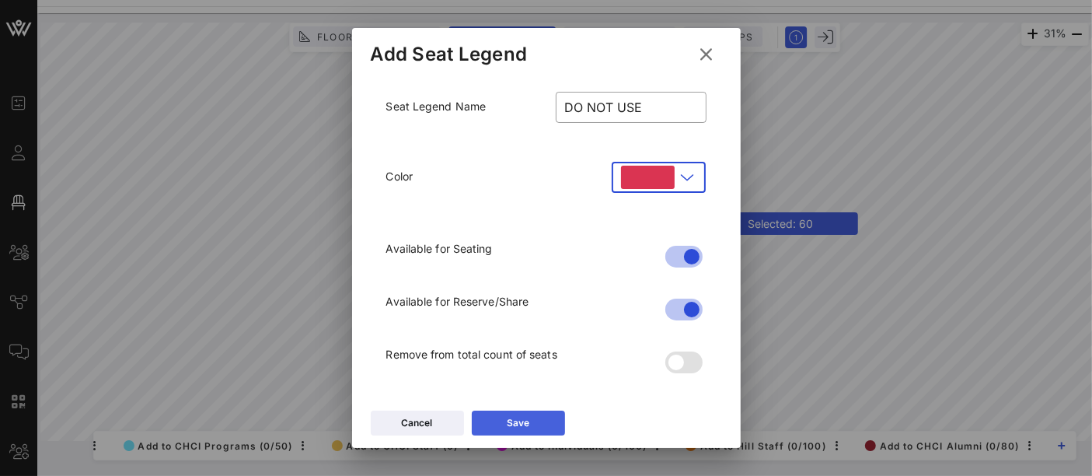
click at [517, 422] on icon at bounding box center [518, 423] width 12 height 10
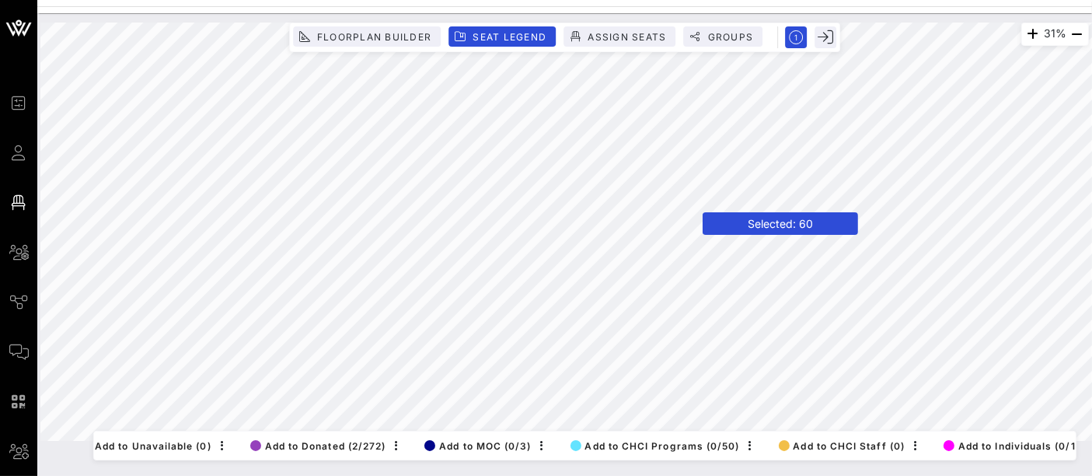
scroll to position [0, 0]
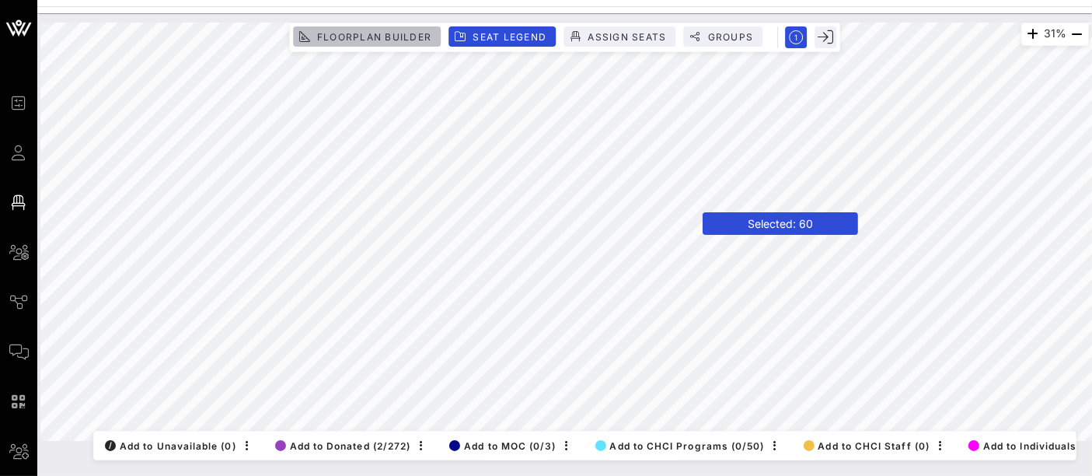
click at [414, 37] on span "Floorplan Builder" at bounding box center [373, 37] width 115 height 12
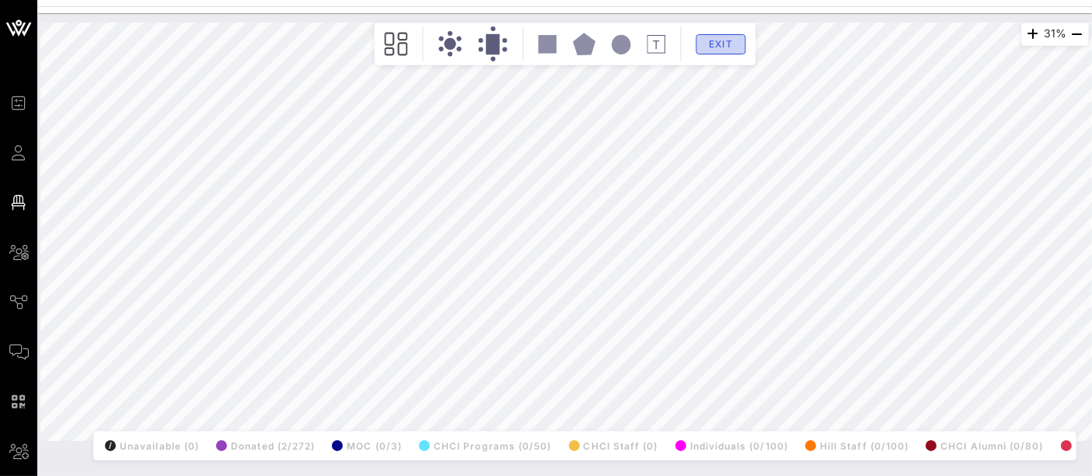
click at [725, 44] on span "Exit" at bounding box center [721, 44] width 30 height 12
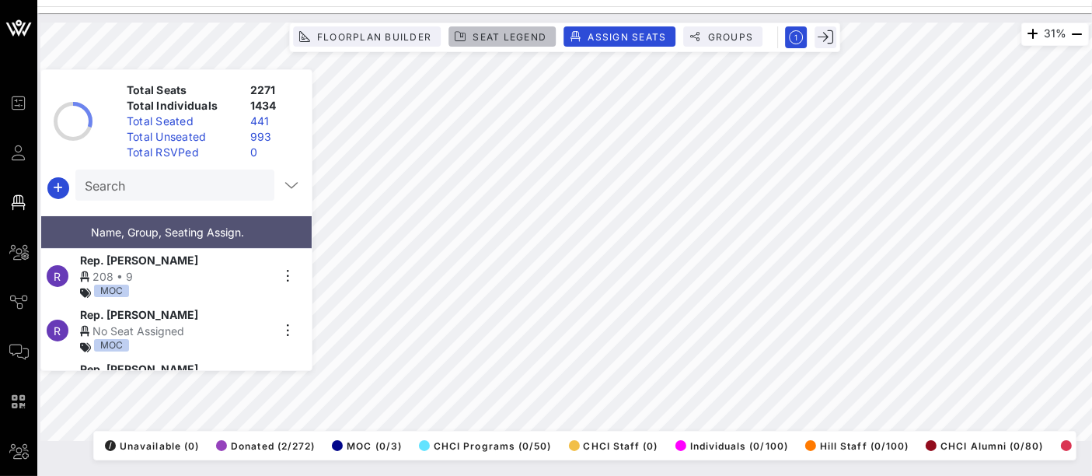
click at [495, 39] on span "Seat Legend" at bounding box center [509, 37] width 75 height 12
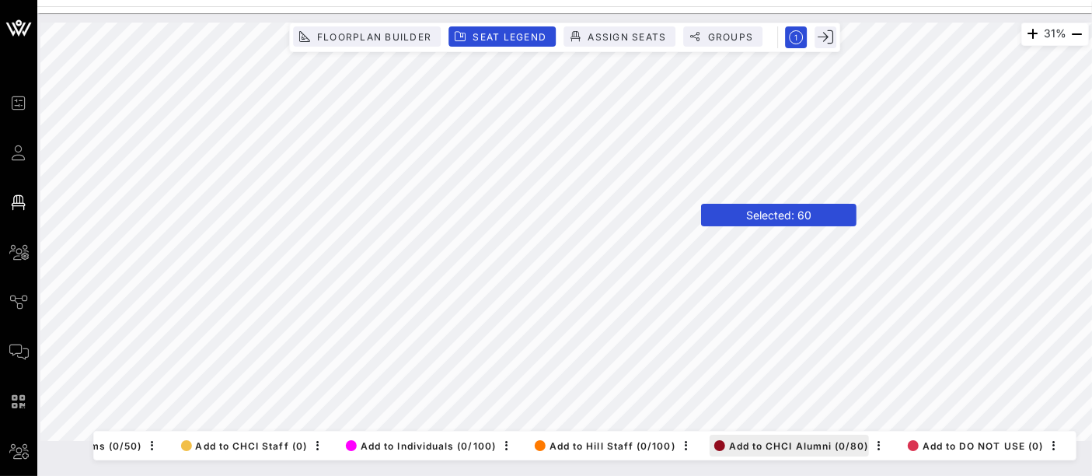
scroll to position [0, 623]
click at [974, 440] on span "Add to DO NOT USE (0)" at bounding box center [975, 446] width 136 height 12
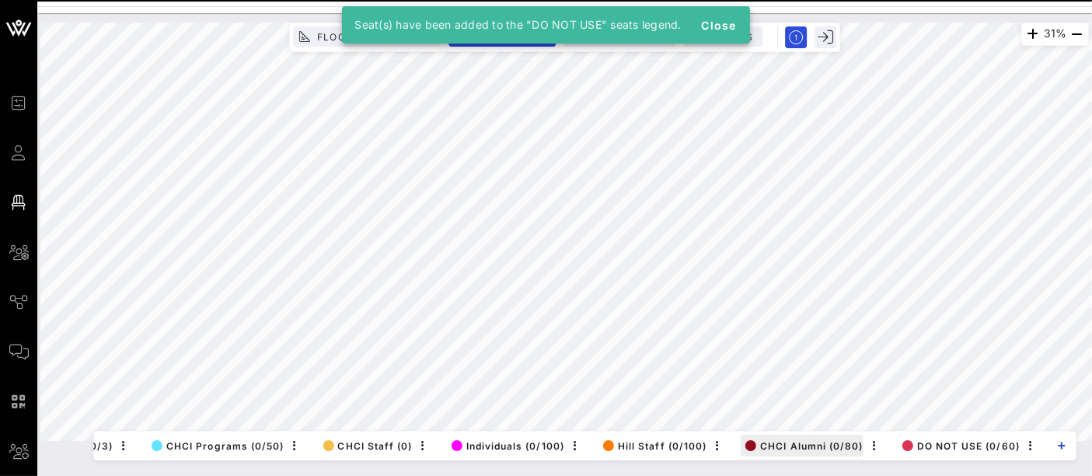
scroll to position [0, 335]
click at [974, 440] on span "DO NOT USE (0/60)" at bounding box center [960, 446] width 117 height 12
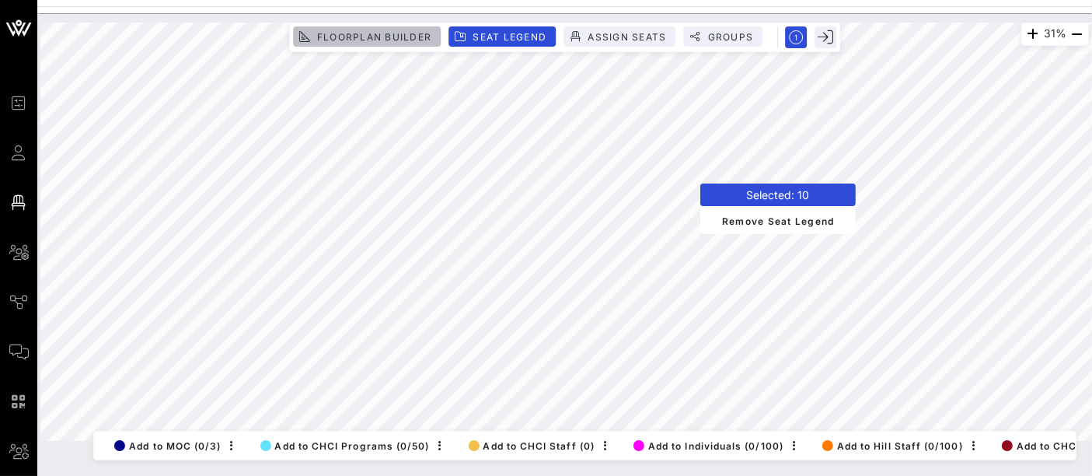
click at [427, 34] on span "Floorplan Builder" at bounding box center [373, 37] width 115 height 12
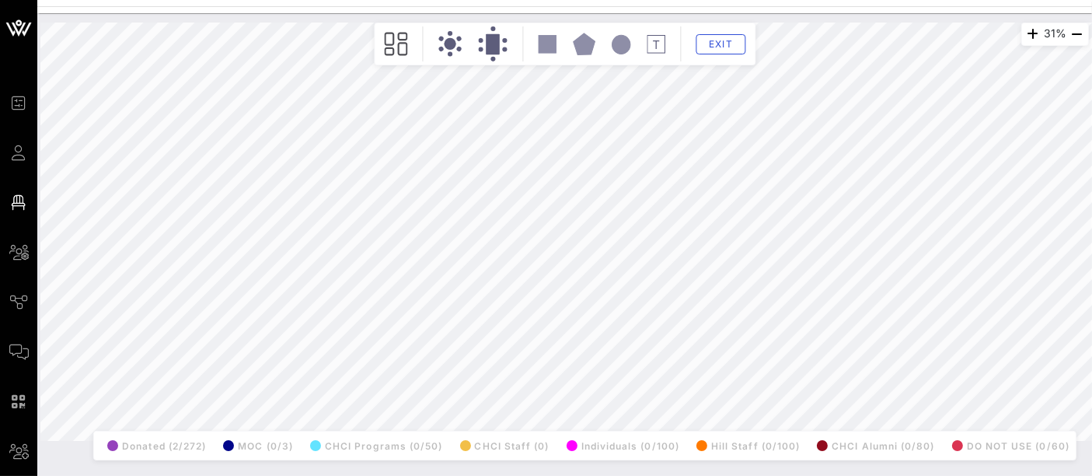
click at [417, 33] on div "Exit" at bounding box center [565, 43] width 374 height 35
click at [710, 45] on span "Exit" at bounding box center [721, 44] width 30 height 12
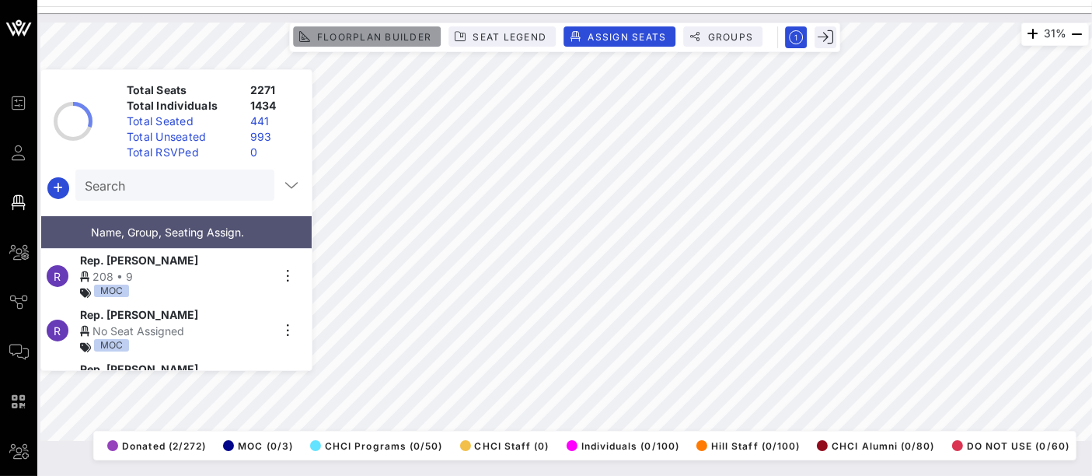
click at [376, 32] on span "Floorplan Builder" at bounding box center [373, 37] width 115 height 12
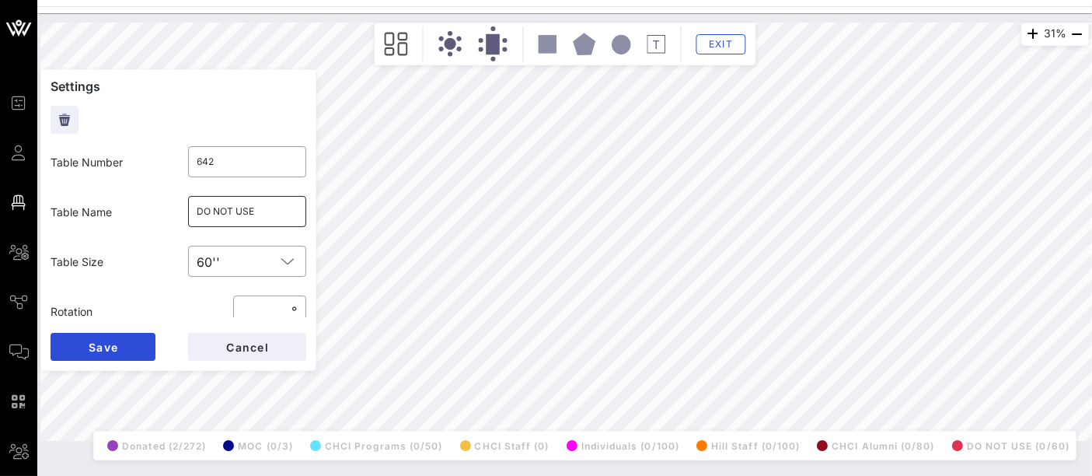
click at [229, 211] on input "DO NOT USE" at bounding box center [247, 211] width 100 height 25
click at [247, 344] on span "Cancel" at bounding box center [247, 346] width 44 height 13
click at [249, 218] on input "text" at bounding box center [247, 211] width 100 height 25
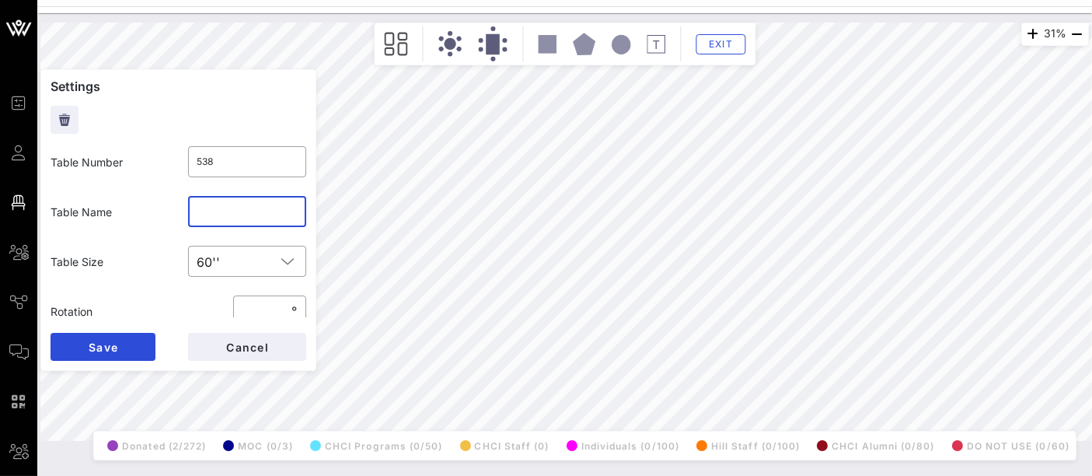
paste input "DO NOT USE"
type input "DO NOT USE"
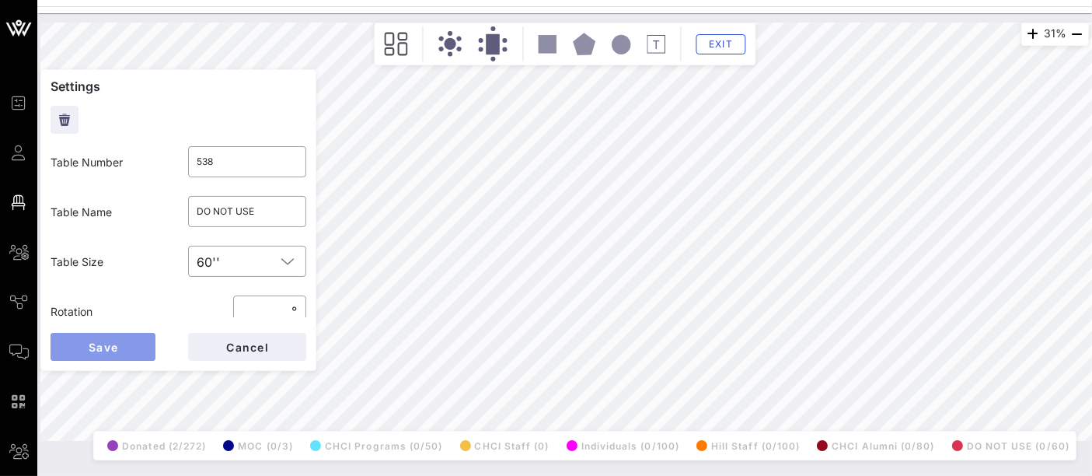
click at [127, 342] on button "Save" at bounding box center [103, 347] width 105 height 28
click at [220, 207] on input "text" at bounding box center [247, 211] width 100 height 25
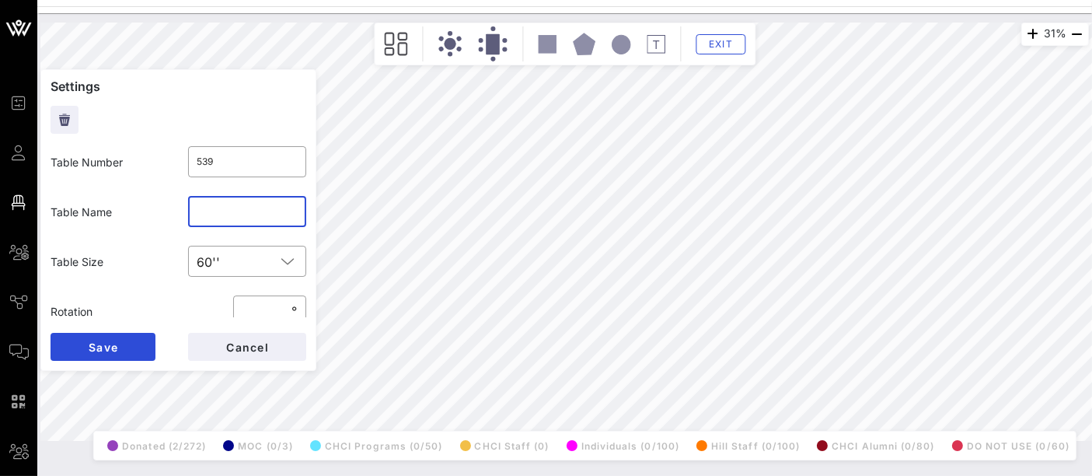
paste input "DO NOT USE"
type input "DO NOT USE"
click at [127, 340] on button "Save" at bounding box center [103, 347] width 105 height 28
click at [269, 193] on div "​" at bounding box center [248, 211] width 138 height 50
click at [264, 200] on input "text" at bounding box center [247, 211] width 100 height 25
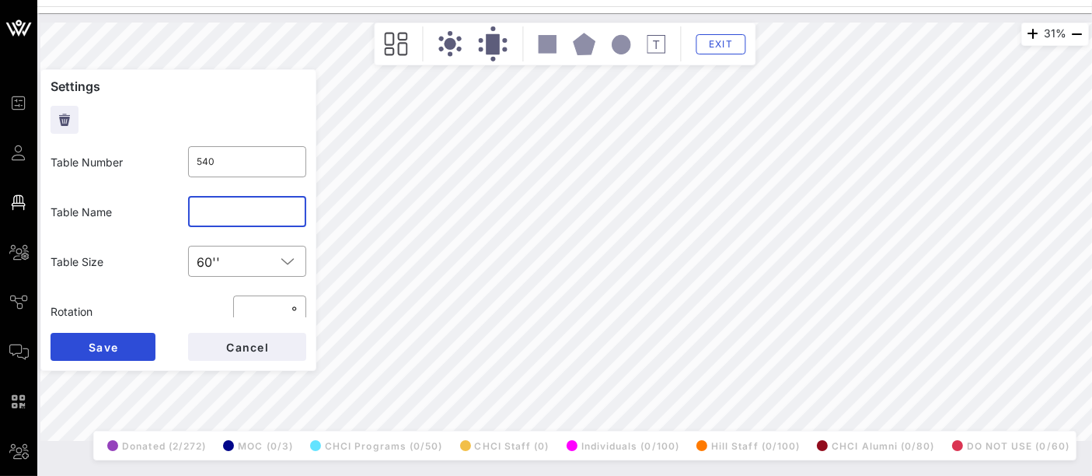
paste input "DO NOT USE"
type input "DO NOT USE"
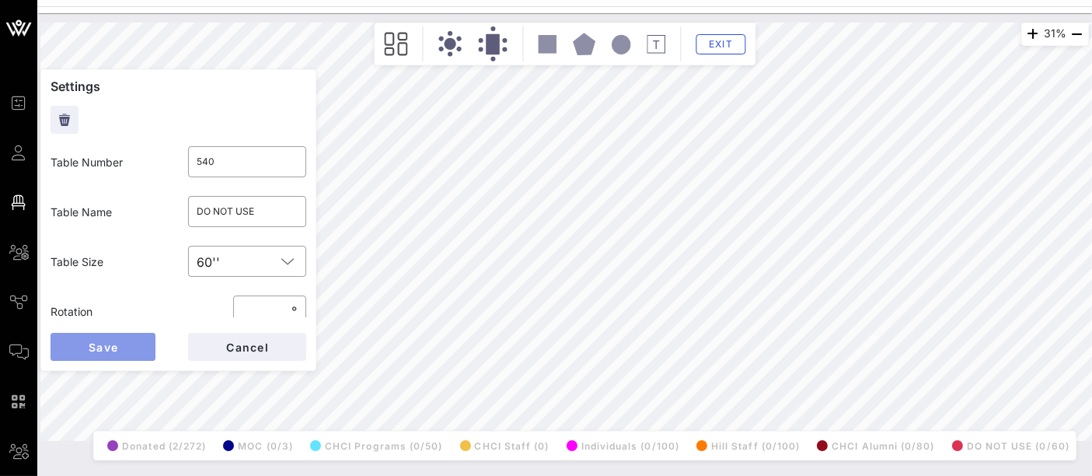
click at [120, 348] on button "Save" at bounding box center [103, 347] width 105 height 28
click at [247, 215] on input "text" at bounding box center [247, 211] width 100 height 25
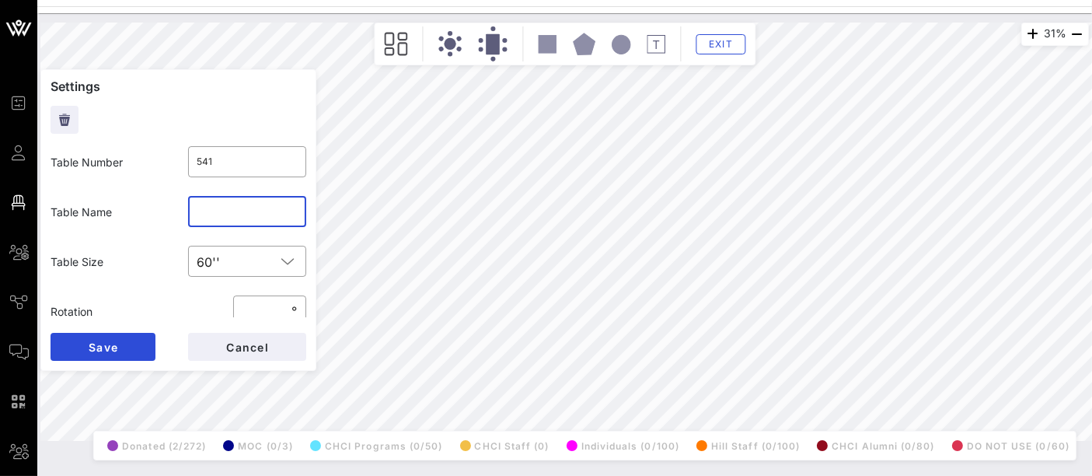
paste input "DO NOT USE"
type input "DO NOT USE"
click at [121, 348] on button "Save" at bounding box center [103, 347] width 105 height 28
click at [259, 217] on input "text" at bounding box center [247, 211] width 100 height 25
paste input "DO NOT USE"
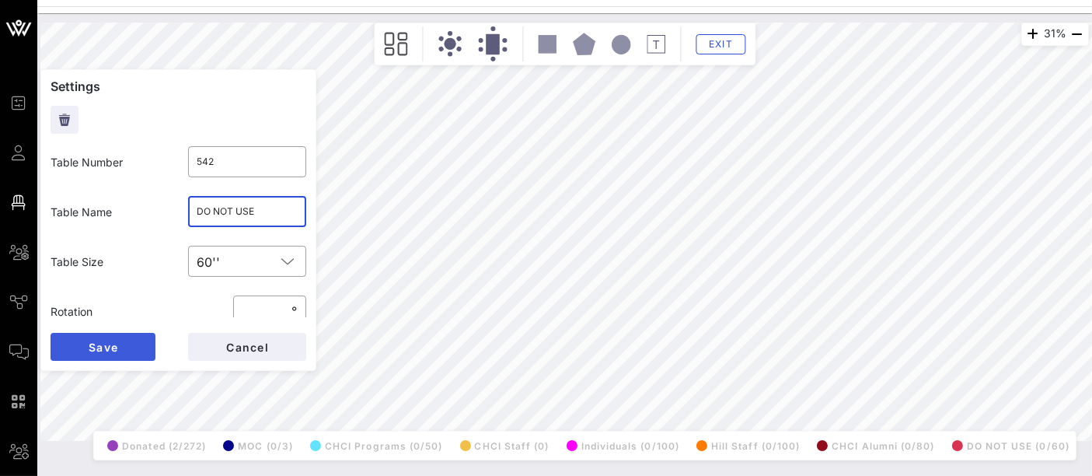
type input "DO NOT USE"
click at [133, 354] on button "Save" at bounding box center [103, 347] width 105 height 28
click at [216, 221] on input "text" at bounding box center [247, 211] width 100 height 25
paste input "DO NOT USE"
type input "DO NOT USE"
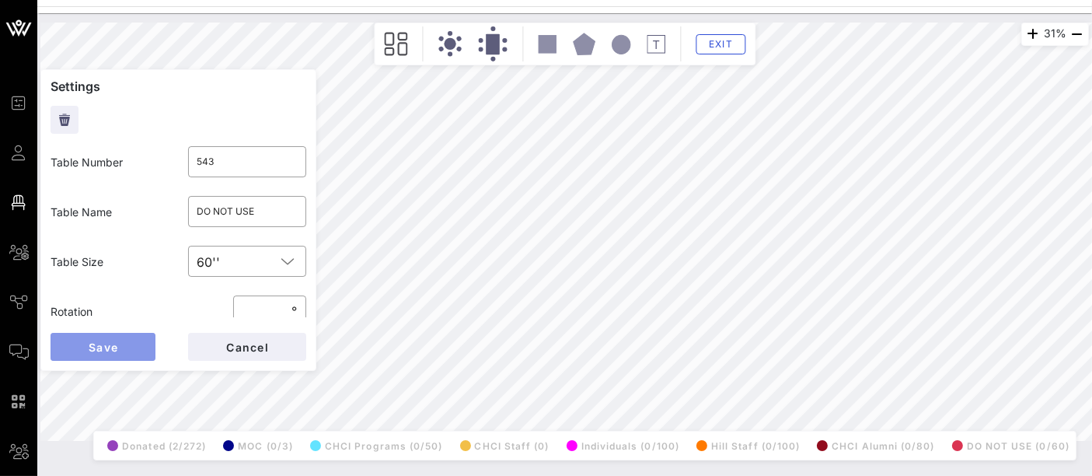
click at [106, 341] on span "Save" at bounding box center [103, 346] width 30 height 13
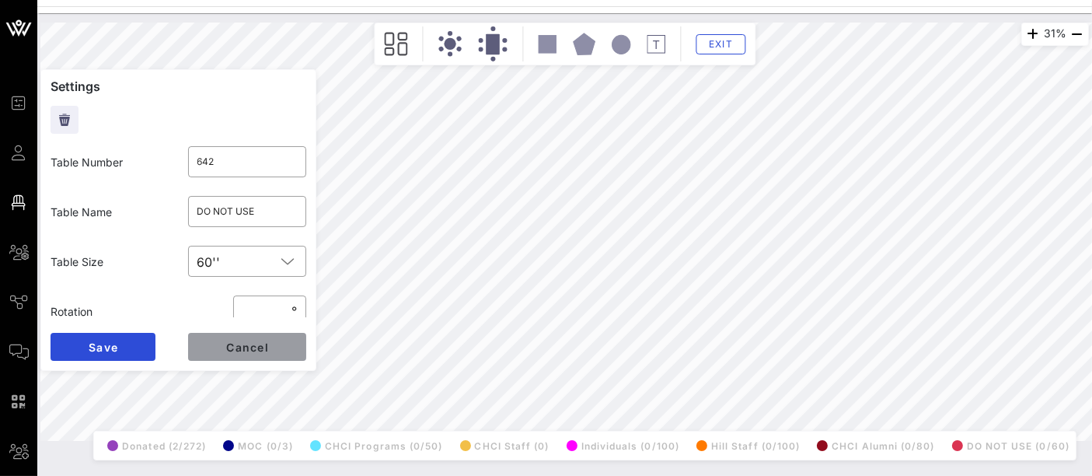
click at [274, 349] on button "Cancel" at bounding box center [247, 347] width 118 height 28
click at [713, 40] on span "Exit" at bounding box center [721, 44] width 30 height 12
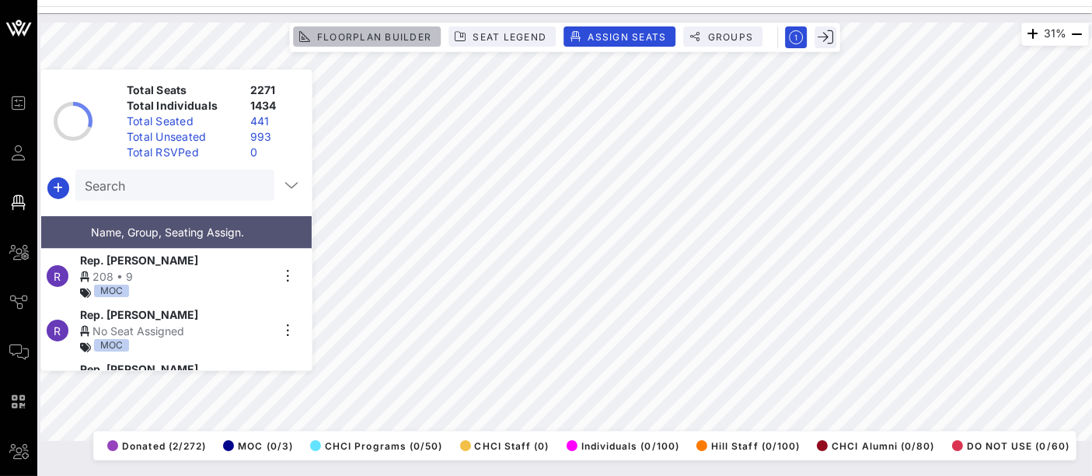
click at [406, 32] on span "Floorplan Builder" at bounding box center [373, 37] width 115 height 12
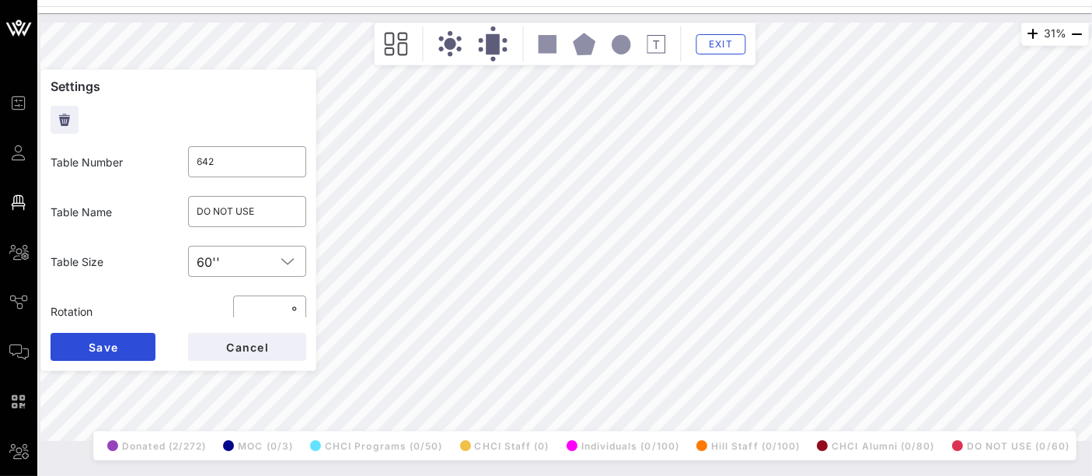
click at [1008, 434] on div "DO NOT USE (0/60)" at bounding box center [1008, 445] width 122 height 22
click at [733, 40] on span "Exit" at bounding box center [721, 44] width 30 height 12
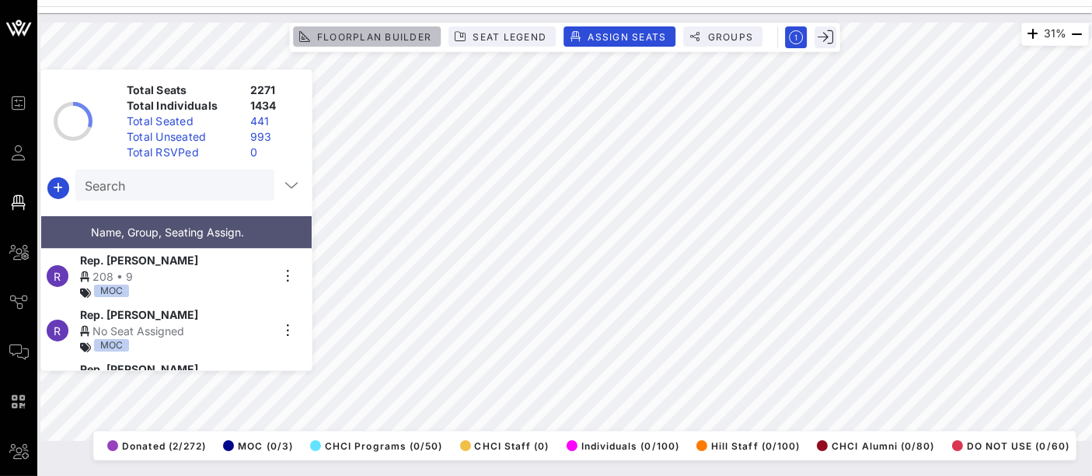
click at [392, 35] on span "Floorplan Builder" at bounding box center [373, 37] width 115 height 12
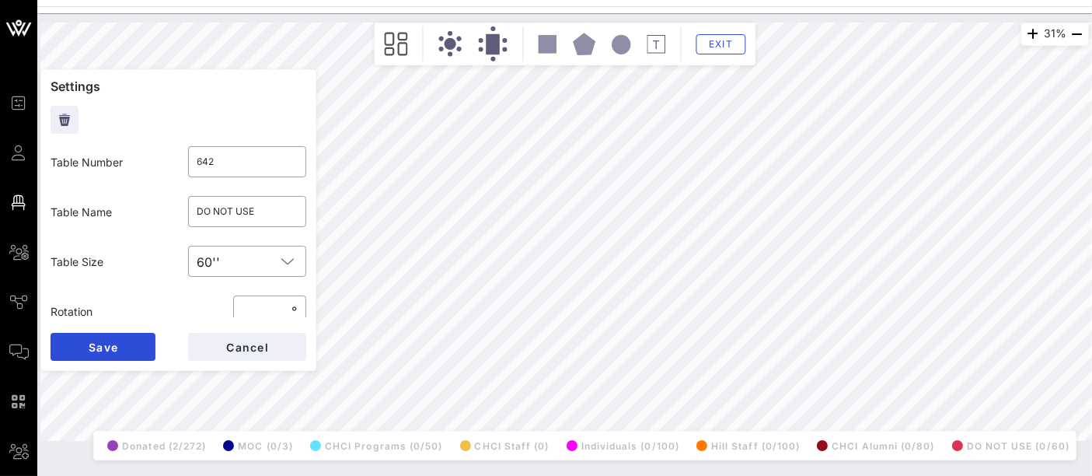
click at [508, 38] on div "Exit" at bounding box center [565, 43] width 374 height 35
click at [726, 44] on span "Exit" at bounding box center [721, 44] width 30 height 12
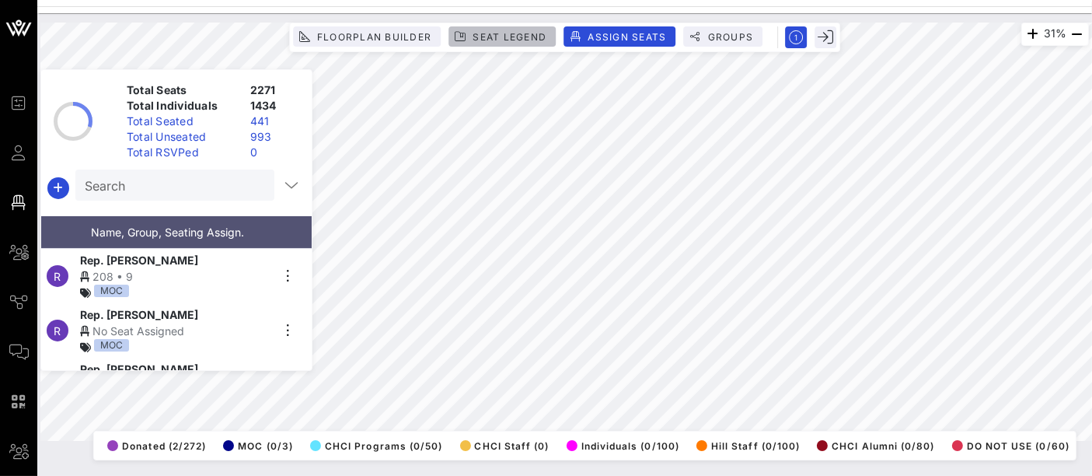
click at [518, 39] on span "Seat Legend" at bounding box center [509, 37] width 75 height 12
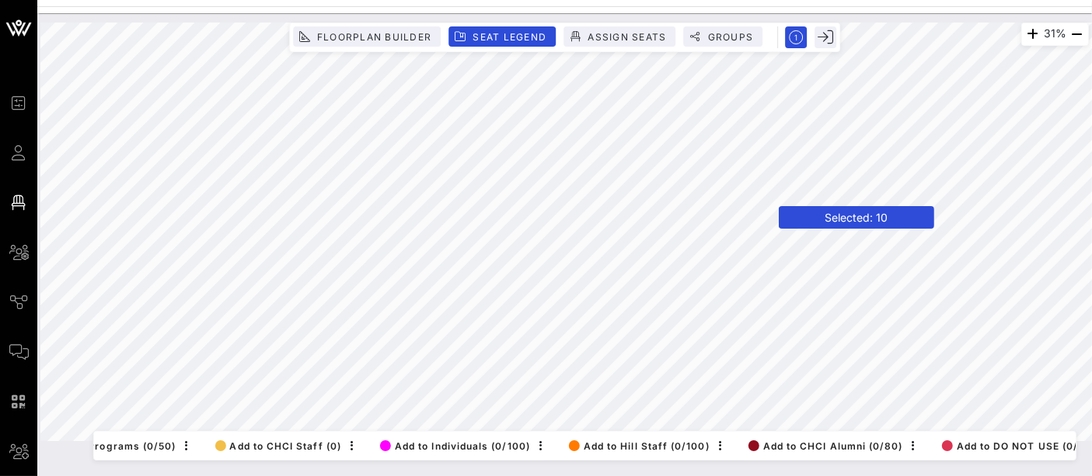
scroll to position [0, 674]
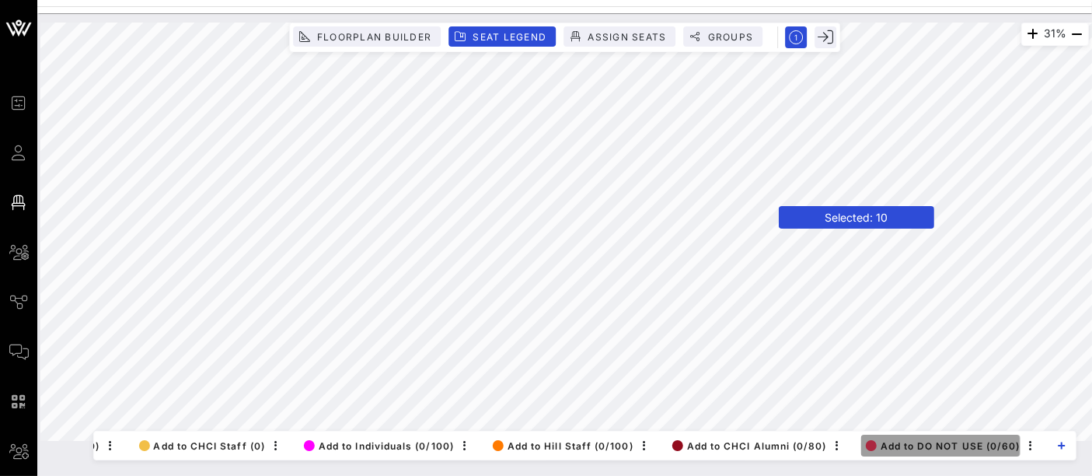
click at [975, 440] on span "Add to DO NOT USE (0/60)" at bounding box center [943, 446] width 155 height 12
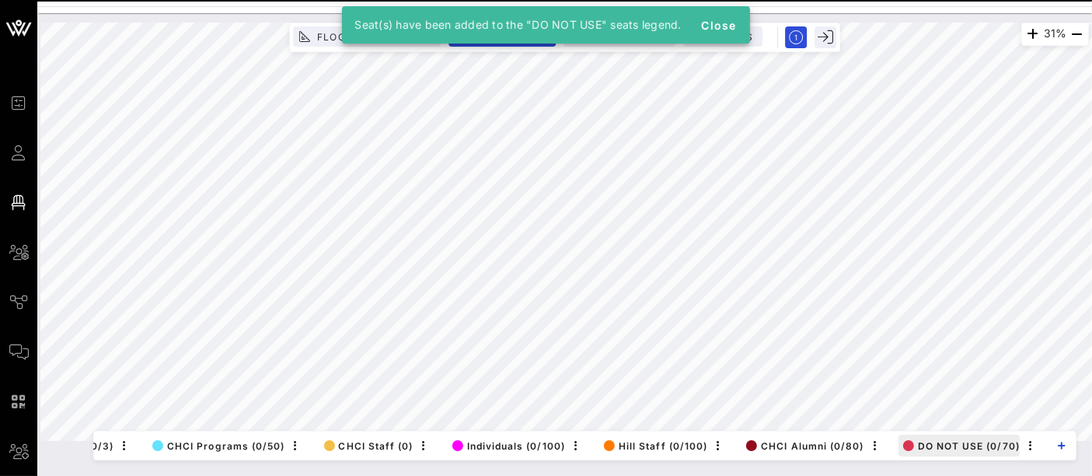
scroll to position [0, 334]
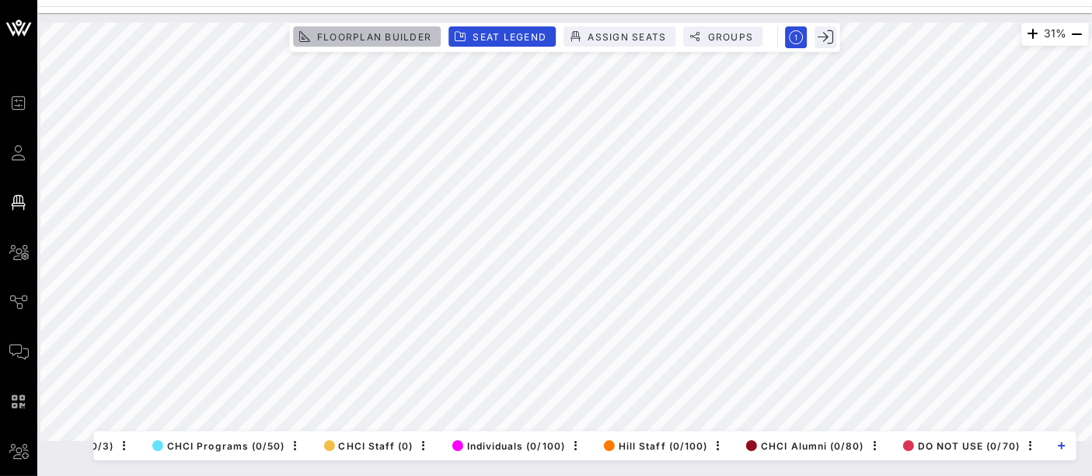
click at [397, 34] on span "Floorplan Builder" at bounding box center [373, 37] width 115 height 12
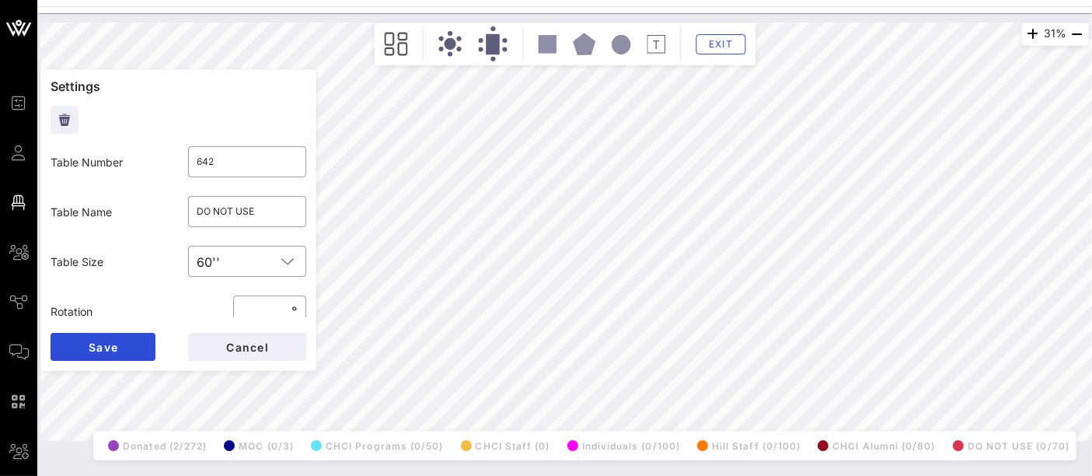
scroll to position [0, 110]
type input "631"
click at [244, 206] on input "text" at bounding box center [247, 211] width 100 height 25
type input "v"
type input "c"
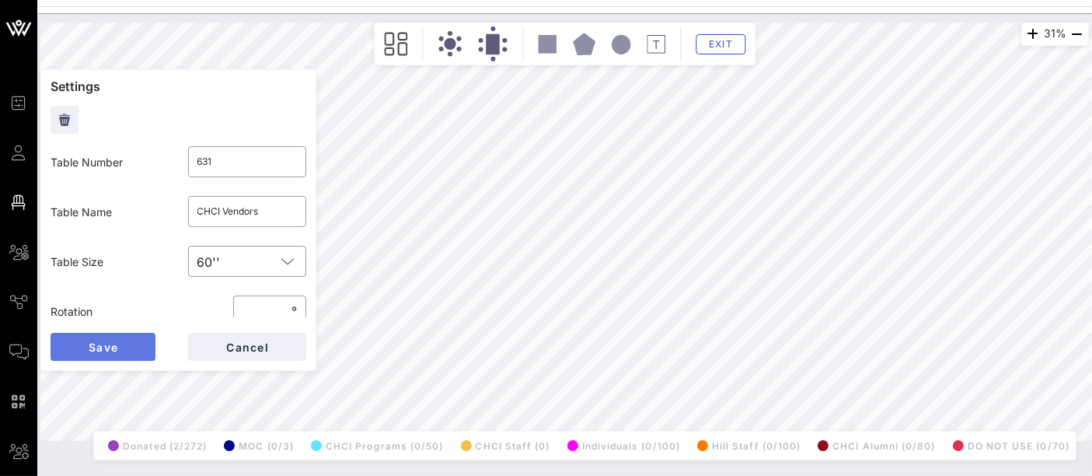
drag, startPoint x: 119, startPoint y: 347, endPoint x: 303, endPoint y: 214, distance: 227.1
click at [303, 214] on form "Settings Table Number ​ 631 Table Name ​ CHCI Vendors Table Size ​ 60'' Rotatio…" at bounding box center [178, 219] width 276 height 301
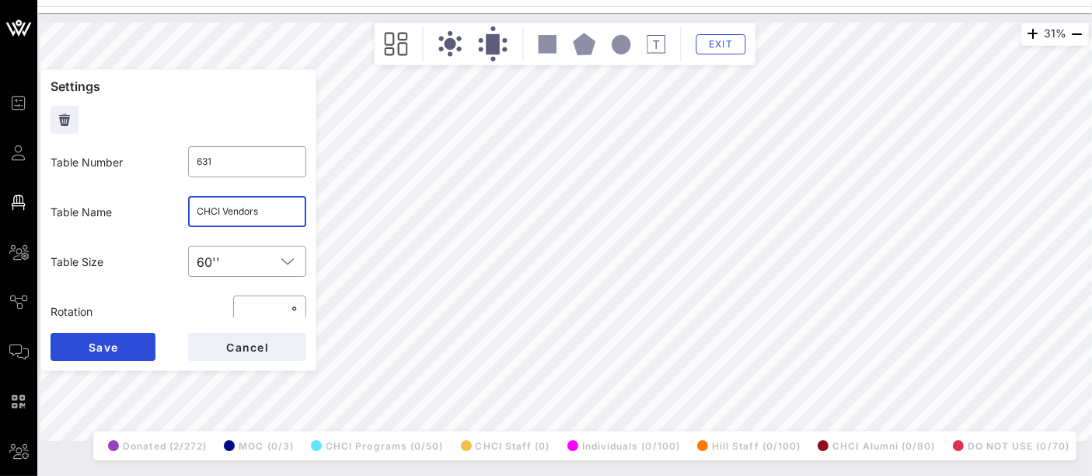
click at [286, 214] on input "CHCI Vendors" at bounding box center [247, 211] width 100 height 25
type input "C"
click at [200, 212] on input "Volunteers" at bounding box center [247, 211] width 100 height 25
type input "CHCI Vendors/Volunteers"
click at [122, 369] on form "Settings Table Number ​ 631 Table Name ​ CHCI Vendors/Volunteers Table Size ​ 6…" at bounding box center [178, 219] width 276 height 301
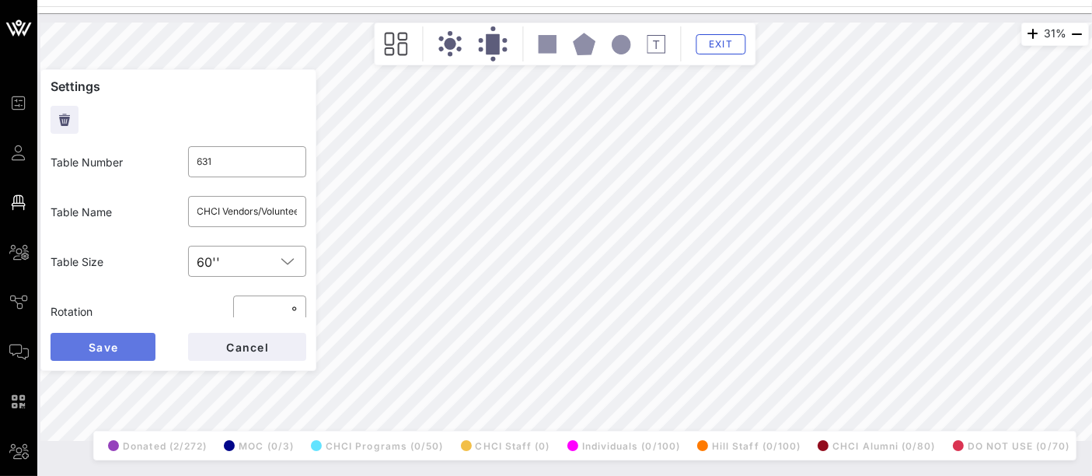
click at [152, 344] on button "Save" at bounding box center [103, 347] width 105 height 28
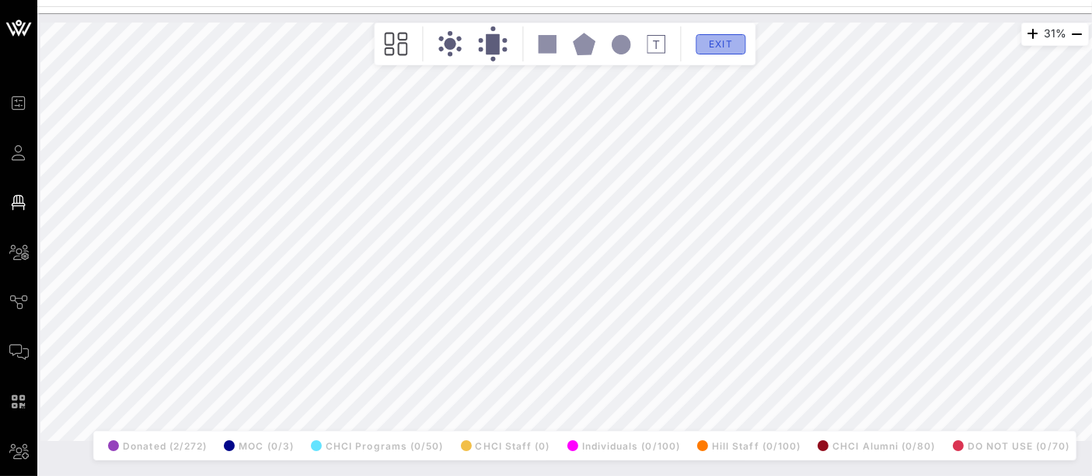
click at [716, 44] on span "Exit" at bounding box center [721, 44] width 30 height 12
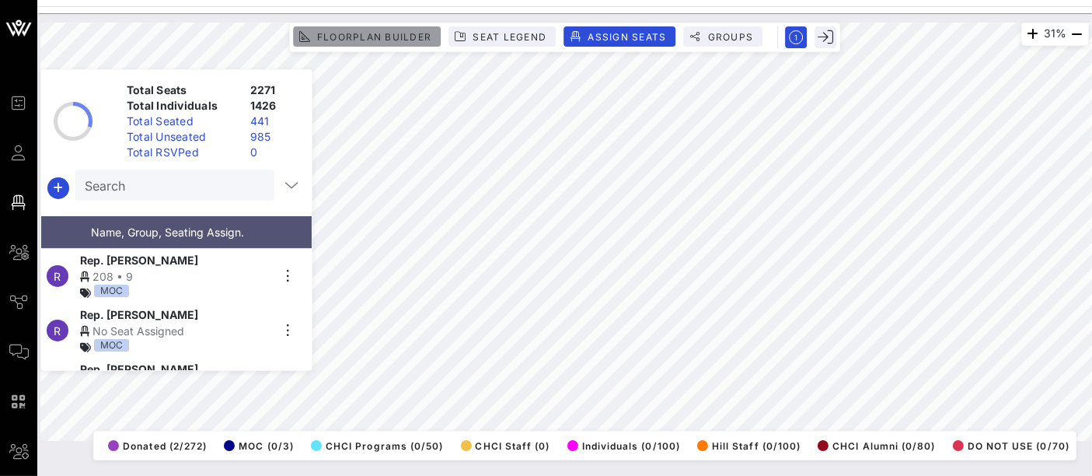
click at [390, 37] on span "Floorplan Builder" at bounding box center [373, 37] width 115 height 12
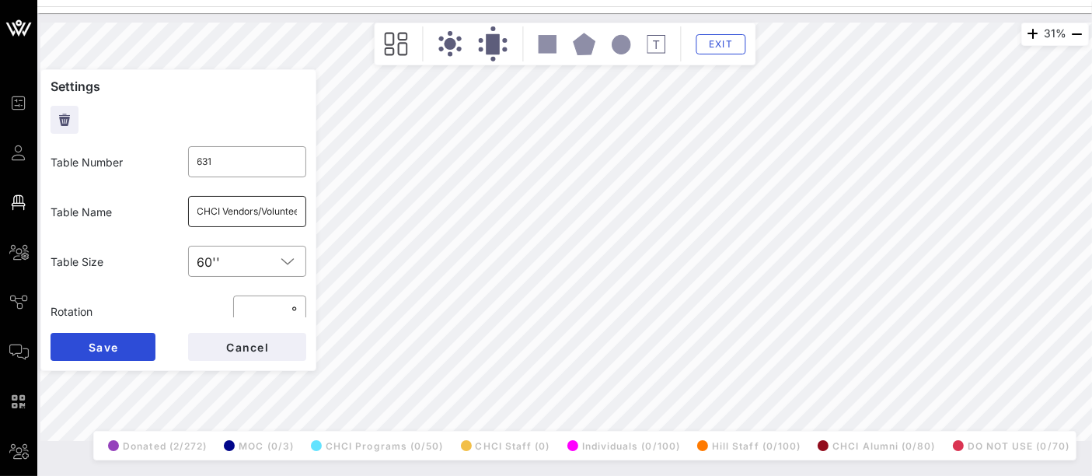
click at [262, 208] on input "CHCI Vendors/Volunteers" at bounding box center [247, 211] width 100 height 25
type input "632"
click at [264, 210] on input "text" at bounding box center [247, 211] width 100 height 25
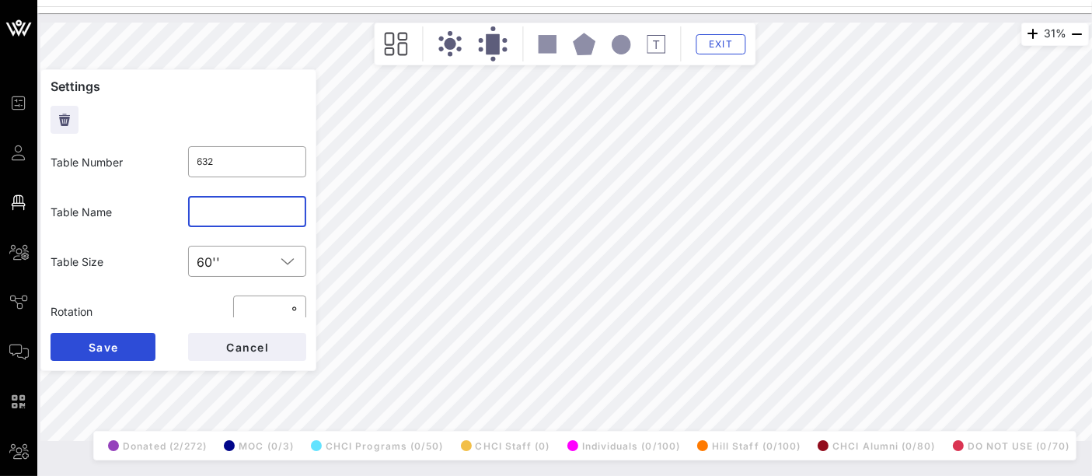
paste input "CHCI Vendors/Volunteers"
type input "CHCI Vendors/Volunteers"
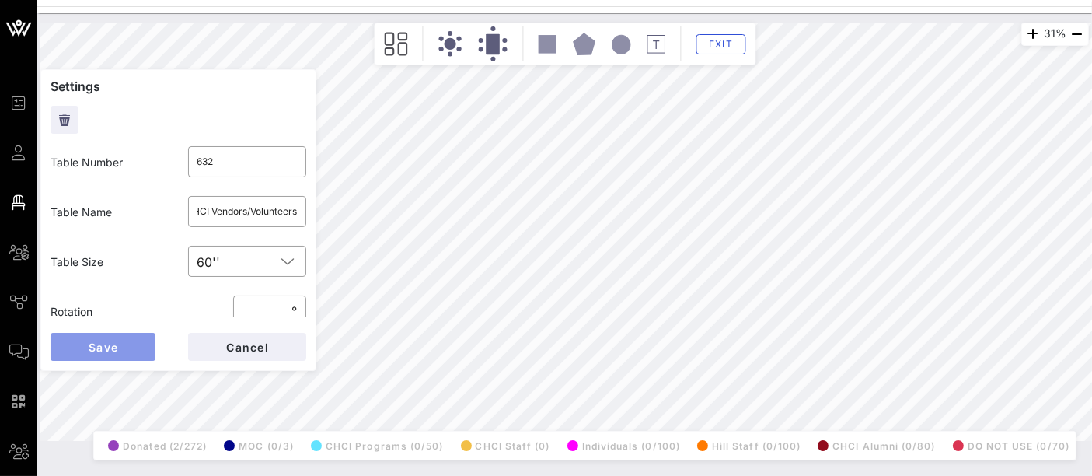
click at [99, 347] on span "Save" at bounding box center [103, 346] width 30 height 13
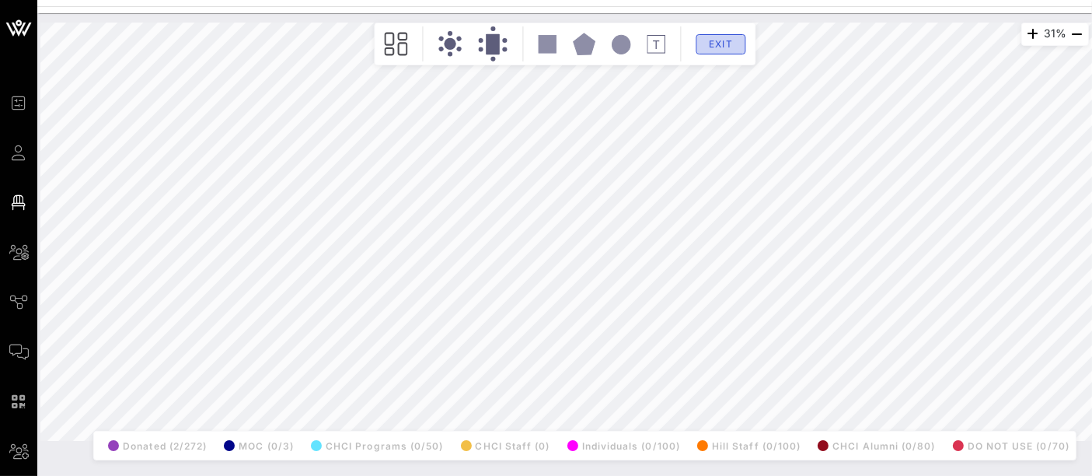
click at [728, 47] on span "Exit" at bounding box center [721, 44] width 30 height 12
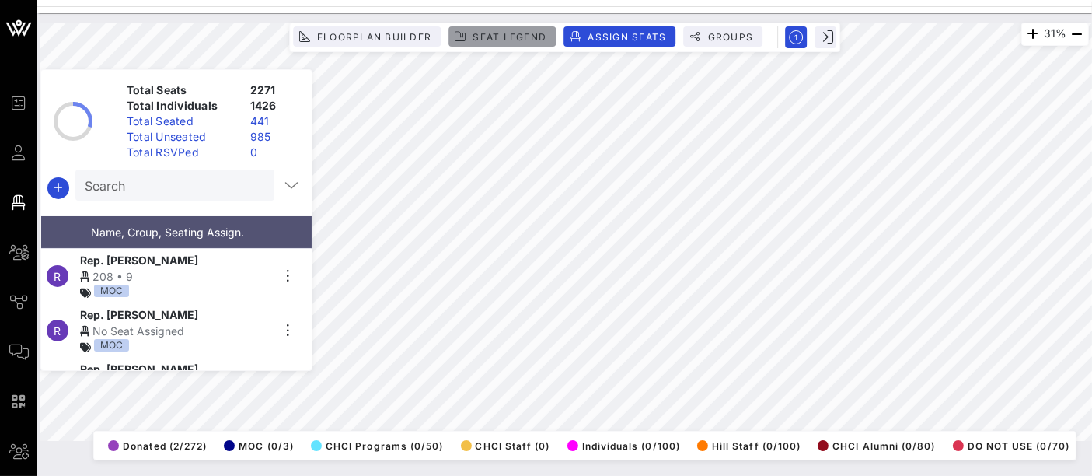
click at [508, 30] on button "Seat Legend" at bounding box center [501, 36] width 107 height 20
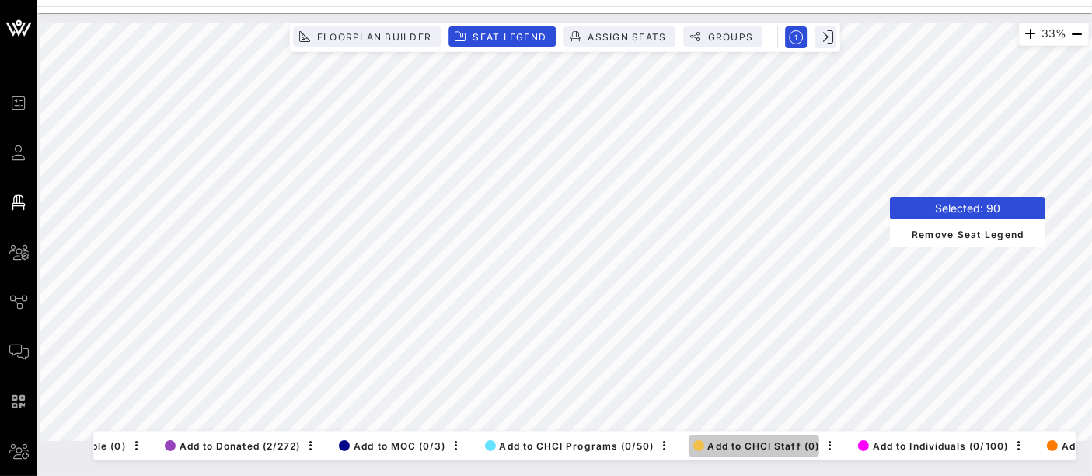
click at [742, 440] on span "Add to CHCI Staff (0)" at bounding box center [756, 446] width 127 height 12
